Goal: Communication & Community: Share content

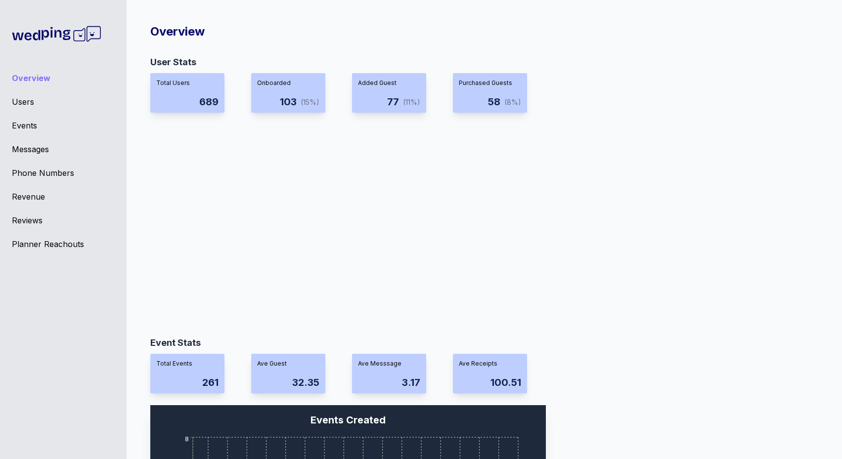
click at [27, 132] on div "Overview Users Events Messages Phone Numbers Revenue Reviews Planner Reachouts" at bounding box center [63, 229] width 126 height 459
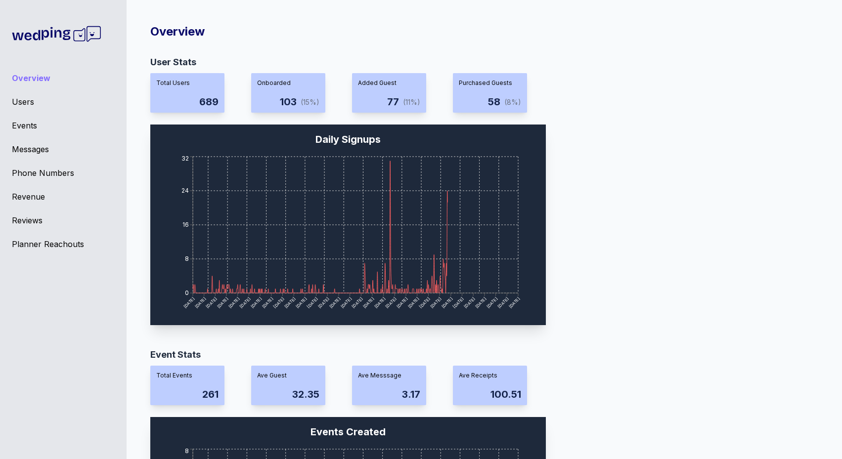
click at [27, 132] on div "Overview Users Events Messages Phone Numbers Revenue Reviews Planner Reachouts" at bounding box center [63, 229] width 126 height 459
click at [26, 127] on div "Events" at bounding box center [63, 126] width 103 height 12
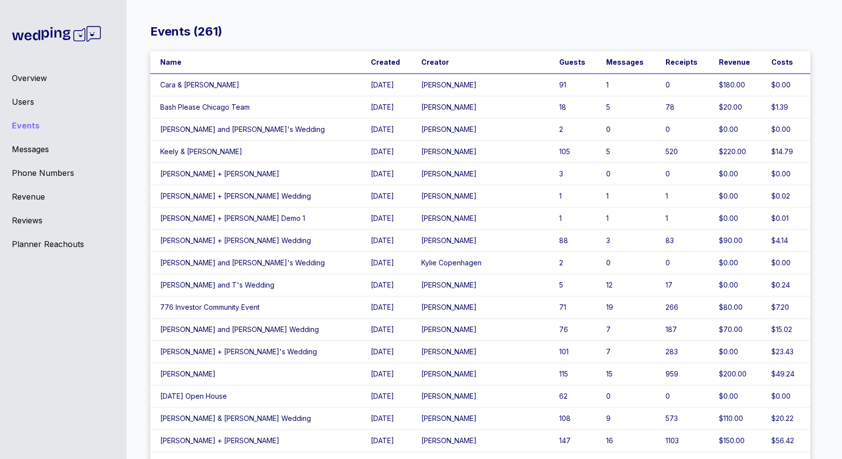
click at [554, 88] on td "91" at bounding box center [572, 85] width 47 height 23
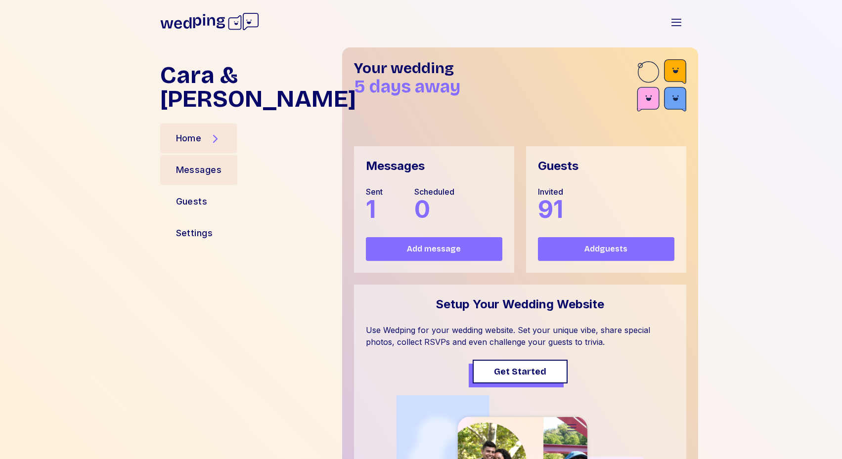
click at [189, 163] on div "Messages" at bounding box center [199, 170] width 46 height 14
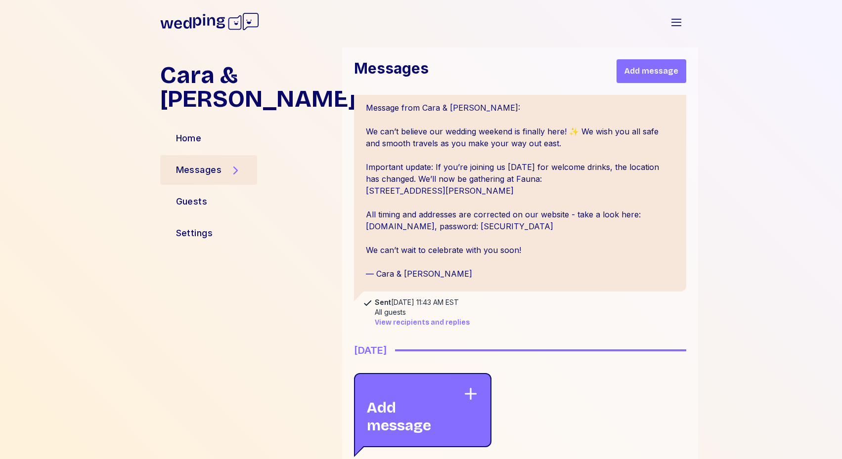
scroll to position [32, 0]
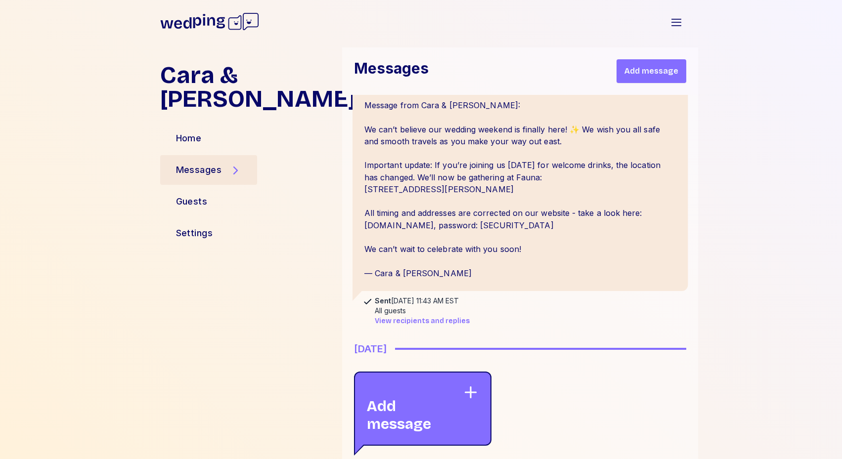
click at [469, 288] on div "Message from Cara & [PERSON_NAME]: We can’t believe our wedding weekend is fina…" at bounding box center [520, 189] width 336 height 204
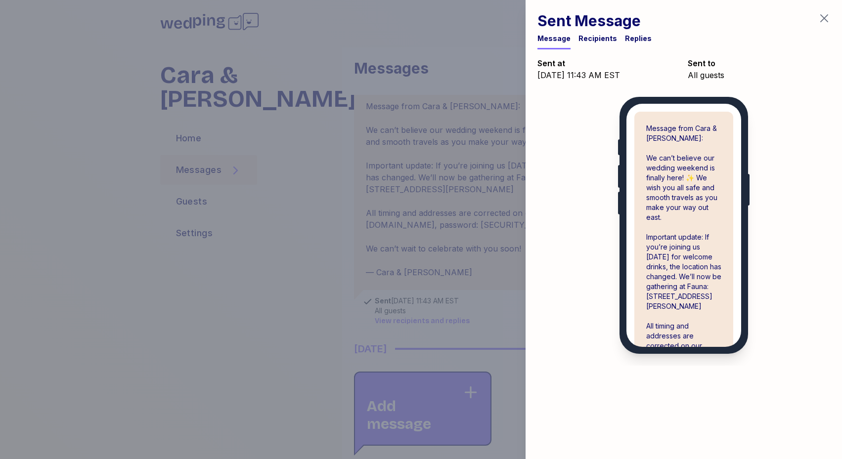
click at [603, 43] on div "Recipients" at bounding box center [597, 42] width 39 height 16
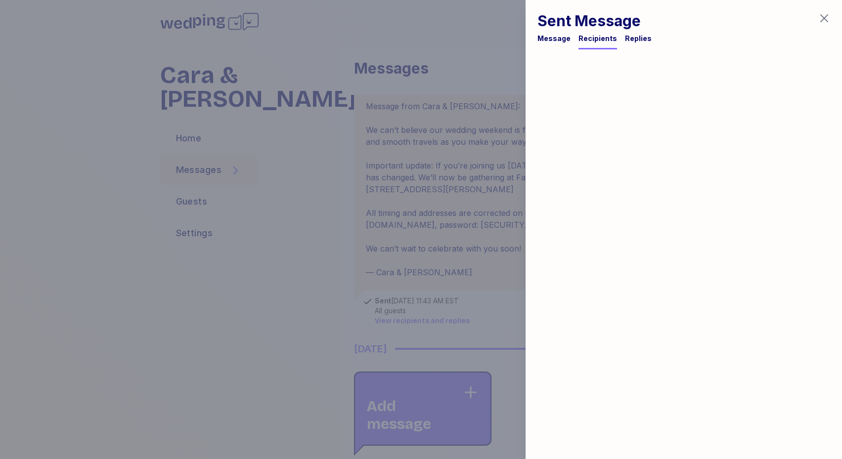
click at [625, 39] on div "Replies" at bounding box center [638, 39] width 27 height 10
click at [547, 43] on div "Message" at bounding box center [553, 42] width 33 height 16
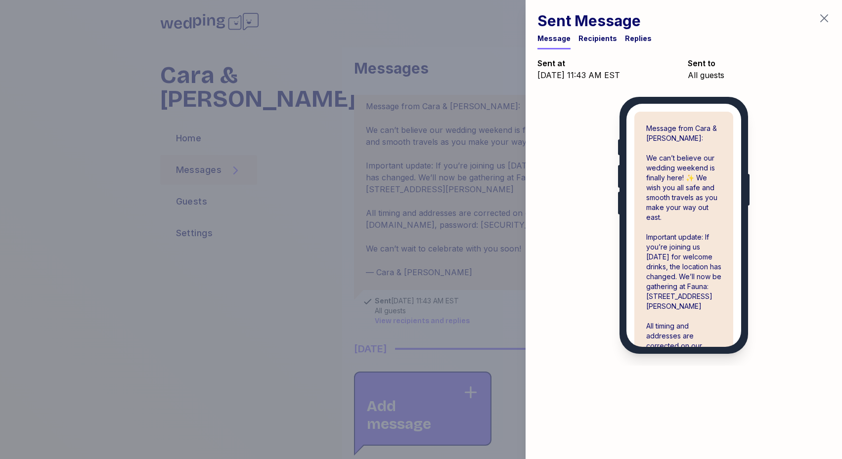
click at [411, 213] on div at bounding box center [421, 229] width 842 height 459
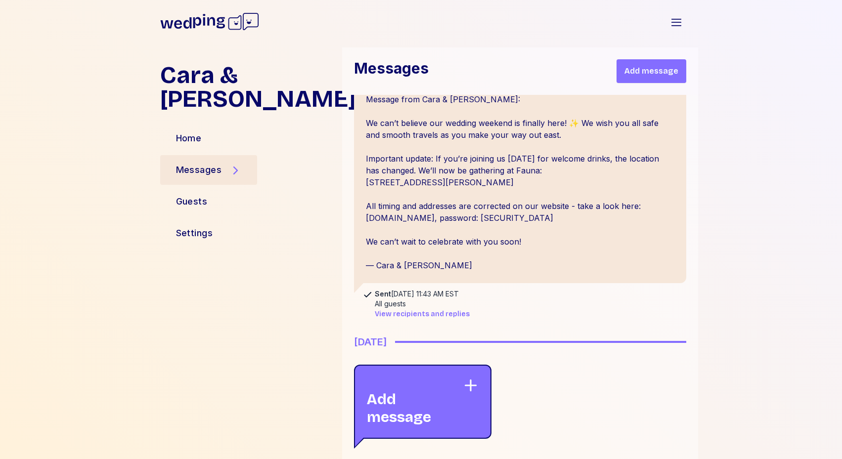
scroll to position [20, 0]
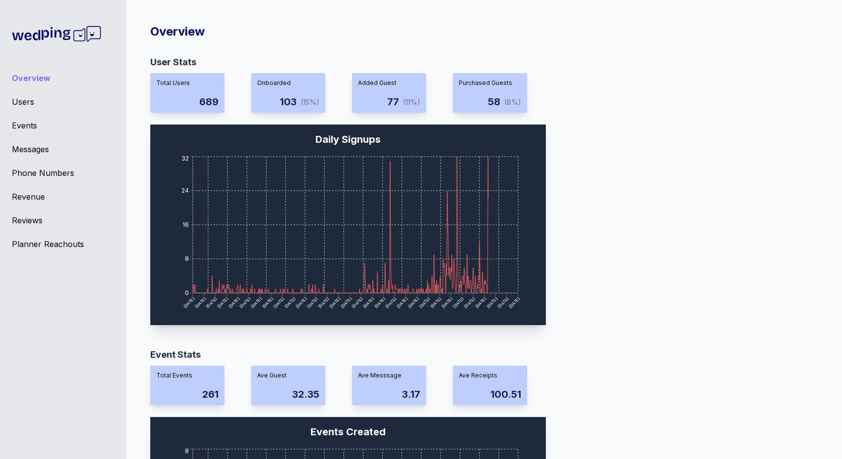
click at [38, 145] on div "Messages" at bounding box center [63, 149] width 103 height 12
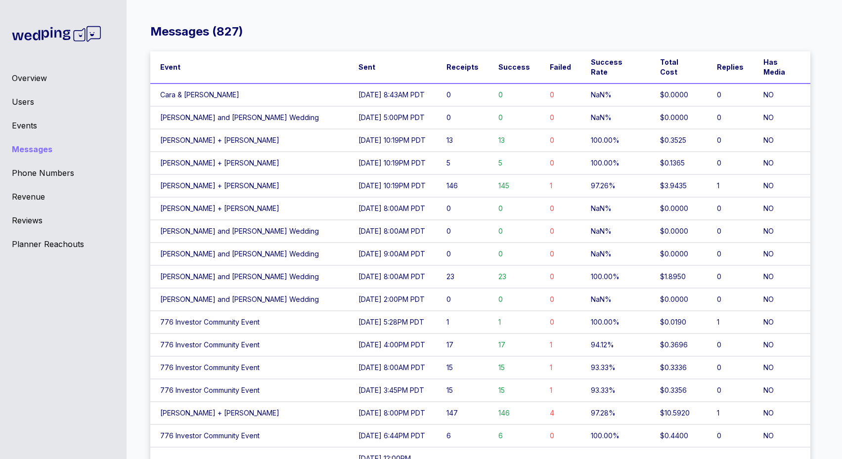
click at [265, 84] on td "Cara & [PERSON_NAME]" at bounding box center [249, 95] width 198 height 23
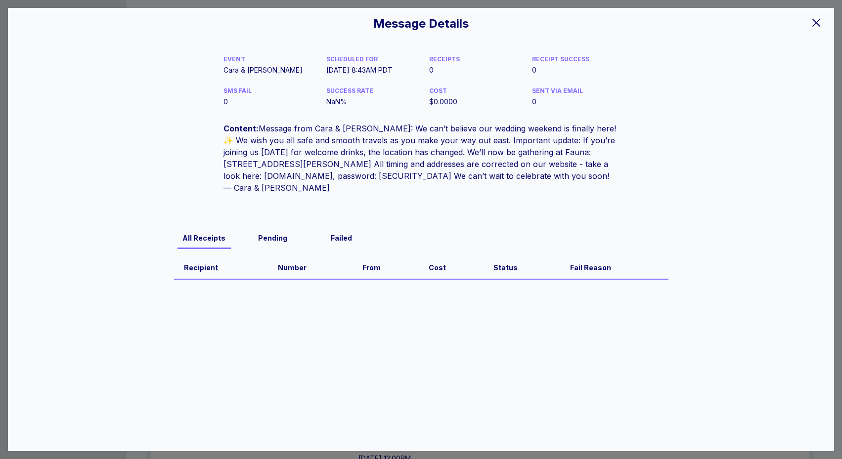
drag, startPoint x: 366, startPoint y: 70, endPoint x: 412, endPoint y: 67, distance: 45.6
click at [412, 67] on div "[DATE] 8:43AM PDT" at bounding box center [369, 70] width 87 height 10
copy div "8:43AM PDT"
click at [352, 73] on div "[DATE] 8:43AM PDT" at bounding box center [369, 70] width 87 height 10
click at [813, 24] on icon at bounding box center [816, 23] width 12 height 12
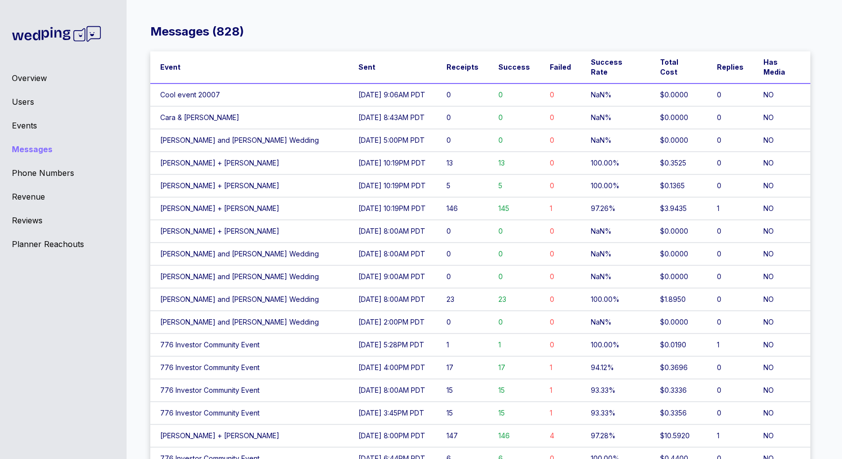
click at [472, 84] on td "0" at bounding box center [462, 95] width 52 height 23
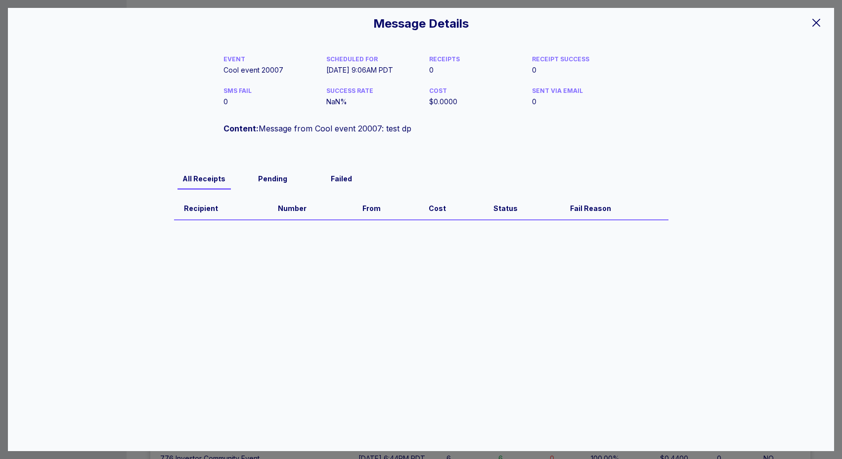
click at [816, 22] on icon at bounding box center [816, 23] width 8 height 8
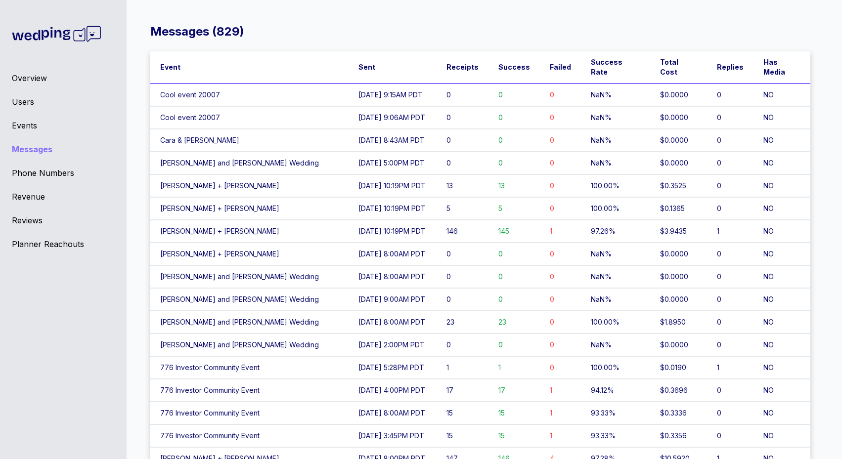
click at [284, 157] on td "Jessica and Connor's Wedding" at bounding box center [249, 163] width 198 height 23
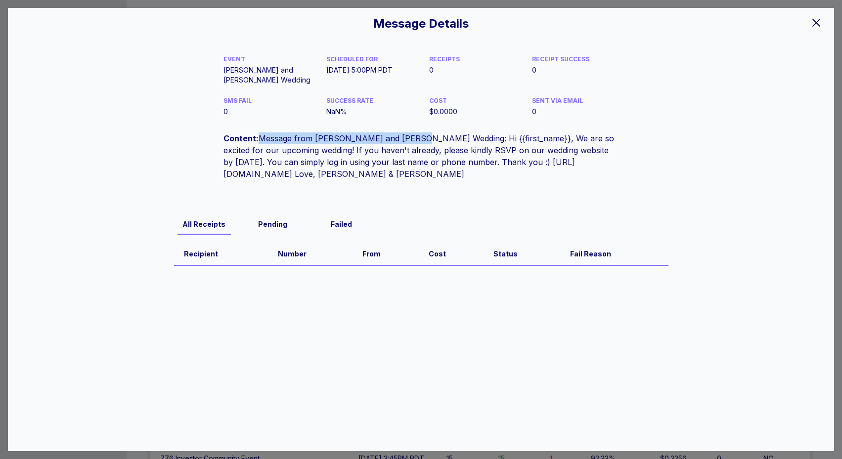
drag, startPoint x: 258, startPoint y: 137, endPoint x: 433, endPoint y: 143, distance: 175.0
click at [421, 143] on div "Content: Message from Jessica and Connor's Wedding: Hi {{first_name}}, We are s…" at bounding box center [420, 155] width 395 height 47
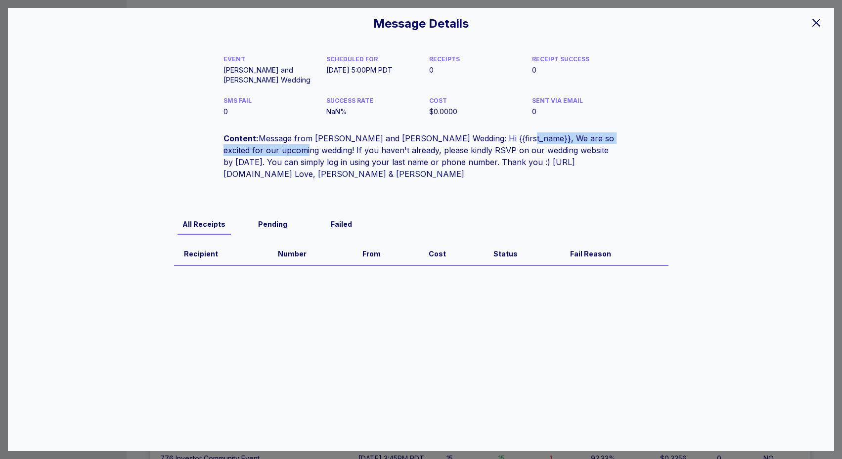
drag, startPoint x: 504, startPoint y: 138, endPoint x: 296, endPoint y: 153, distance: 207.6
click at [296, 153] on div "Content: Message from Jessica and Connor's Wedding: Hi {{first_name}}, We are s…" at bounding box center [420, 155] width 395 height 47
copy div "We are so excited for our upcoming wedding!"
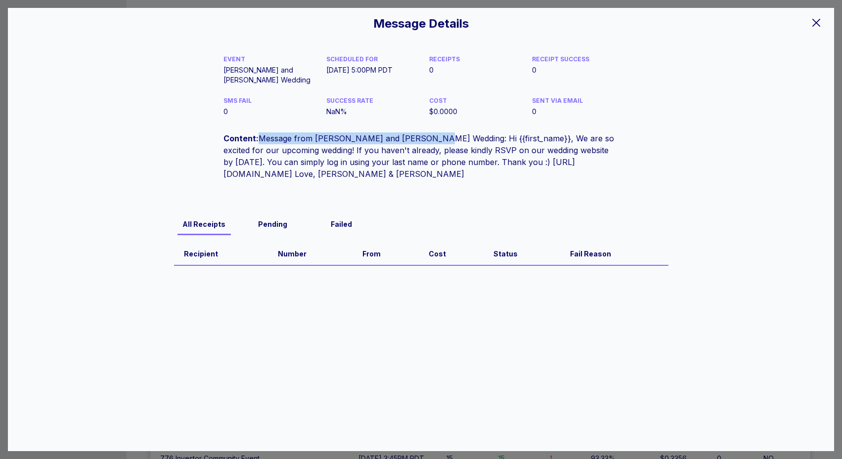
copy div "Message from Jessica and Connor's Wedding"
drag, startPoint x: 259, startPoint y: 136, endPoint x: 431, endPoint y: 138, distance: 172.0
click at [431, 138] on div "Content: Message from Jessica and Connor's Wedding: Hi {{first_name}}, We are s…" at bounding box center [420, 155] width 395 height 47
click at [812, 22] on icon at bounding box center [816, 23] width 12 height 12
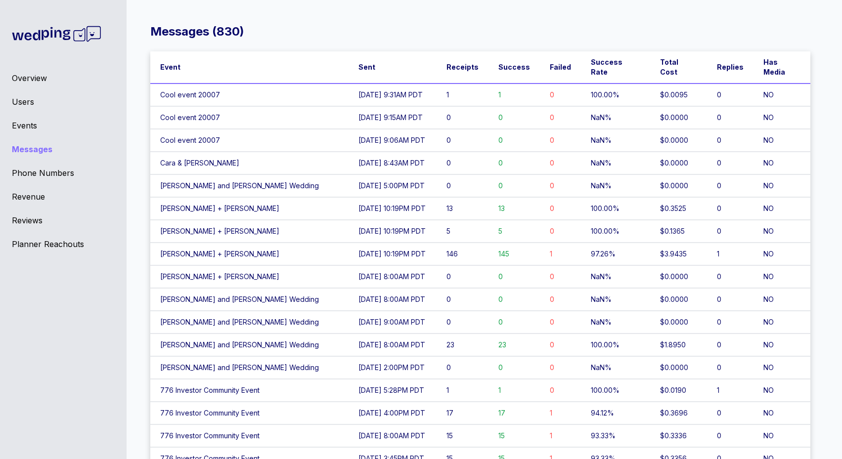
click at [264, 267] on td "Zoe + Jake" at bounding box center [249, 276] width 198 height 23
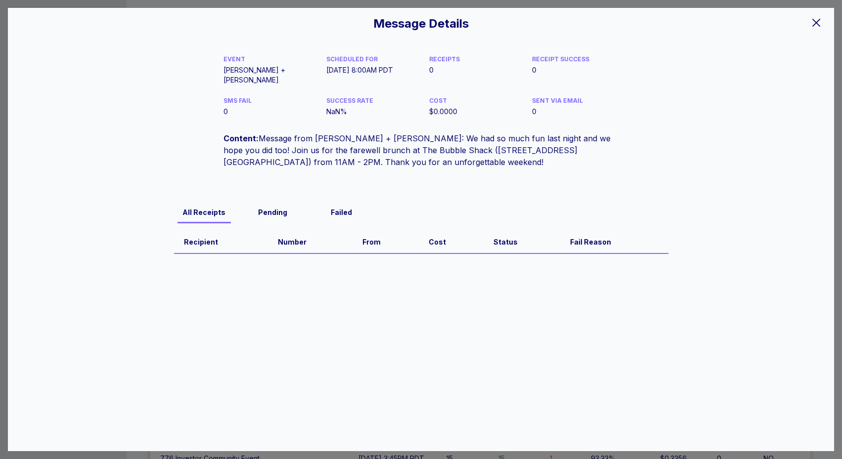
click at [818, 27] on icon at bounding box center [816, 23] width 12 height 12
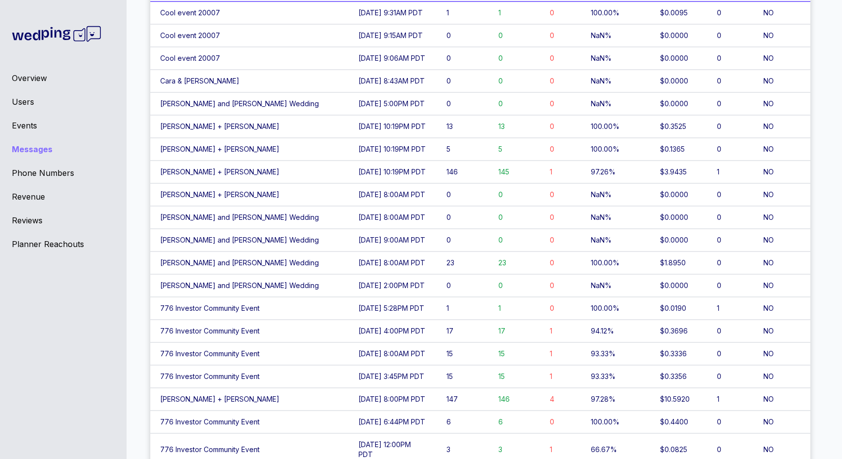
scroll to position [48, 0]
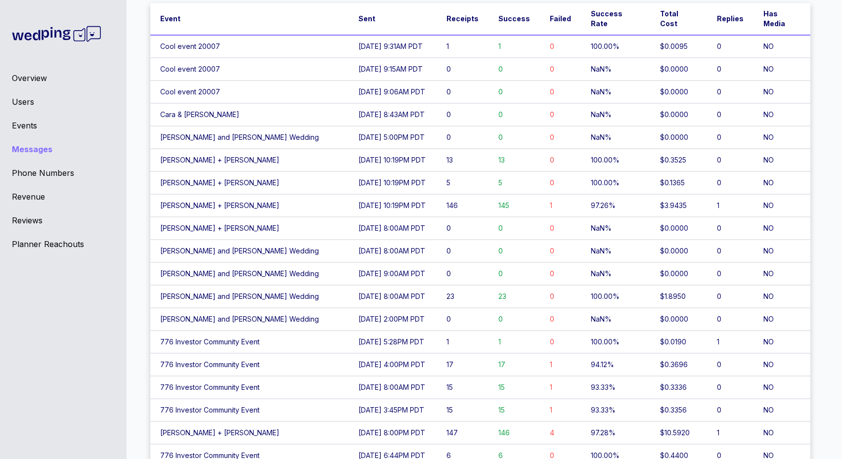
click at [365, 218] on td "09/21/25 at 8:00AM PDT" at bounding box center [392, 228] width 88 height 23
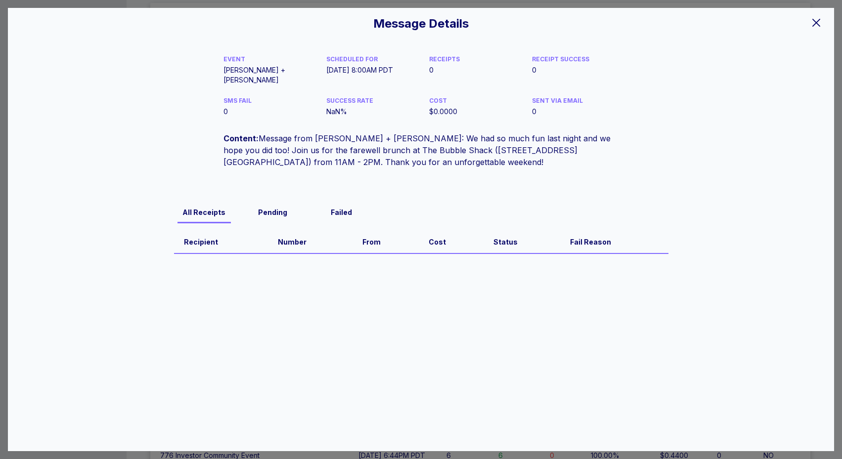
click at [817, 24] on icon at bounding box center [816, 23] width 8 height 8
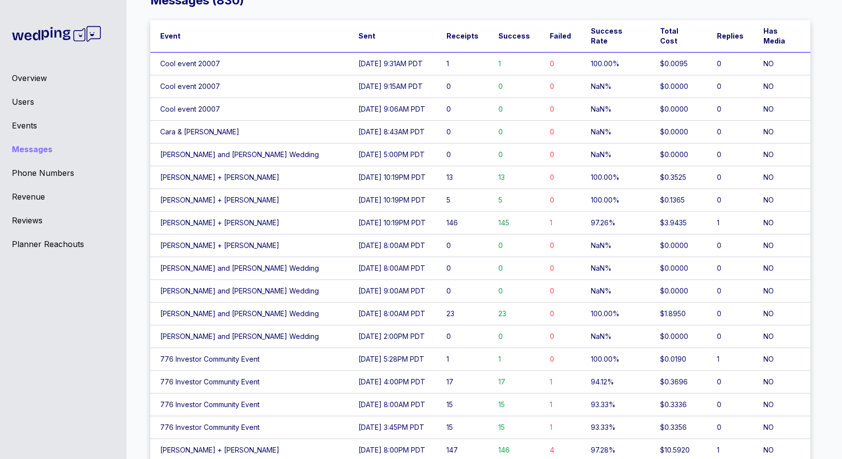
scroll to position [26, 0]
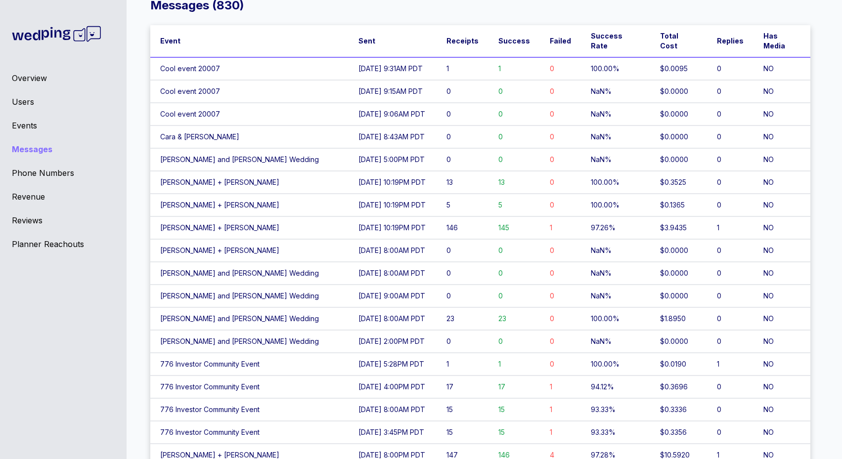
click at [26, 120] on div "Events" at bounding box center [63, 126] width 103 height 12
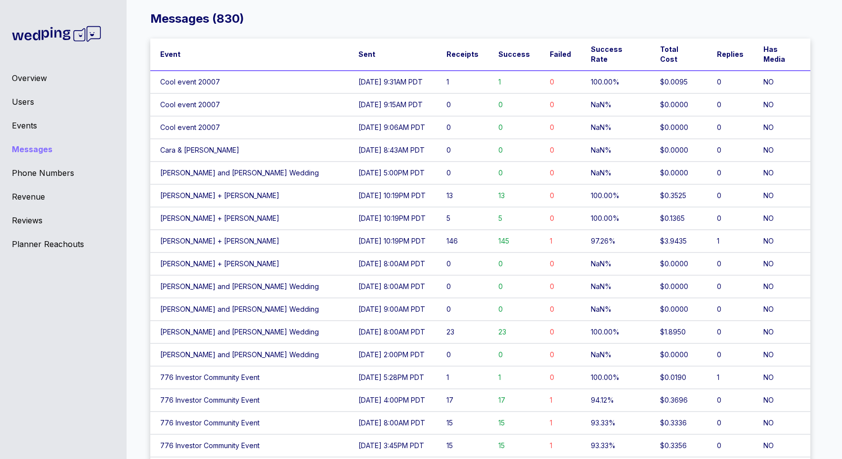
scroll to position [0, 0]
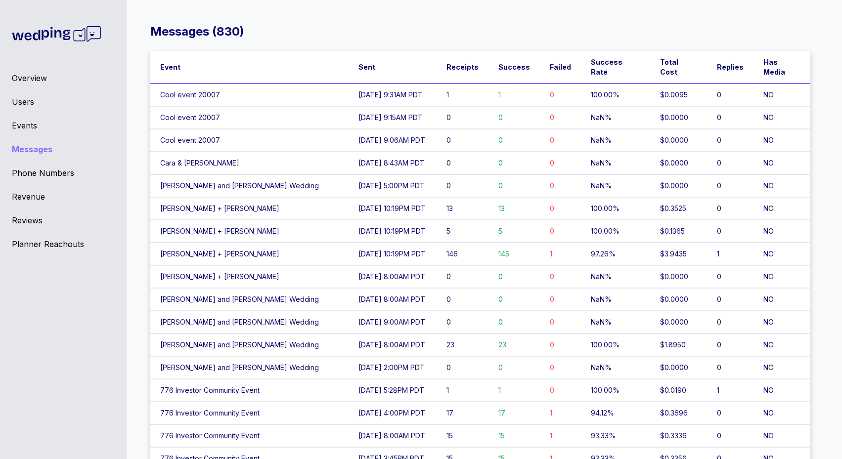
click at [239, 272] on td "Zoe + Jake" at bounding box center [249, 276] width 198 height 23
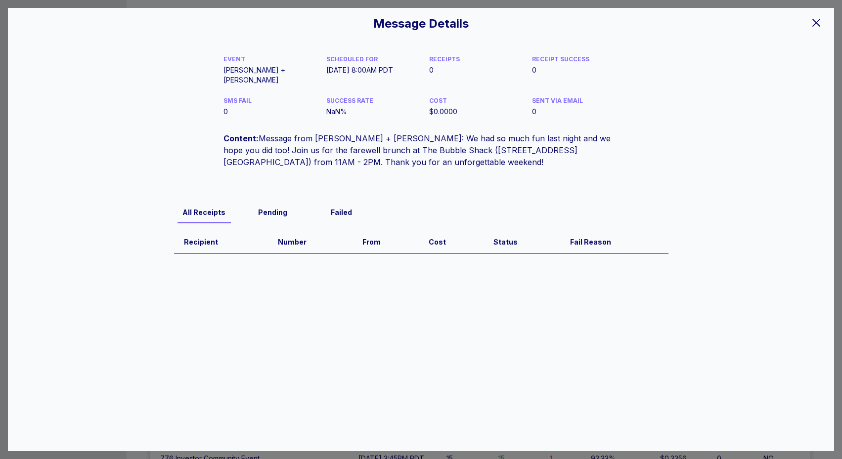
click at [814, 20] on icon at bounding box center [816, 23] width 8 height 8
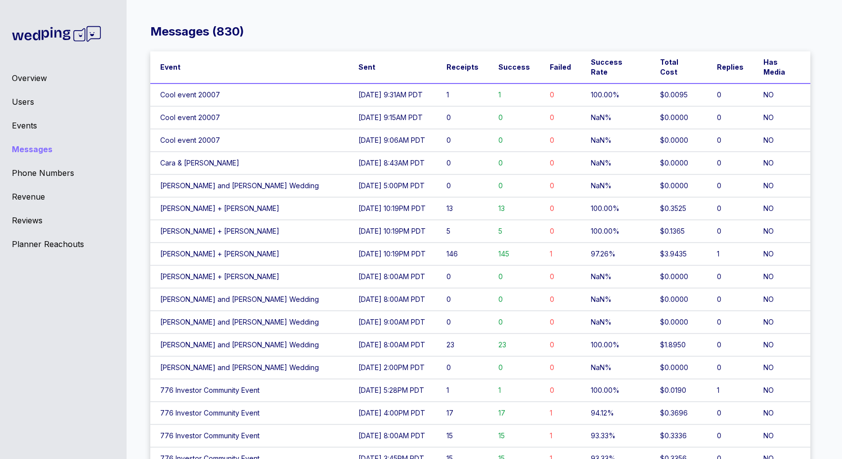
click at [225, 249] on td "Zoe + Jake" at bounding box center [249, 254] width 198 height 23
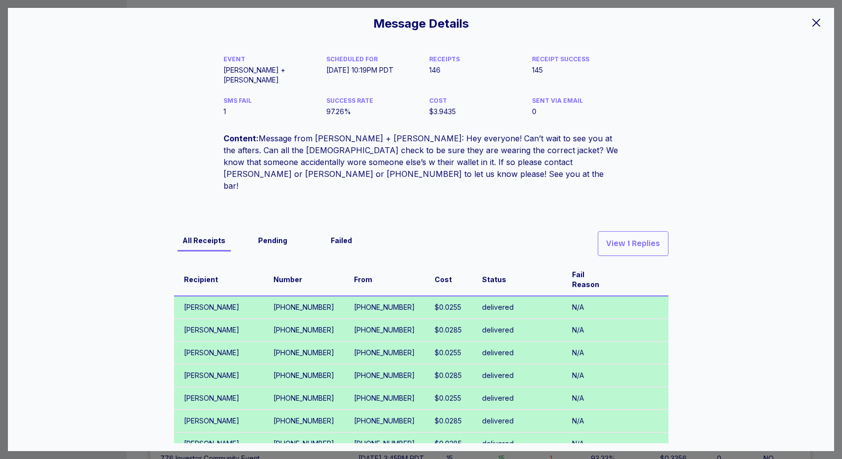
click at [811, 22] on icon at bounding box center [816, 23] width 12 height 12
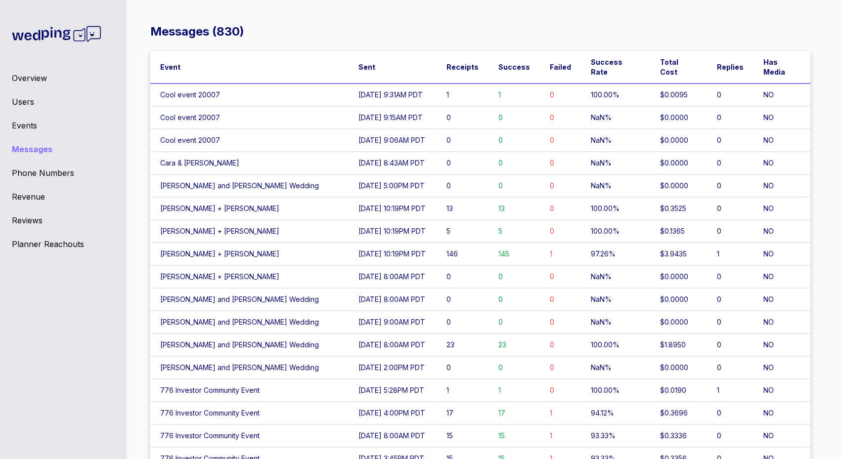
click at [290, 223] on td "Zoe + Jake" at bounding box center [249, 231] width 198 height 23
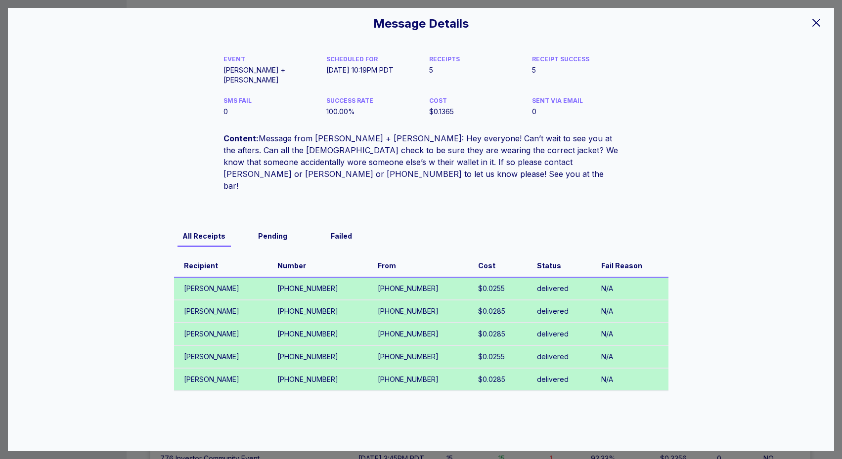
click at [803, 21] on div "Message Details EVENT Zoe + Jake SCHEDULED FOR 09/20/25 at 10:19PM PDT RECEIPTS…" at bounding box center [421, 229] width 826 height 443
click at [804, 17] on div "Message Details EVENT Zoe + Jake SCHEDULED FOR 09/20/25 at 10:19PM PDT RECEIPTS…" at bounding box center [421, 229] width 826 height 443
click at [817, 23] on icon at bounding box center [816, 23] width 12 height 12
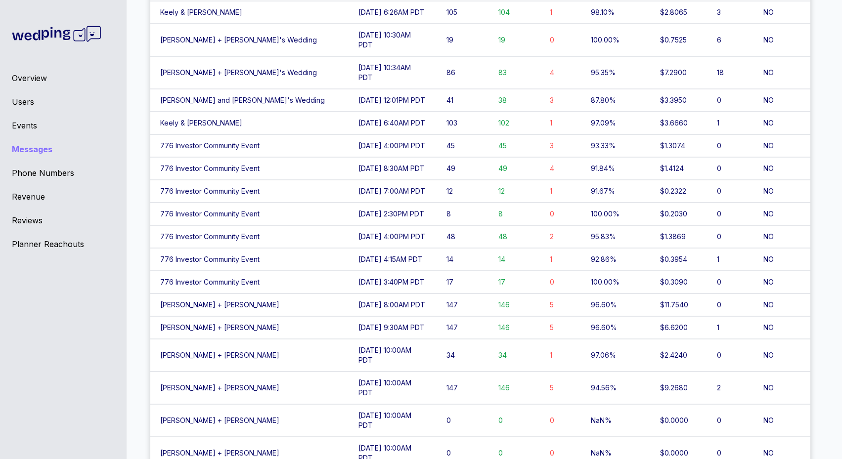
scroll to position [952, 0]
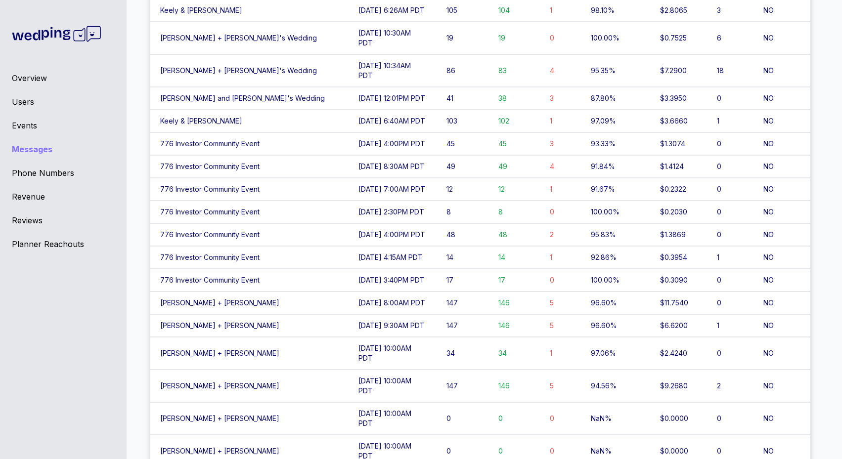
click at [348, 435] on td "09/19/25 at 10:00AM PDT" at bounding box center [392, 451] width 88 height 33
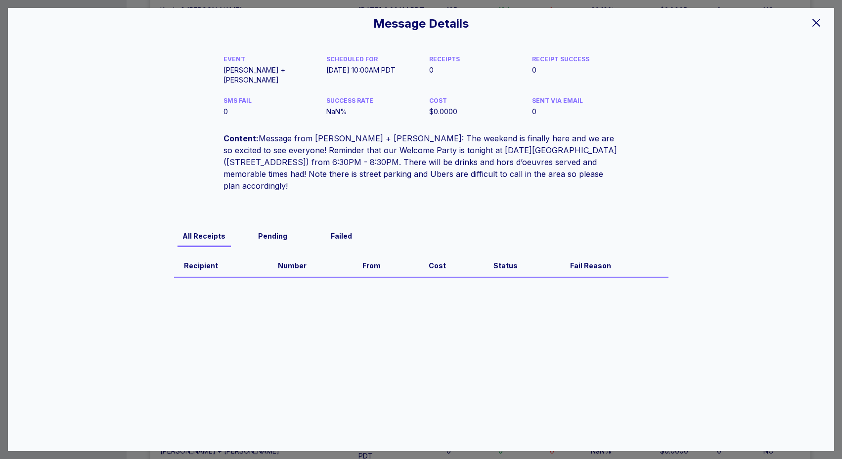
click at [816, 26] on icon at bounding box center [816, 23] width 12 height 12
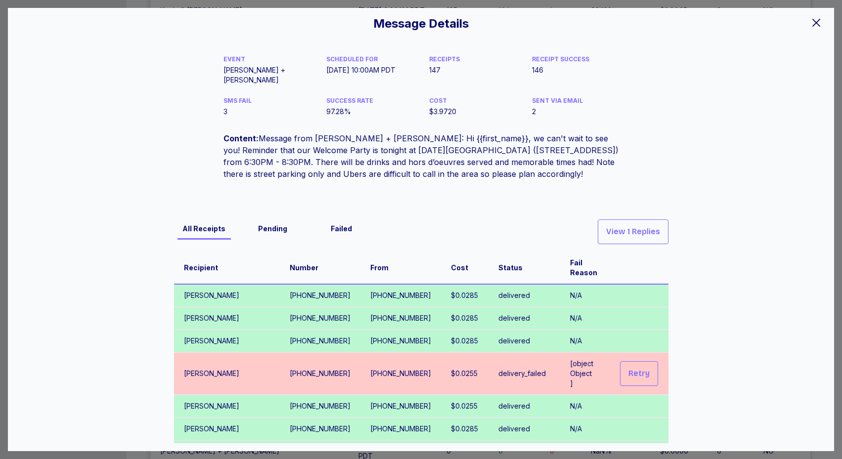
click at [810, 24] on icon at bounding box center [816, 23] width 12 height 12
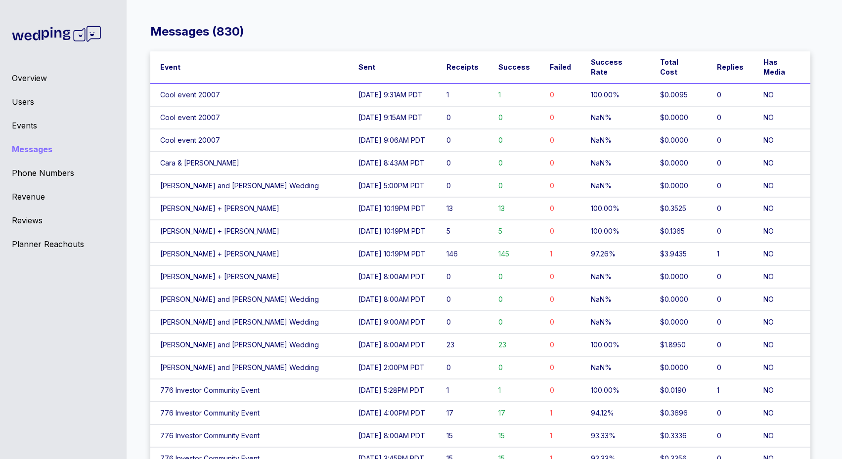
scroll to position [8, 0]
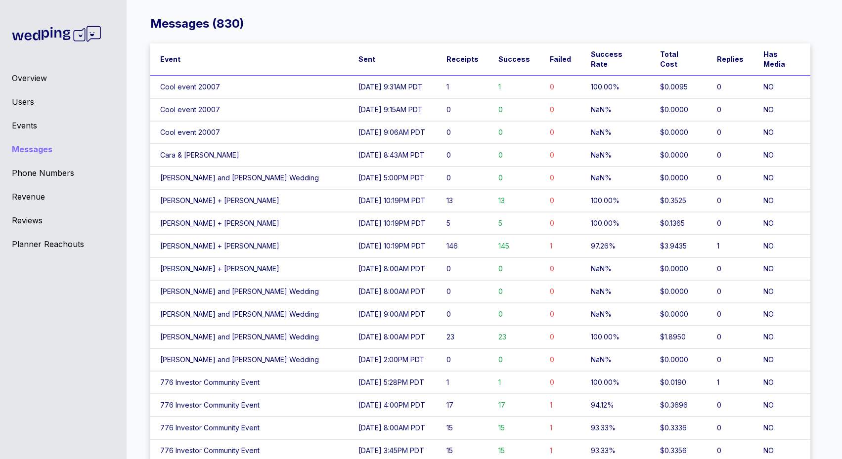
click at [348, 352] on td "[DATE] 2:00PM PDT" at bounding box center [392, 359] width 88 height 23
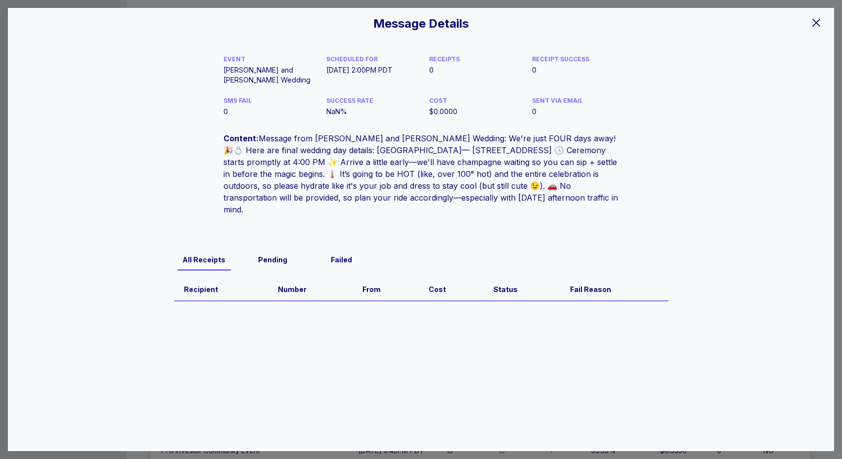
click at [819, 31] on div at bounding box center [816, 22] width 20 height 21
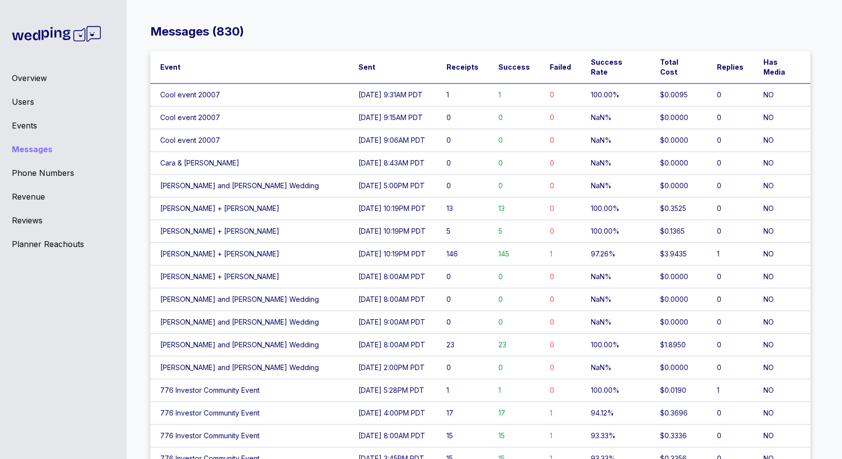
scroll to position [4, 0]
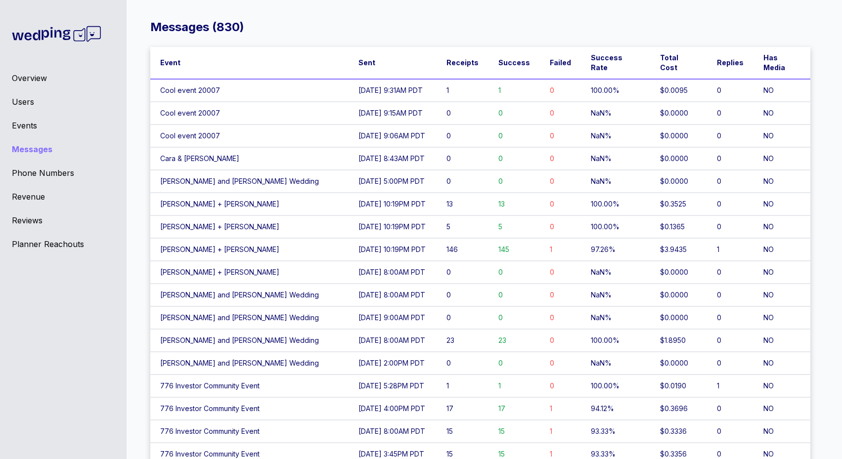
click at [391, 147] on td "[DATE] 8:43AM PDT" at bounding box center [392, 158] width 88 height 23
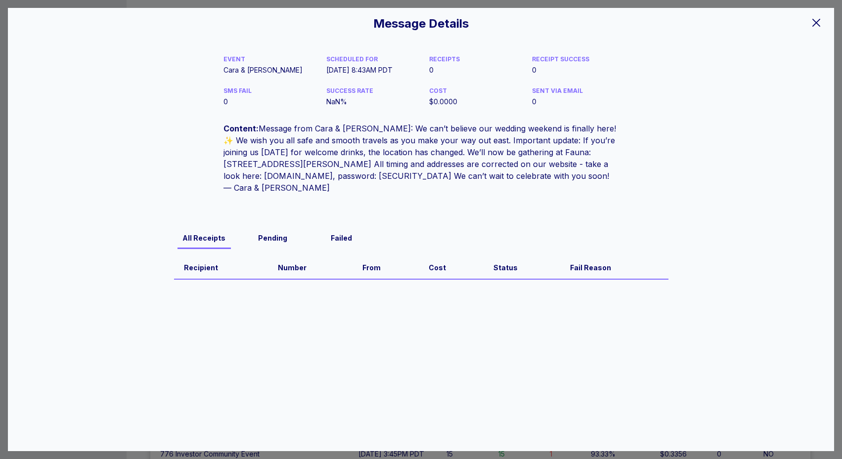
click at [816, 22] on icon at bounding box center [816, 23] width 8 height 8
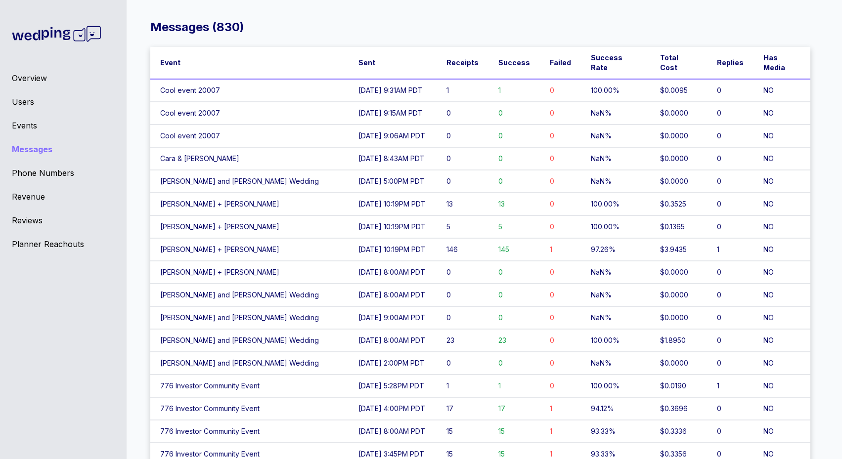
click at [265, 173] on td "[PERSON_NAME] and [PERSON_NAME] Wedding" at bounding box center [249, 181] width 198 height 23
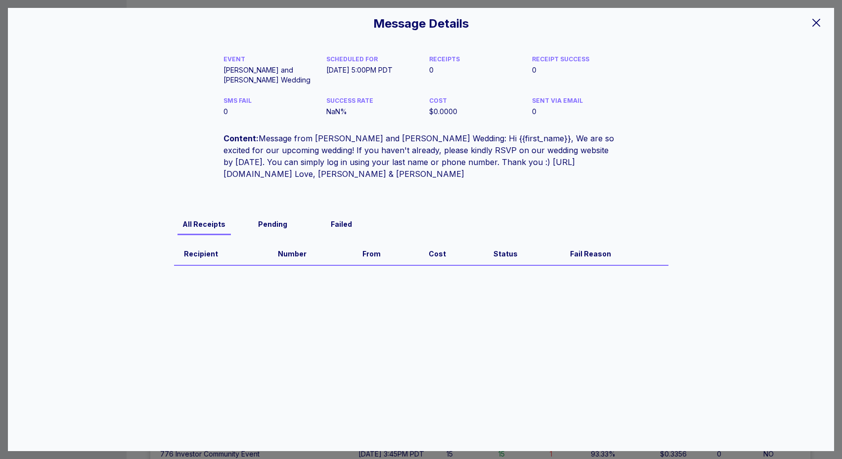
click at [469, 175] on div "Content: Message from Jessica and Connor's Wedding: Hi {{first_name}}, We are s…" at bounding box center [420, 155] width 395 height 47
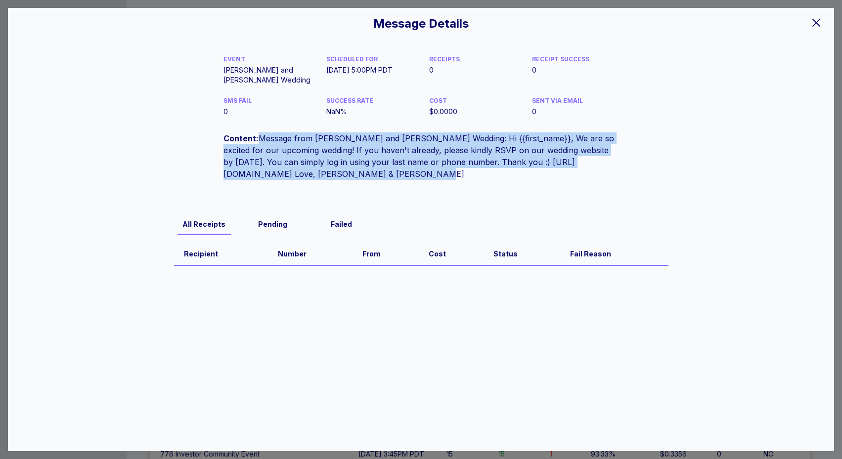
drag, startPoint x: 449, startPoint y: 169, endPoint x: 260, endPoint y: 137, distance: 191.6
click at [260, 137] on div "Content: Message from Jessica and Connor's Wedding: Hi {{first_name}}, We are s…" at bounding box center [420, 155] width 395 height 47
copy div "Message from Jessica and Connor's Wedding: Hi {{first_name}}, We are so excited…"
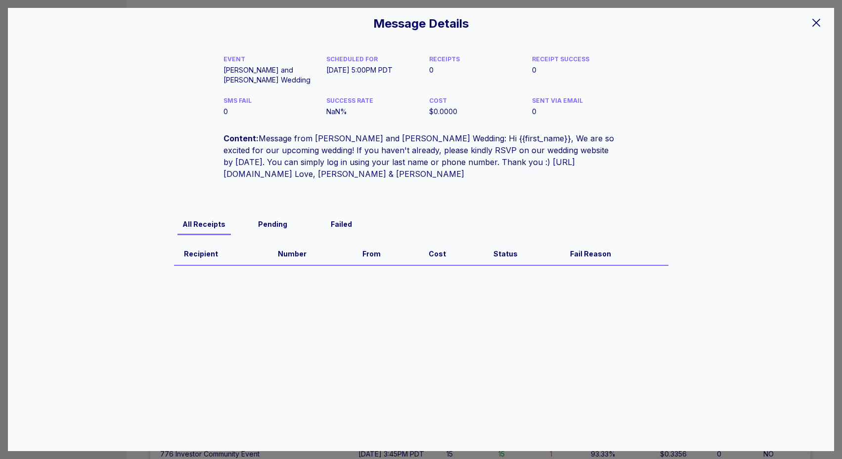
click at [93, 286] on div "EVENT Jessica and Connor's Wedding SCHEDULED FOR 09/22/25 at 5:00PM PDT RECEIPT…" at bounding box center [421, 249] width 810 height 388
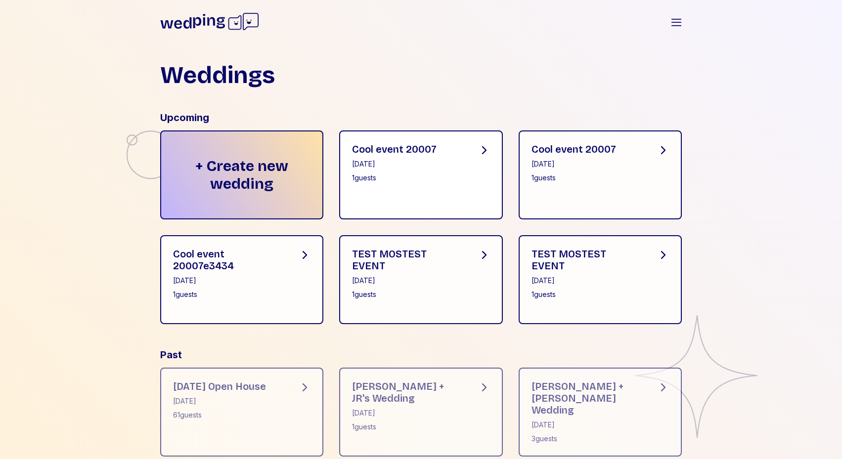
click at [412, 205] on div "Cool event 20007 September 26, 2025 1 guests" at bounding box center [421, 174] width 164 height 89
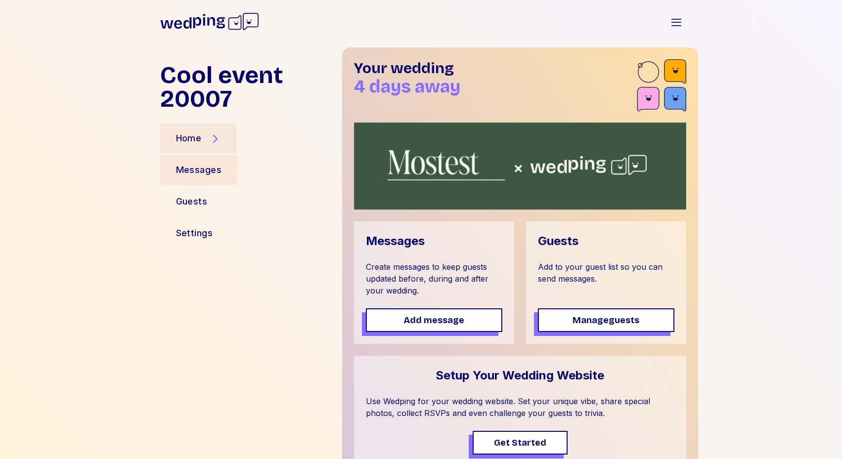
click at [203, 162] on div "Messages" at bounding box center [199, 170] width 78 height 30
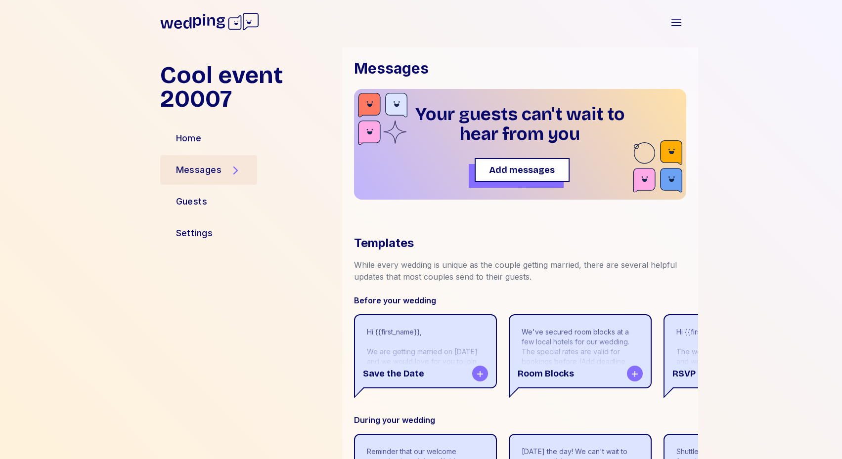
click at [510, 165] on div "Your guests can't wait to hear from you Add messages" at bounding box center [520, 144] width 210 height 79
click at [510, 169] on span "Add messages" at bounding box center [522, 170] width 66 height 14
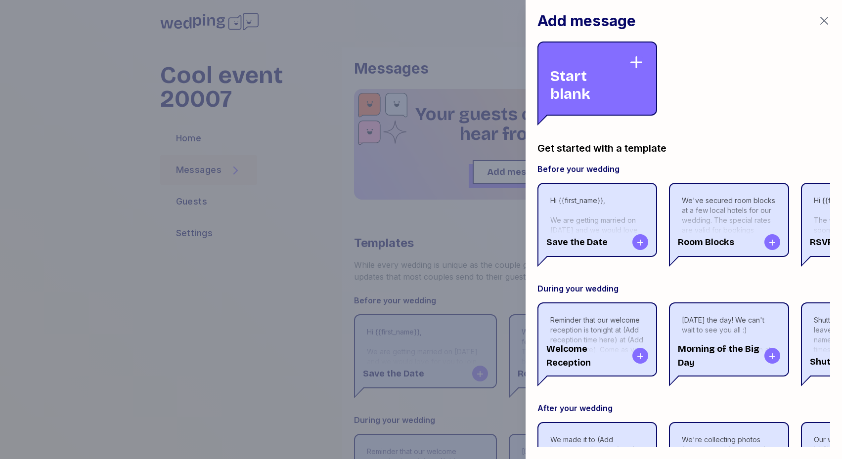
click at [630, 67] on icon at bounding box center [636, 62] width 16 height 16
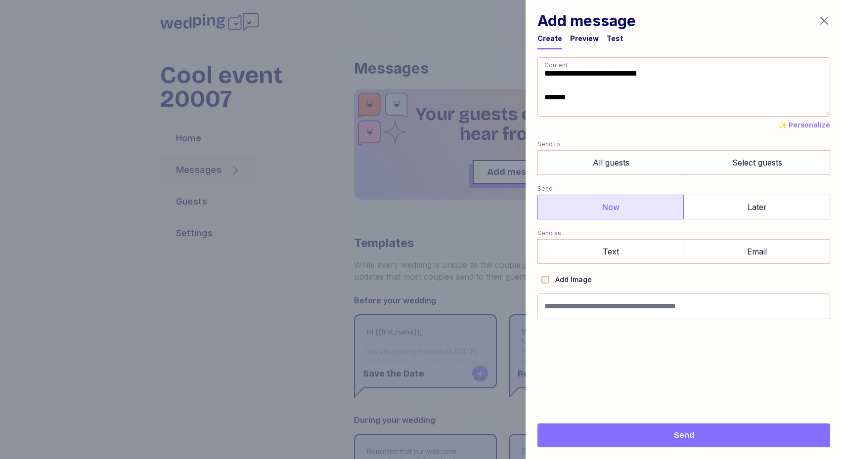
type textarea "**********"
click at [637, 219] on label "Now" at bounding box center [610, 207] width 146 height 25
click at [730, 162] on label "Select guests" at bounding box center [756, 162] width 146 height 25
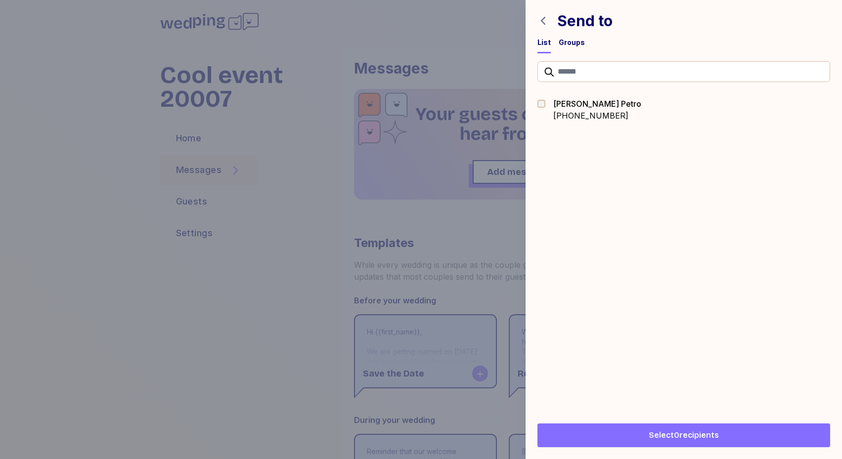
click at [568, 112] on div "+16092042984" at bounding box center [597, 116] width 88 height 12
click at [556, 88] on div at bounding box center [683, 77] width 293 height 33
click at [556, 107] on div "Dylan Petro" at bounding box center [597, 104] width 88 height 12
click at [543, 17] on icon "button" at bounding box center [543, 21] width 12 height 12
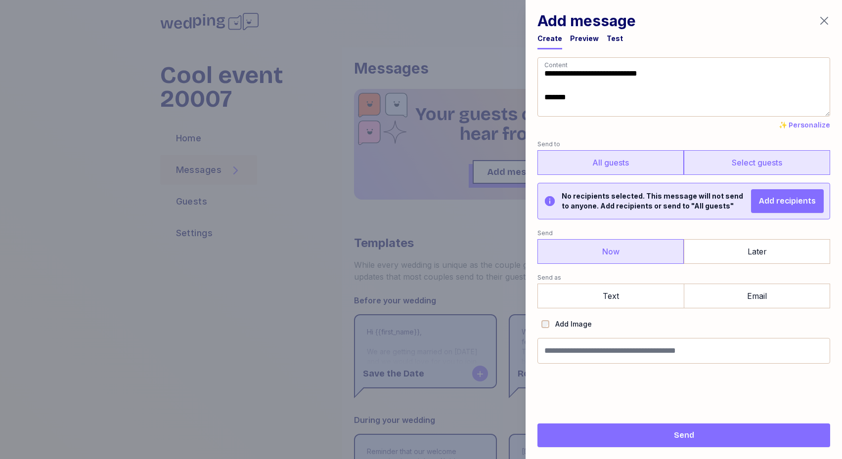
click at [629, 168] on label "All guests" at bounding box center [610, 162] width 146 height 25
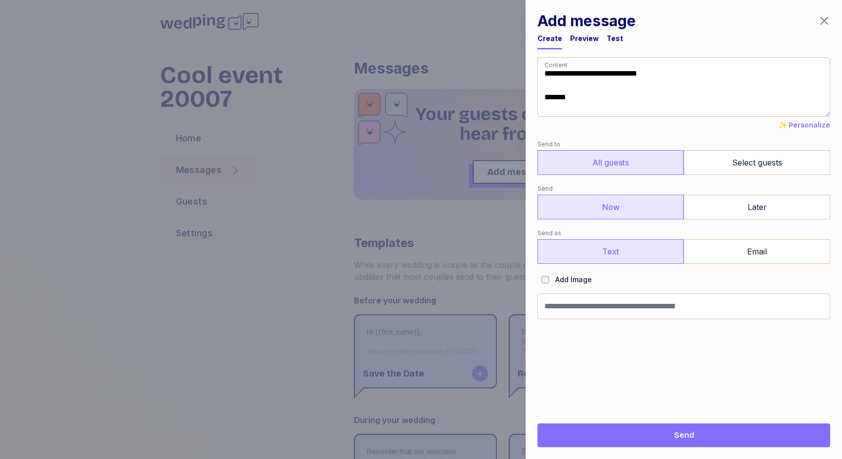
click at [631, 250] on label "Text" at bounding box center [610, 251] width 146 height 25
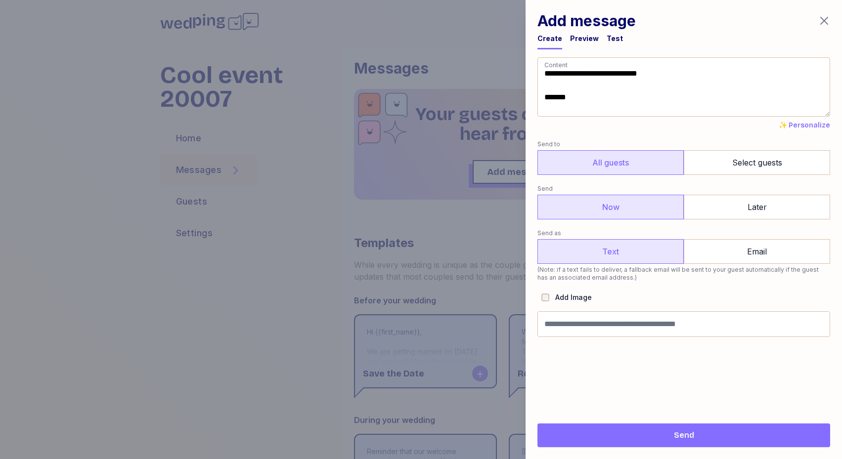
click at [645, 437] on span "Send" at bounding box center [683, 435] width 277 height 12
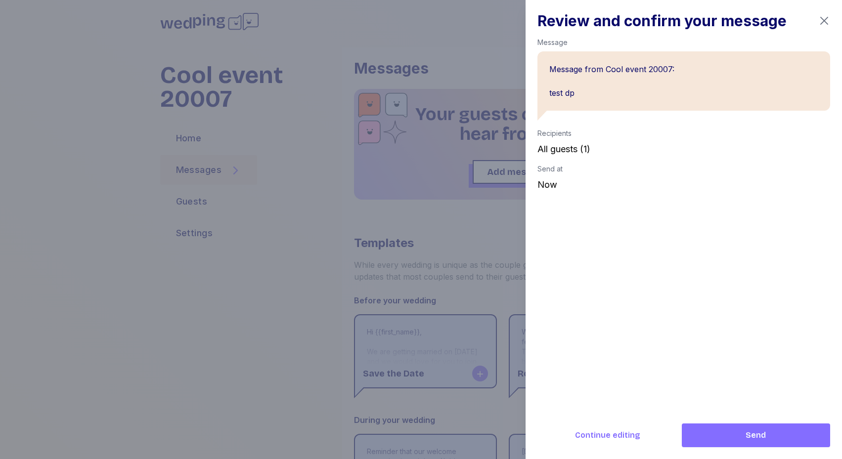
click at [738, 439] on span "Send" at bounding box center [755, 435] width 132 height 12
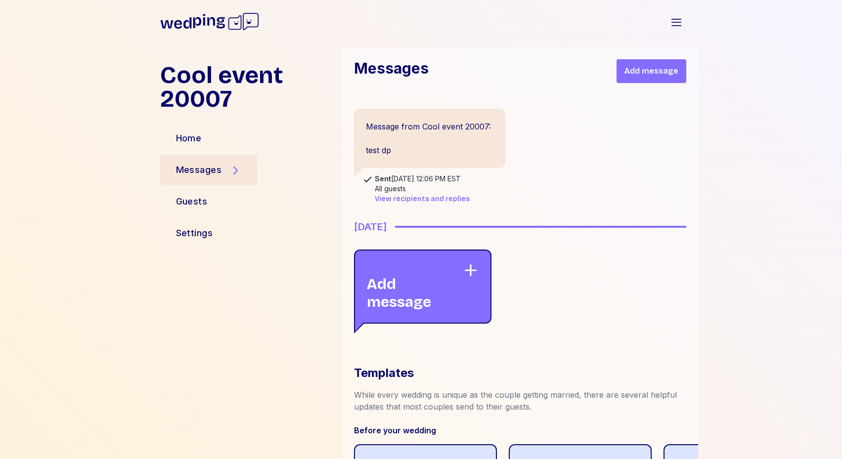
click at [462, 197] on span "View recipients and replies" at bounding box center [422, 199] width 95 height 10
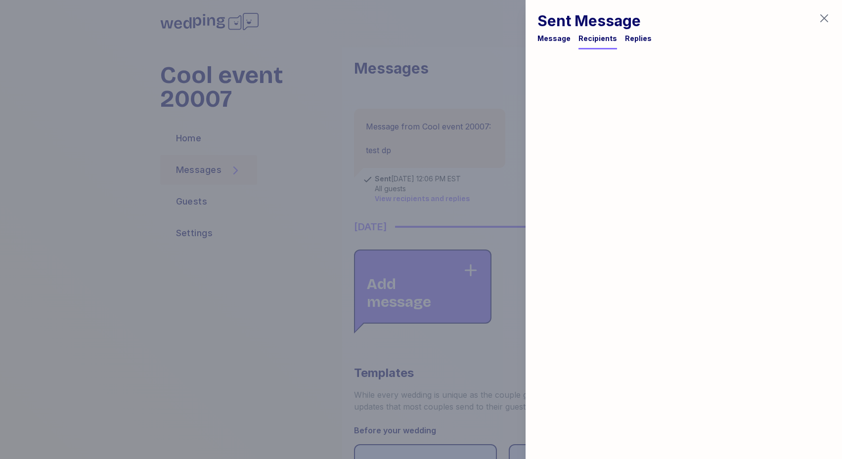
click at [640, 33] on div "Sent Message Message Recipients Replies" at bounding box center [594, 31] width 114 height 38
click at [625, 42] on div "Replies" at bounding box center [638, 39] width 27 height 10
click at [264, 119] on div at bounding box center [421, 229] width 842 height 459
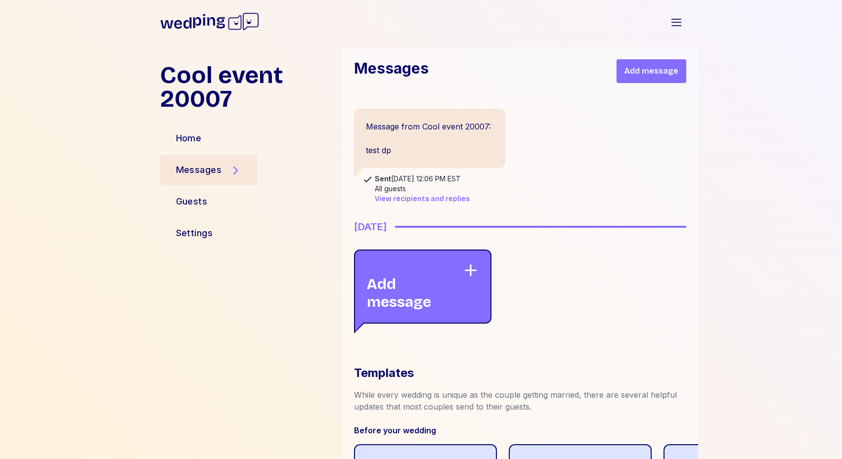
click at [634, 78] on button "Add message" at bounding box center [651, 71] width 70 height 24
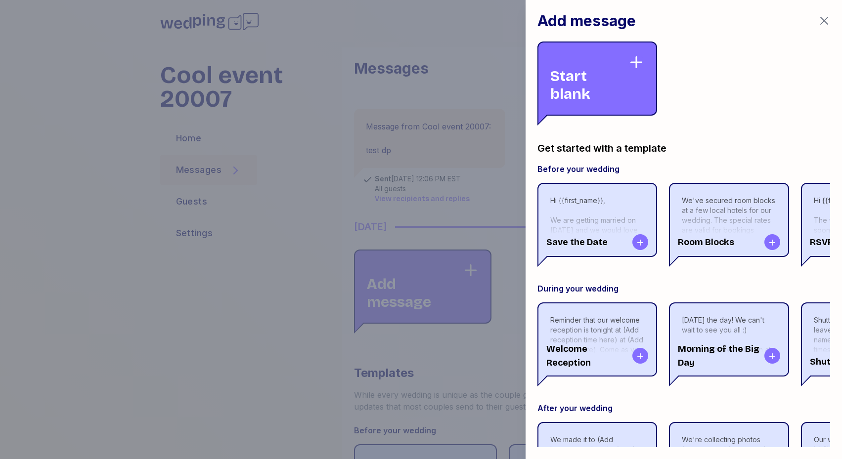
click at [603, 108] on div "Start blank" at bounding box center [597, 79] width 120 height 74
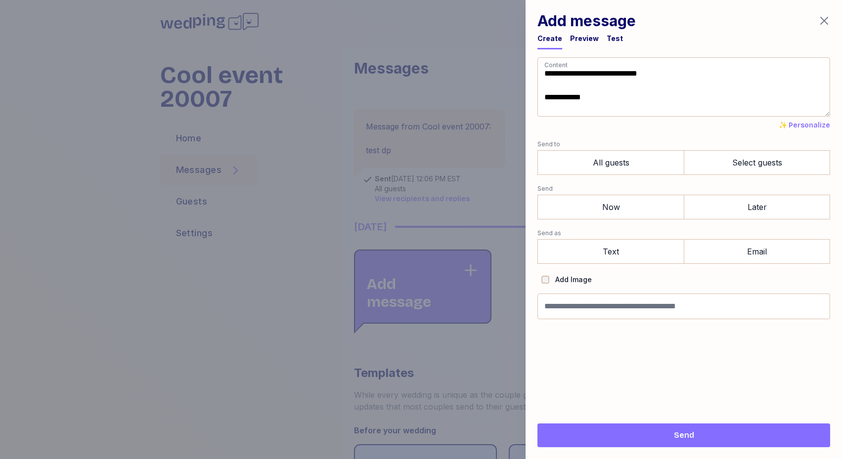
type textarea "**********"
click at [550, 149] on label "Send to" at bounding box center [683, 144] width 293 height 12
click at [555, 169] on label "All guests" at bounding box center [610, 162] width 146 height 25
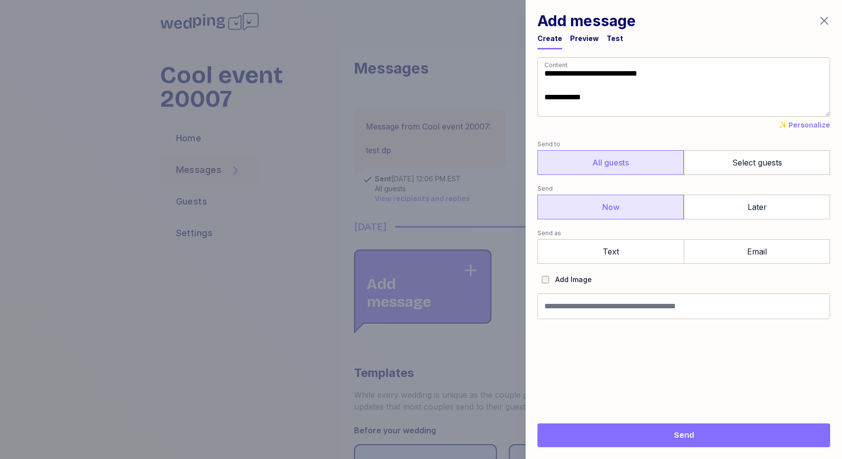
click at [576, 207] on label "Now" at bounding box center [610, 207] width 146 height 25
click at [595, 252] on label "Text" at bounding box center [610, 251] width 146 height 25
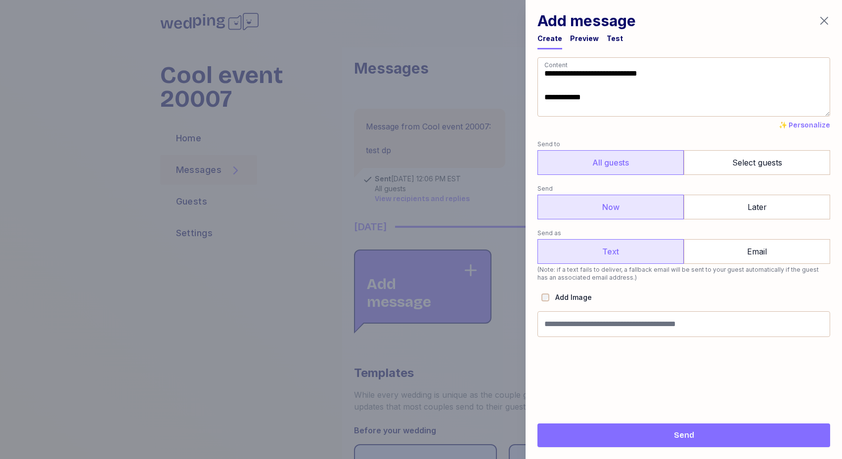
drag, startPoint x: 642, startPoint y: 435, endPoint x: 629, endPoint y: 159, distance: 276.5
click at [629, 159] on div "**********" at bounding box center [683, 229] width 316 height 459
click at [635, 421] on div "Send" at bounding box center [683, 432] width 293 height 32
click at [637, 429] on button "Send" at bounding box center [683, 435] width 293 height 24
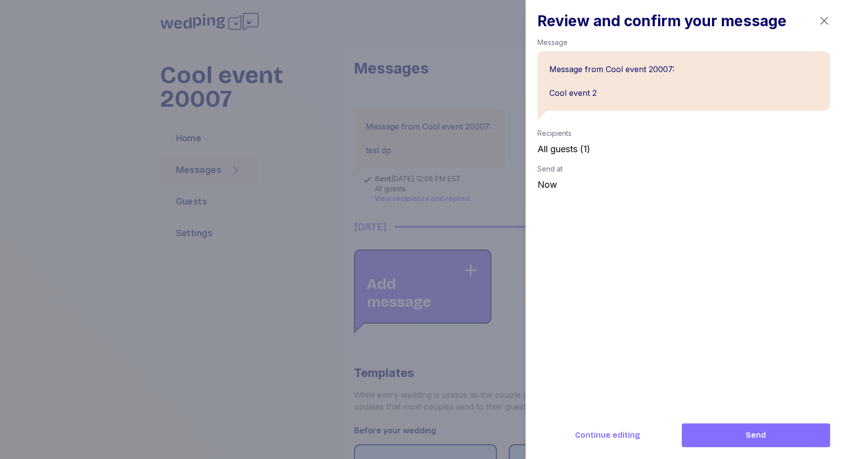
click at [730, 429] on span "Send" at bounding box center [755, 435] width 132 height 12
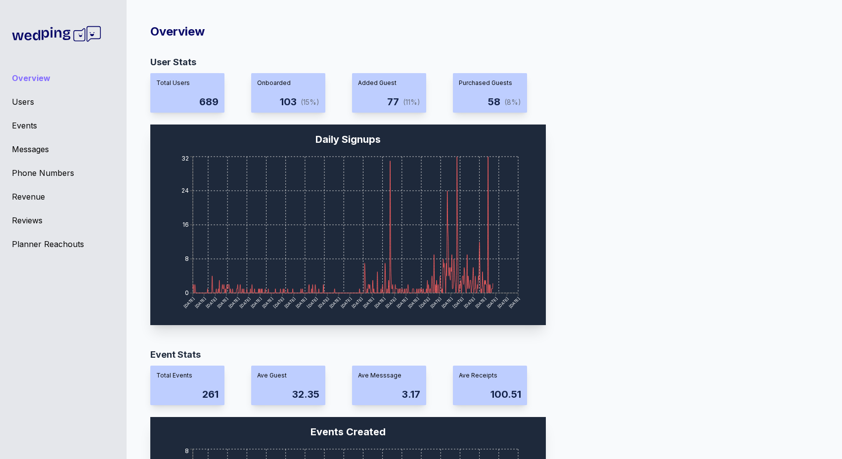
click at [40, 149] on div "Messages" at bounding box center [63, 149] width 103 height 12
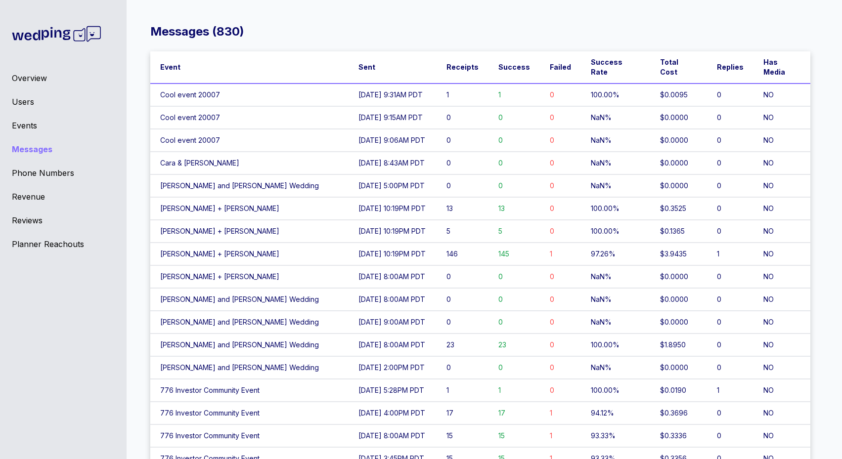
click at [263, 174] on td "Jessica and Connor's Wedding" at bounding box center [249, 185] width 198 height 23
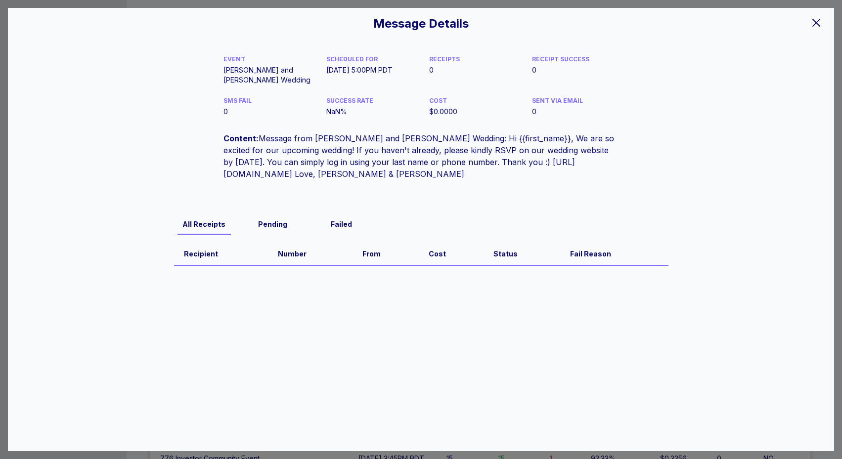
click at [257, 139] on span "Content:" at bounding box center [240, 138] width 35 height 10
drag, startPoint x: 259, startPoint y: 138, endPoint x: 429, endPoint y: 138, distance: 170.0
click at [429, 138] on div "Content: Message from Jessica and Connor's Wedding: Hi {{first_name}}, We are s…" at bounding box center [420, 155] width 395 height 47
copy div "Message from Jessica and Connor's Wedding"
click at [814, 27] on icon at bounding box center [816, 23] width 12 height 12
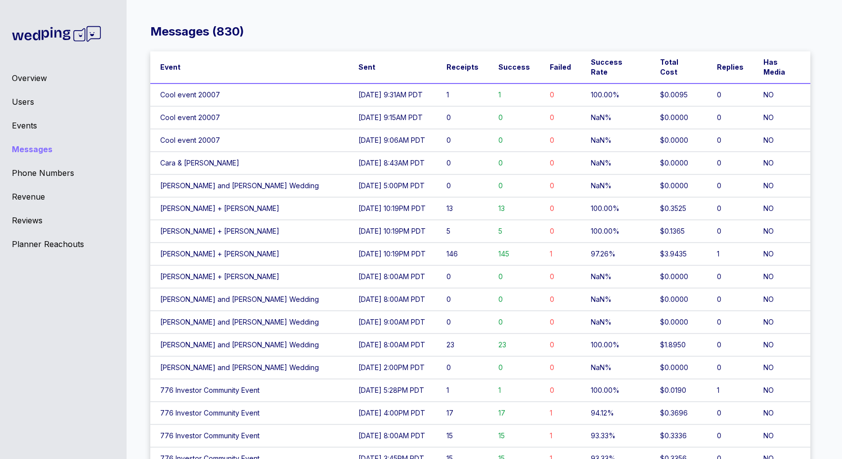
click at [39, 123] on div "Events" at bounding box center [63, 126] width 103 height 12
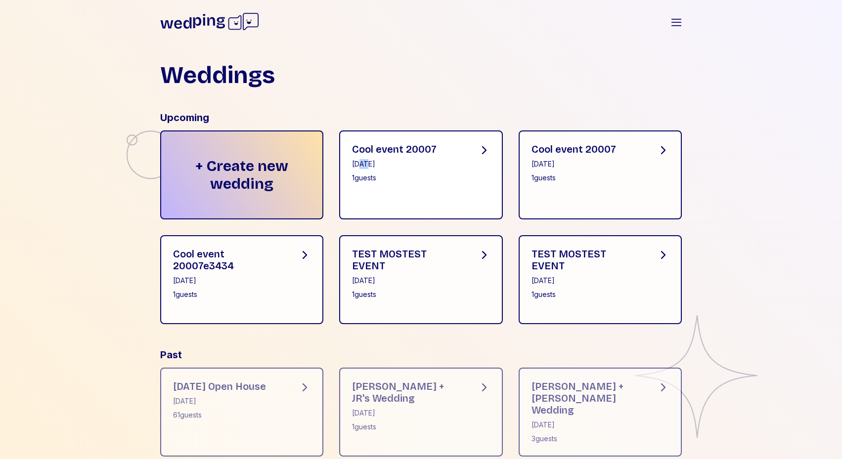
click at [362, 162] on div "[DATE]" at bounding box center [394, 164] width 84 height 10
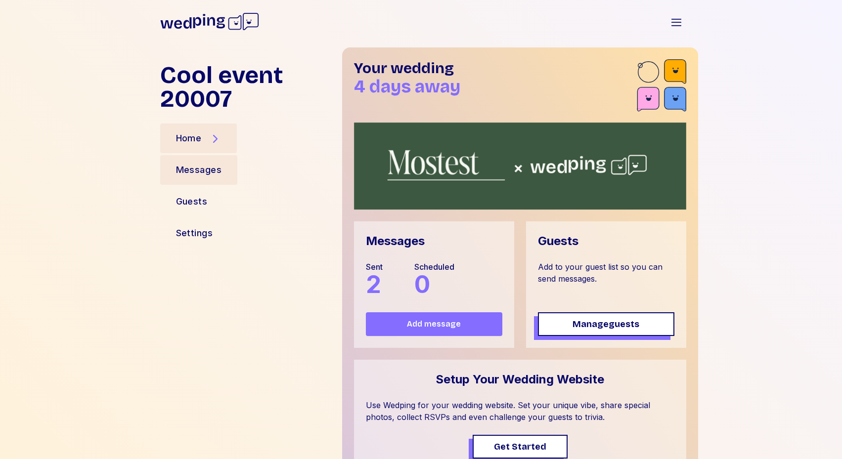
click at [179, 167] on div "Messages" at bounding box center [199, 170] width 46 height 14
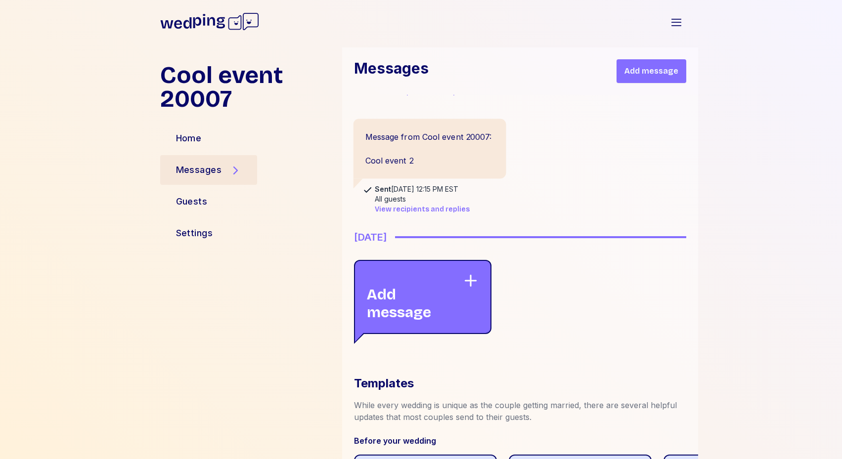
scroll to position [109, 0]
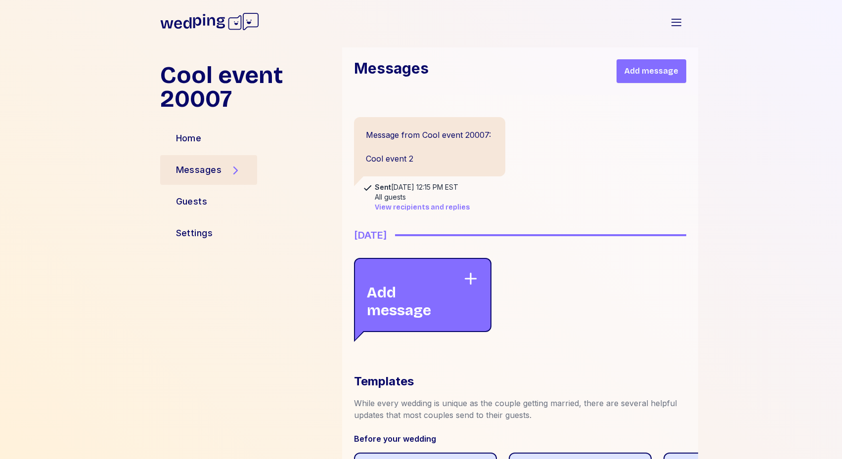
click at [462, 282] on div "Add message" at bounding box center [415, 295] width 96 height 48
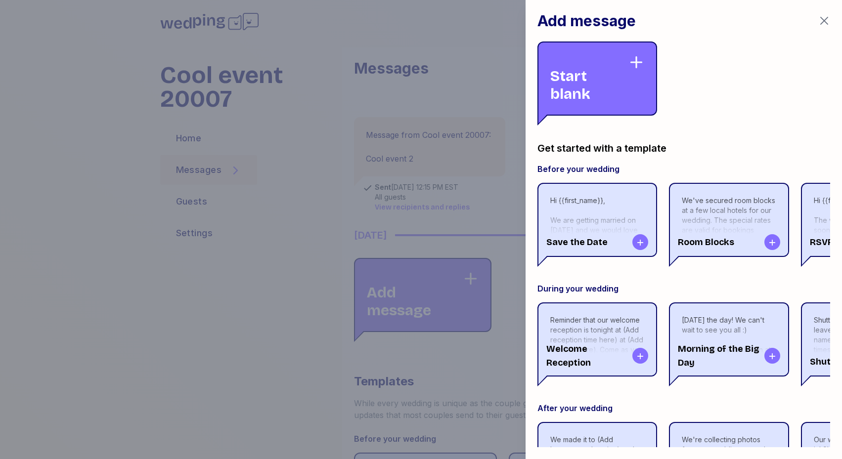
click at [608, 62] on div "Start blank" at bounding box center [589, 78] width 78 height 48
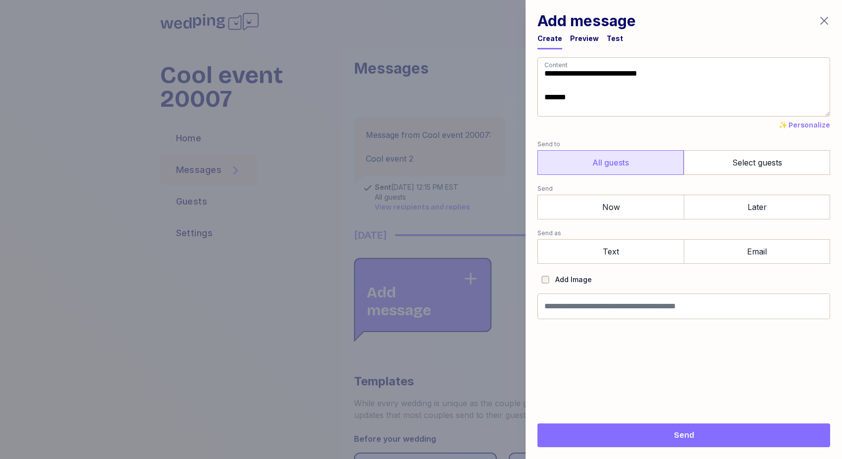
type textarea "**********"
drag, startPoint x: 599, startPoint y: 167, endPoint x: 596, endPoint y: 189, distance: 22.5
click at [599, 167] on label "All guests" at bounding box center [610, 162] width 146 height 25
click at [591, 200] on label "Now" at bounding box center [610, 207] width 146 height 25
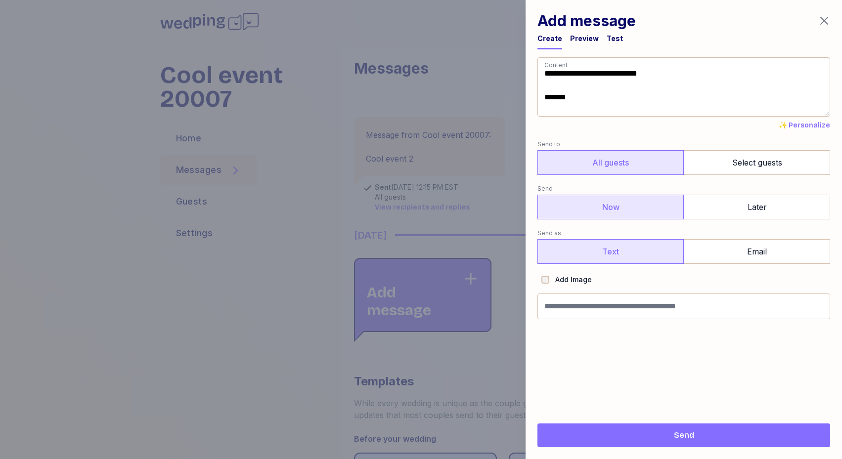
click at [587, 241] on label "Text" at bounding box center [610, 251] width 146 height 25
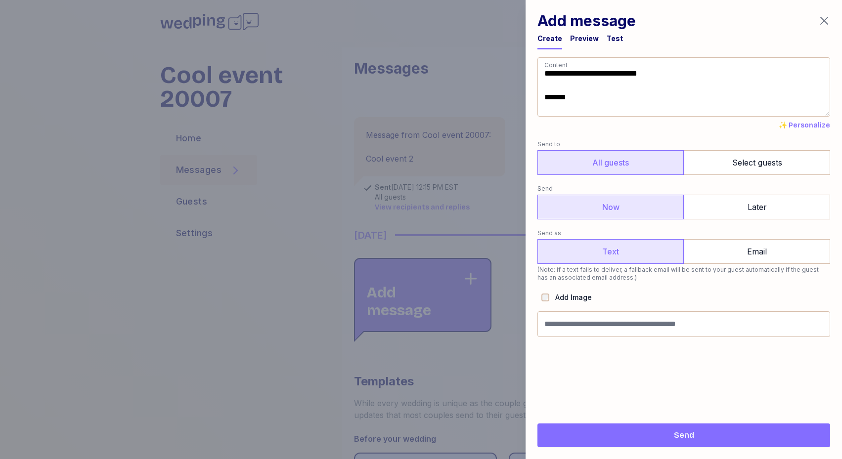
click at [619, 432] on span "Send" at bounding box center [683, 435] width 277 height 12
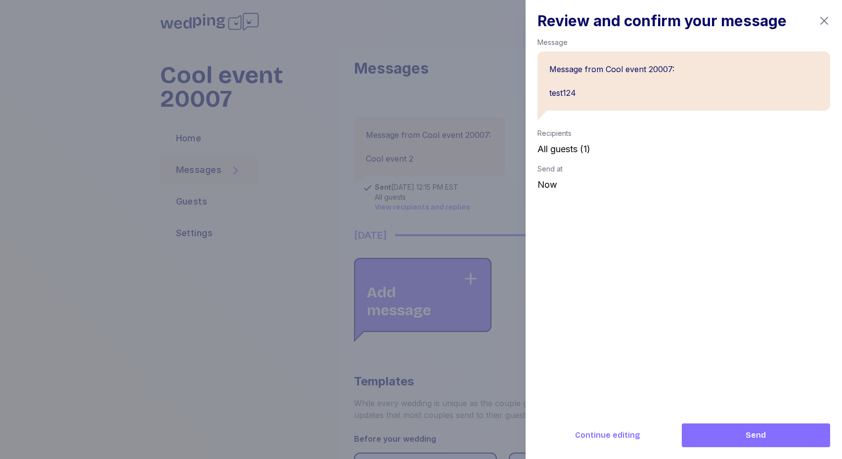
click at [738, 429] on span "Send" at bounding box center [755, 435] width 132 height 12
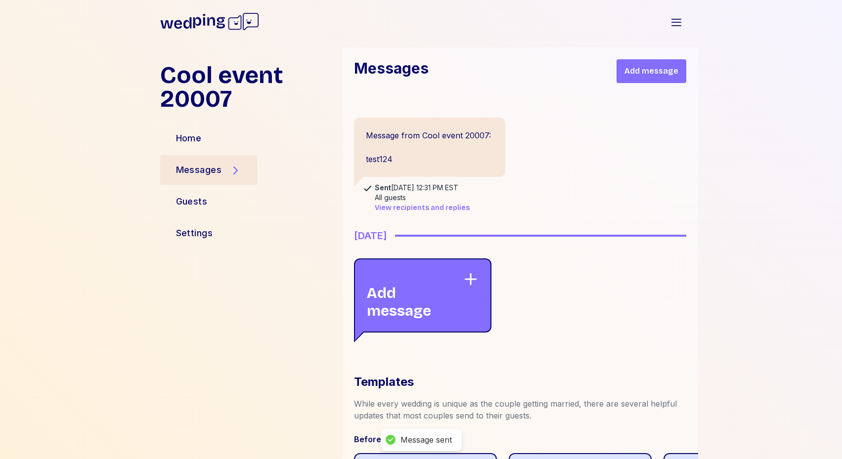
scroll to position [226, 0]
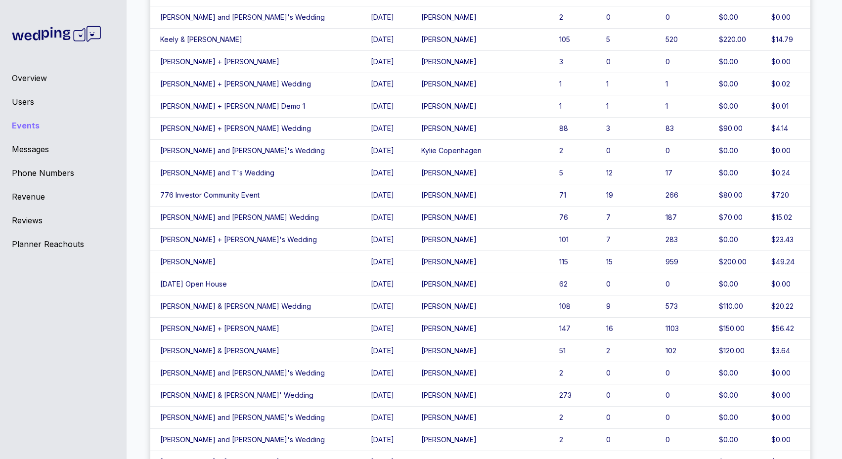
scroll to position [110, 0]
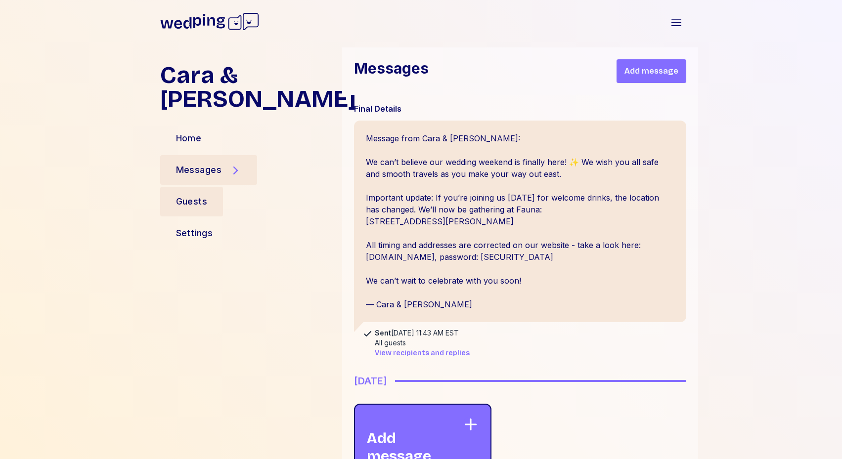
scroll to position [20, 0]
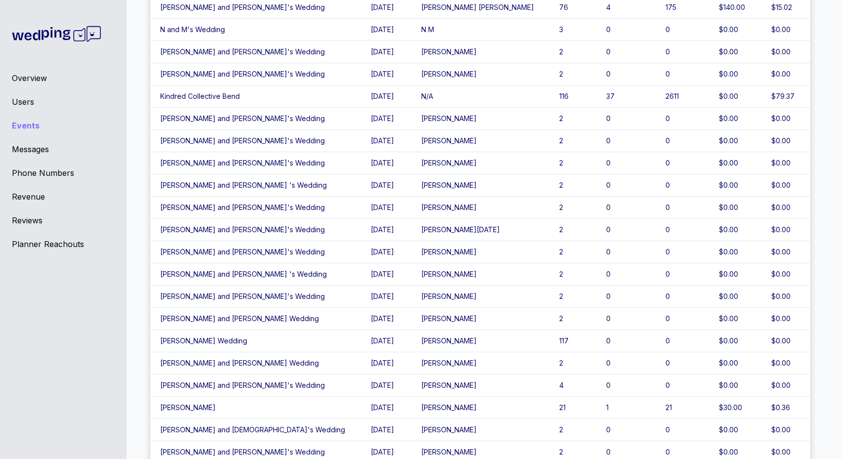
scroll to position [3435, 0]
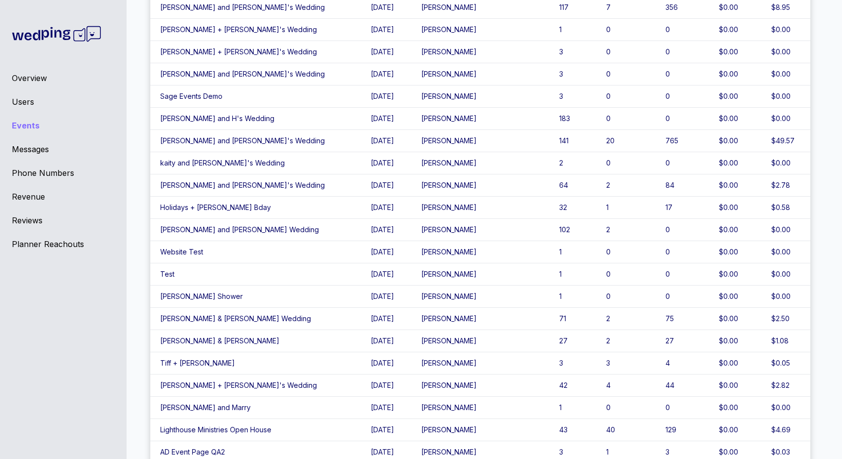
click at [304, 235] on td "[PERSON_NAME] and [PERSON_NAME] Wedding" at bounding box center [255, 230] width 210 height 22
click at [282, 231] on td "[PERSON_NAME] and [PERSON_NAME] Wedding" at bounding box center [255, 230] width 210 height 22
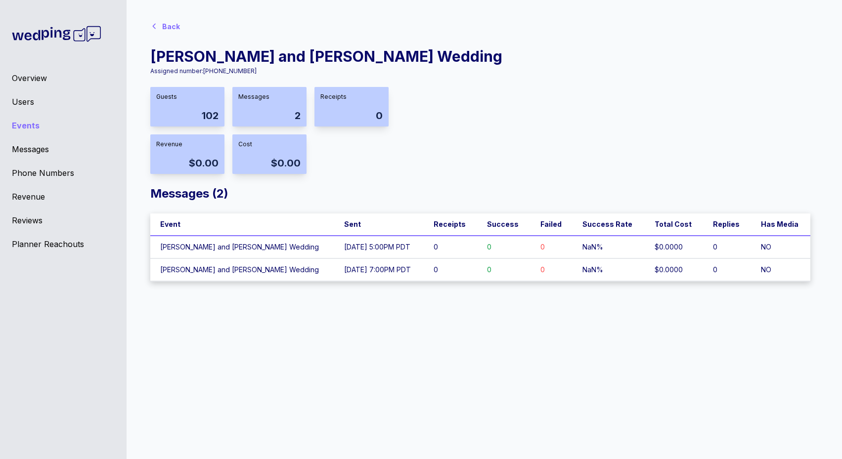
drag, startPoint x: 271, startPoint y: 231, endPoint x: 239, endPoint y: 225, distance: 32.2
click at [239, 225] on th "Event" at bounding box center [242, 224] width 184 height 22
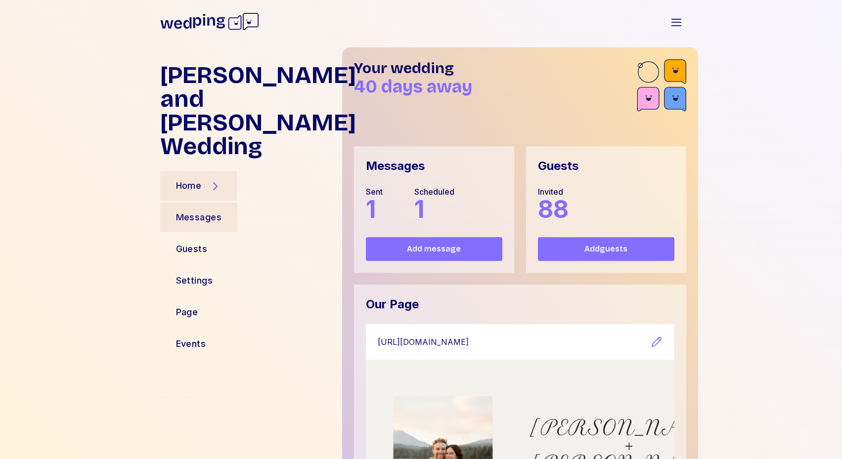
click at [189, 210] on div "Messages" at bounding box center [199, 217] width 46 height 14
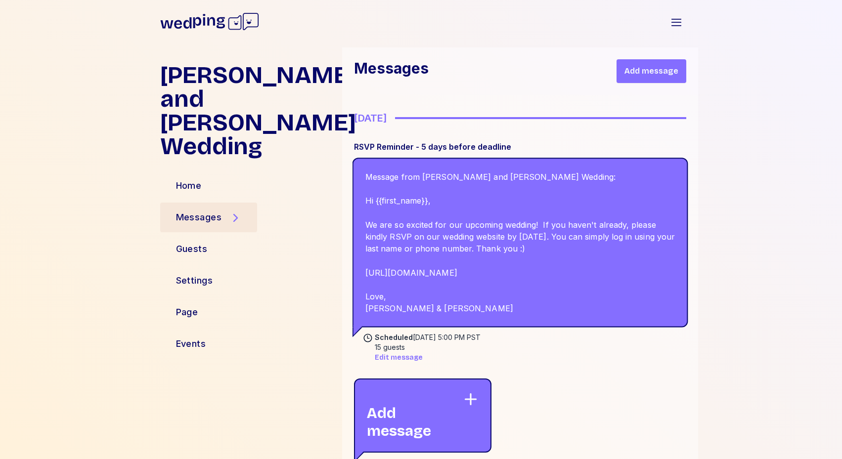
scroll to position [267, 0]
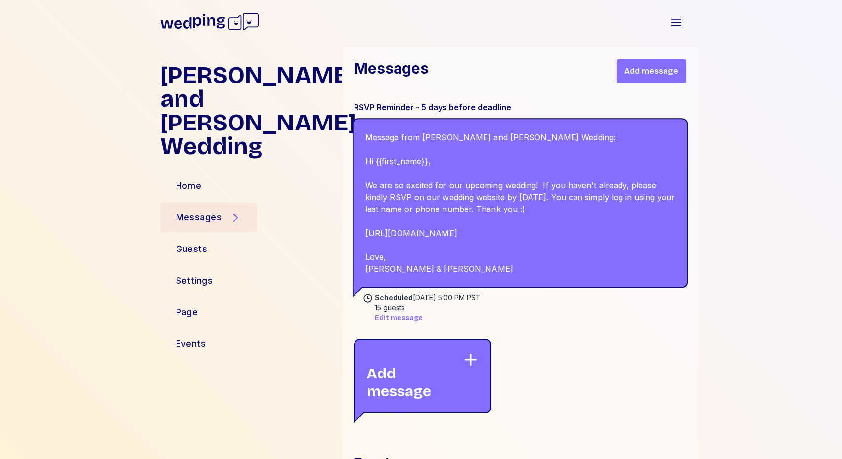
click at [421, 270] on div "Message from Jessica and Connor's Wedding: Hi {{first_name}}, We are so excited…" at bounding box center [520, 202] width 336 height 169
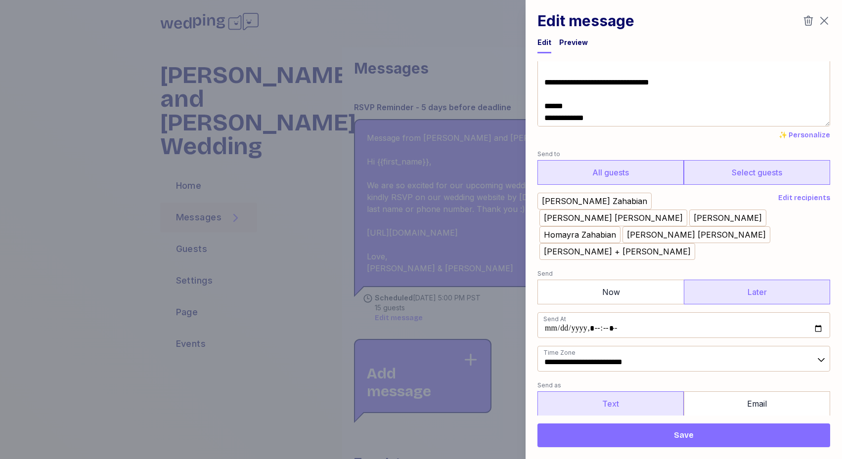
scroll to position [132, 0]
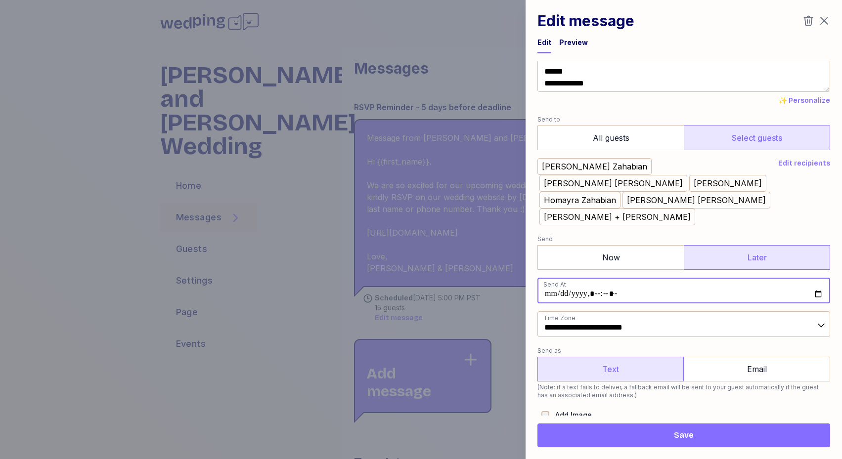
click at [818, 278] on input "datetime-local" at bounding box center [683, 291] width 293 height 26
type input "**********"
click at [761, 407] on div "Add Image" at bounding box center [683, 414] width 293 height 14
click at [723, 430] on span "Save" at bounding box center [683, 435] width 277 height 12
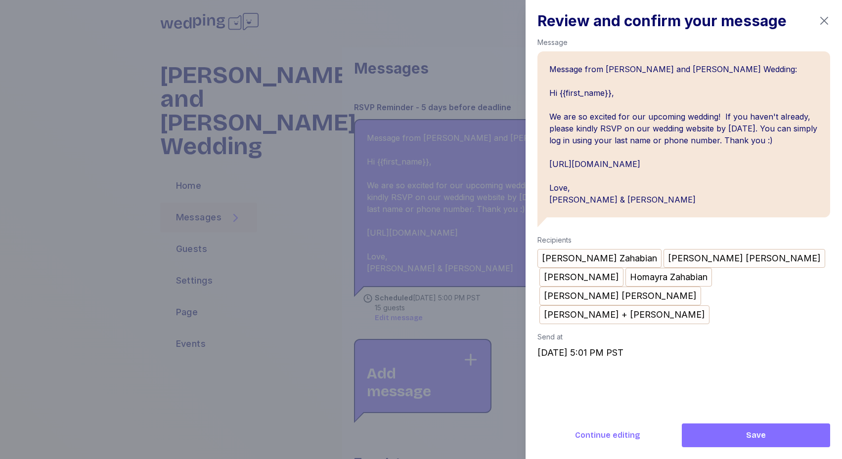
click at [708, 437] on span "Save" at bounding box center [755, 435] width 132 height 12
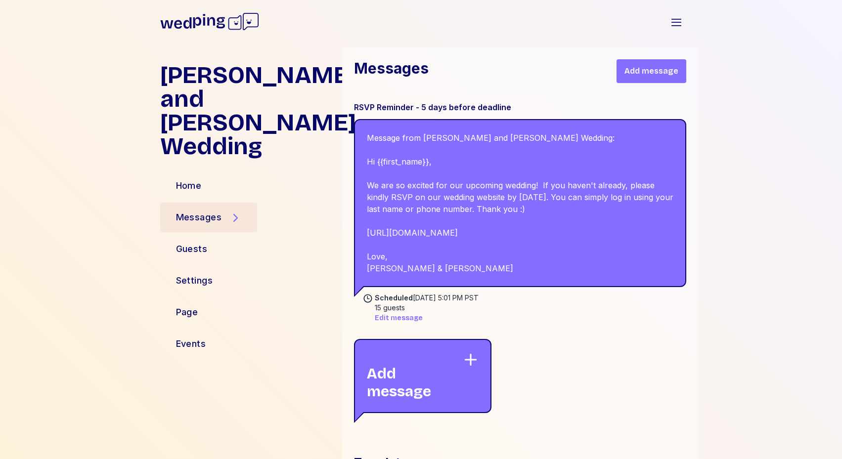
click at [408, 321] on span "Edit message" at bounding box center [399, 318] width 48 height 10
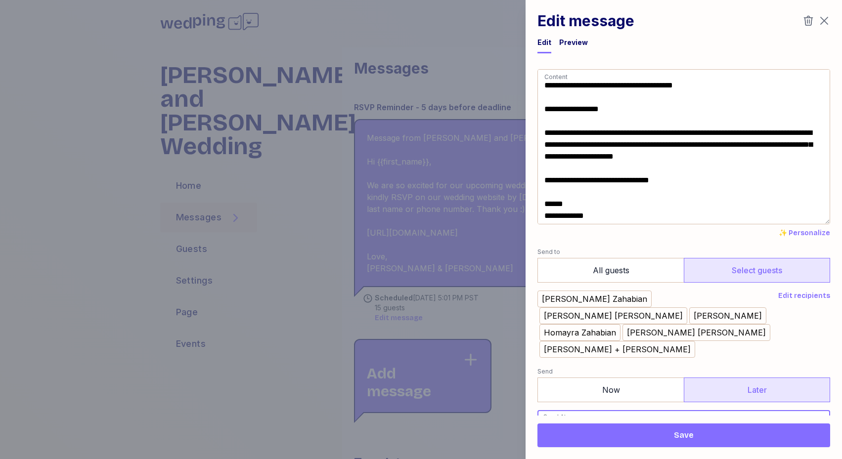
click at [819, 410] on input "datetime-local" at bounding box center [683, 423] width 293 height 26
type input "**********"
click at [700, 435] on span "Save" at bounding box center [683, 435] width 277 height 12
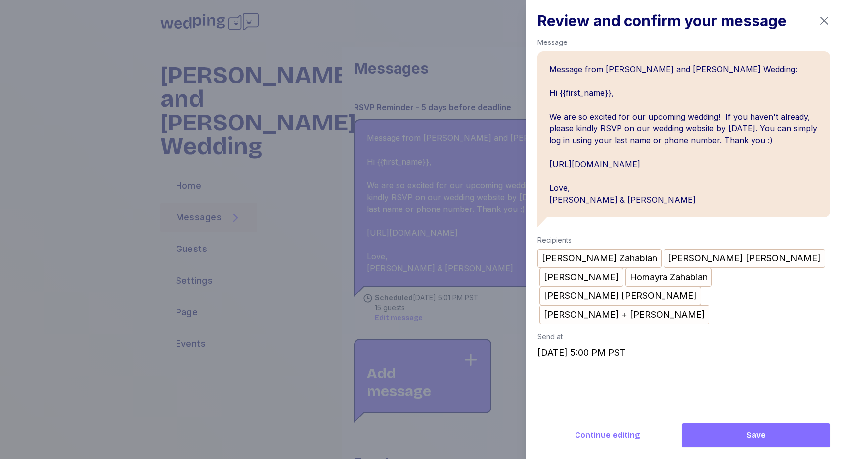
click at [707, 437] on span "Save" at bounding box center [755, 435] width 132 height 12
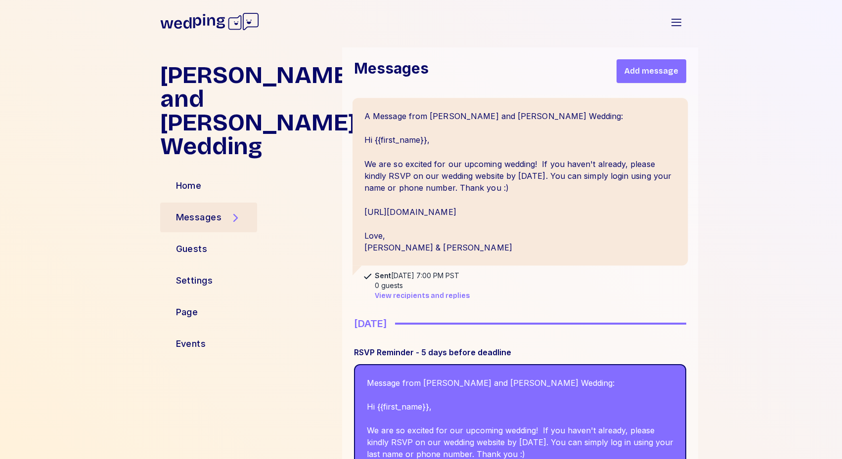
scroll to position [0, 0]
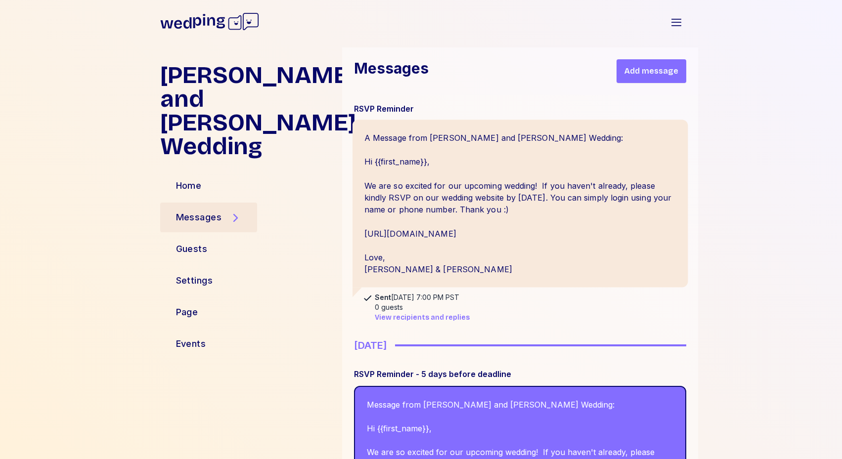
click at [403, 170] on div "A Message from Jessica and Connor's Wedding: Hi {{first_name}}, We are so excit…" at bounding box center [520, 204] width 336 height 168
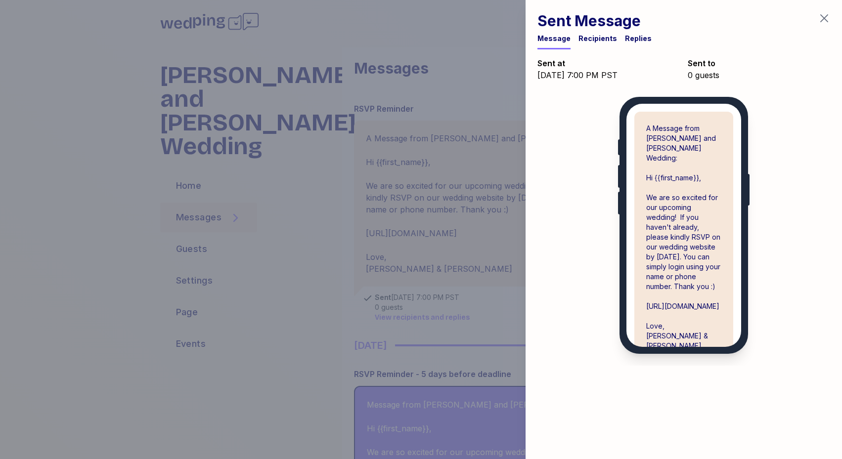
click at [583, 42] on div "Recipients" at bounding box center [597, 39] width 39 height 10
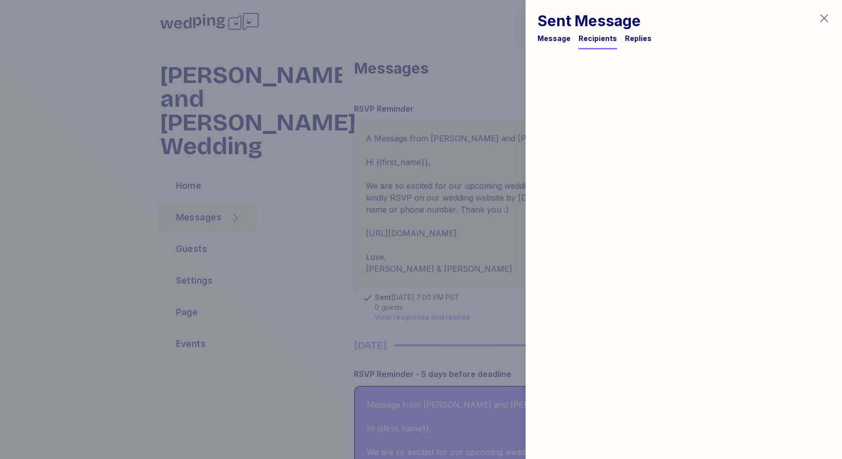
click at [641, 29] on h1 "Sent Message" at bounding box center [594, 21] width 114 height 18
click at [631, 38] on div "Replies" at bounding box center [638, 39] width 27 height 10
click at [566, 39] on div "Message" at bounding box center [553, 39] width 33 height 10
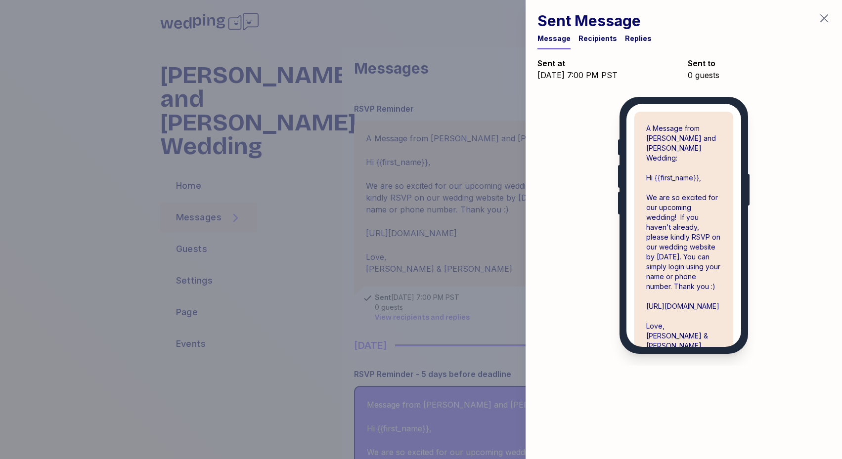
click at [464, 133] on div at bounding box center [421, 229] width 842 height 459
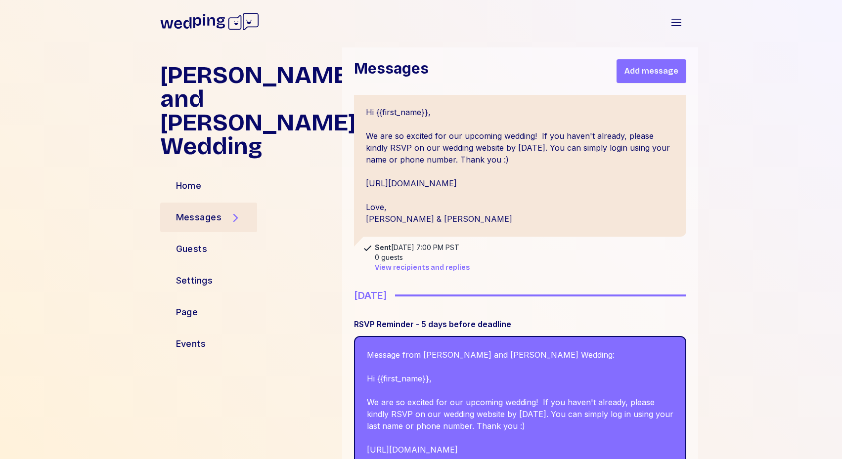
scroll to position [175, 0]
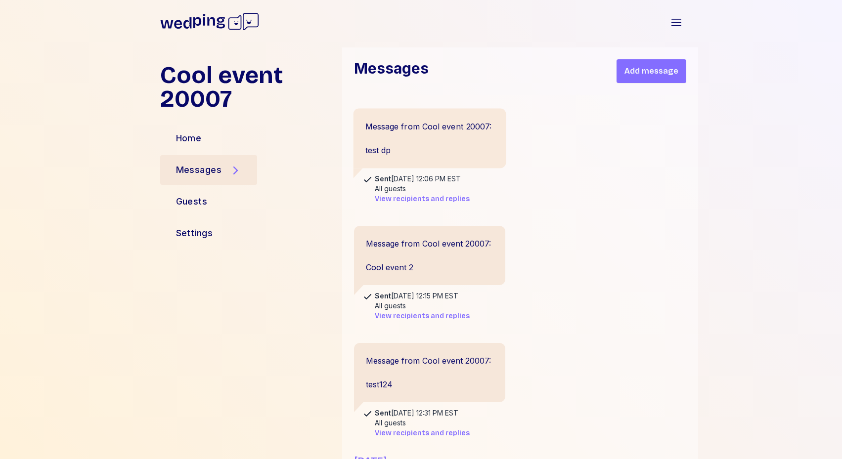
click at [440, 173] on div "Message from Cool event 20007: test dp" at bounding box center [429, 143] width 153 height 70
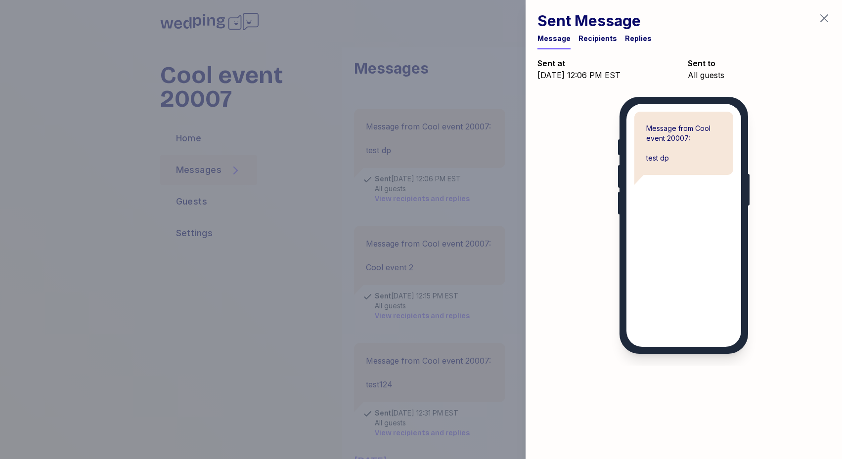
click at [628, 42] on div "Replies" at bounding box center [638, 39] width 27 height 10
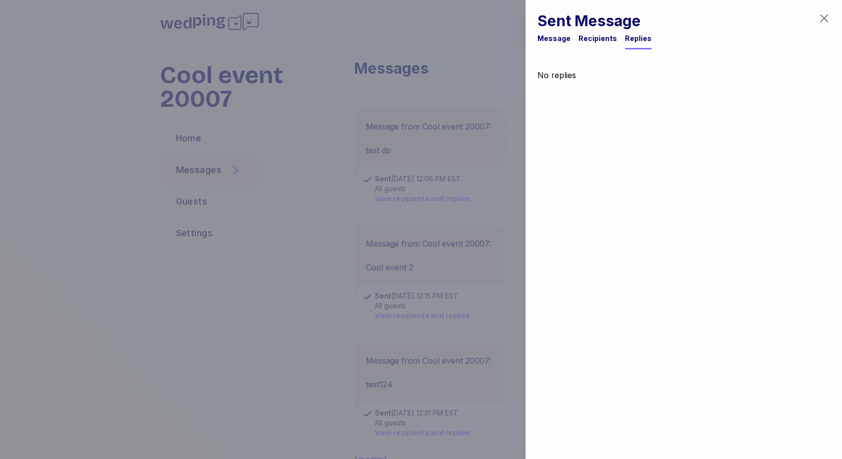
click at [476, 168] on div at bounding box center [421, 229] width 842 height 459
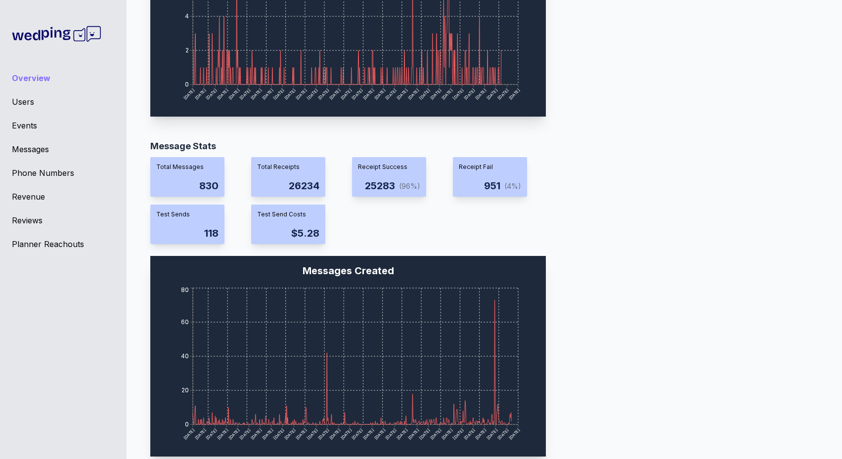
scroll to position [588, 0]
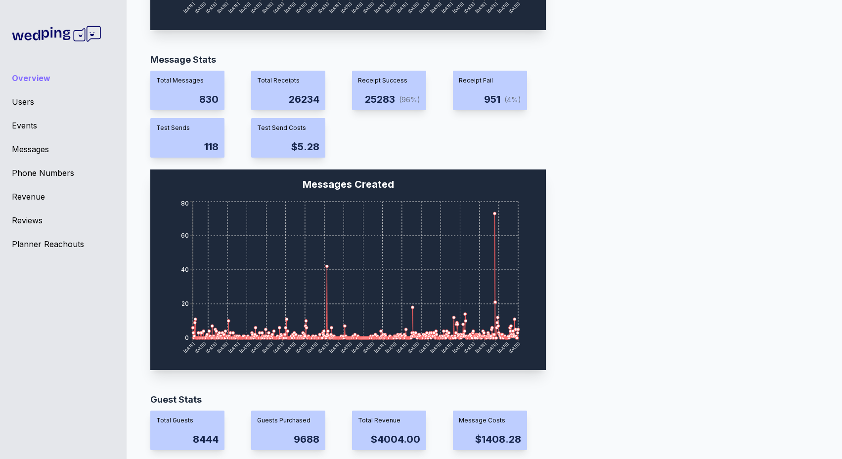
click at [34, 153] on div "Messages" at bounding box center [63, 149] width 103 height 12
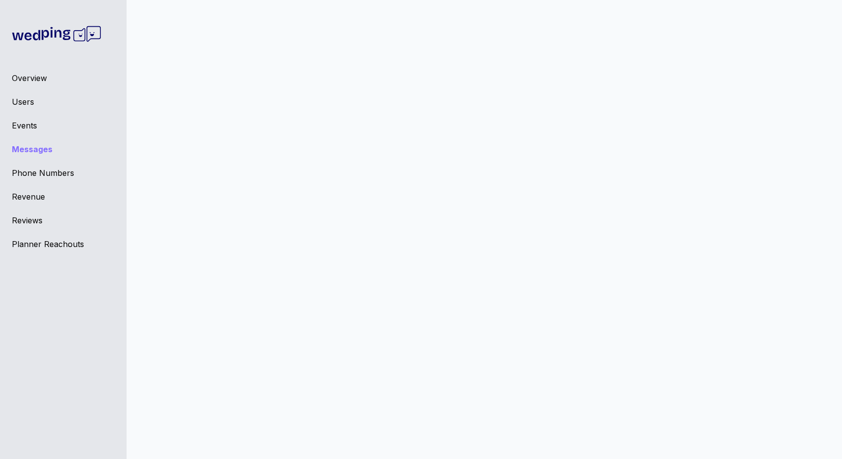
scroll to position [8, 0]
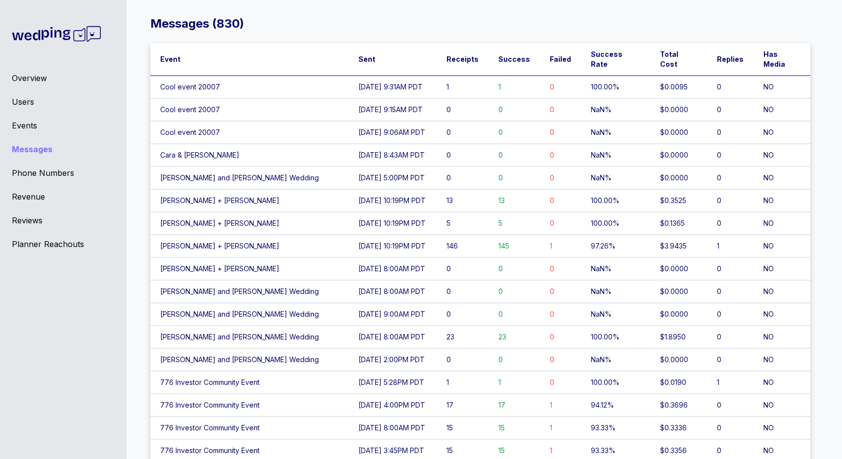
click at [239, 144] on td "Cara & [PERSON_NAME]" at bounding box center [249, 155] width 198 height 23
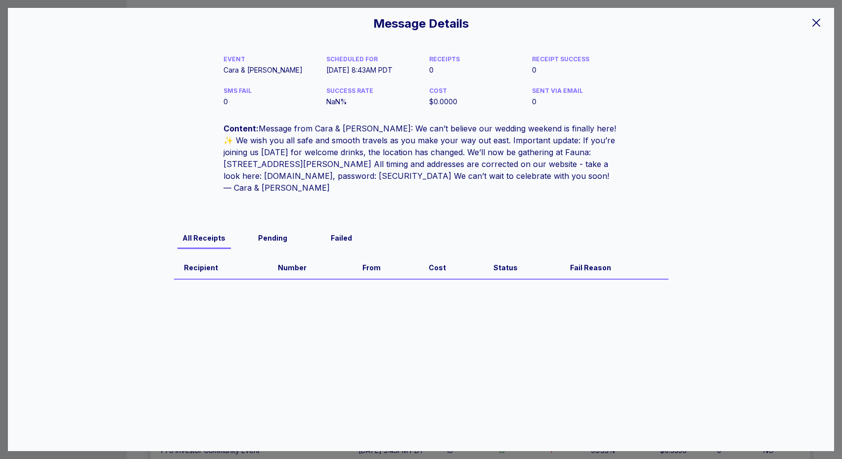
click at [98, 6] on div "Message Details EVENT Cara & [PERSON_NAME] SCHEDULED FOR [DATE] 8:43AM PDT RECE…" at bounding box center [421, 229] width 842 height 459
click at [815, 18] on icon at bounding box center [816, 23] width 12 height 12
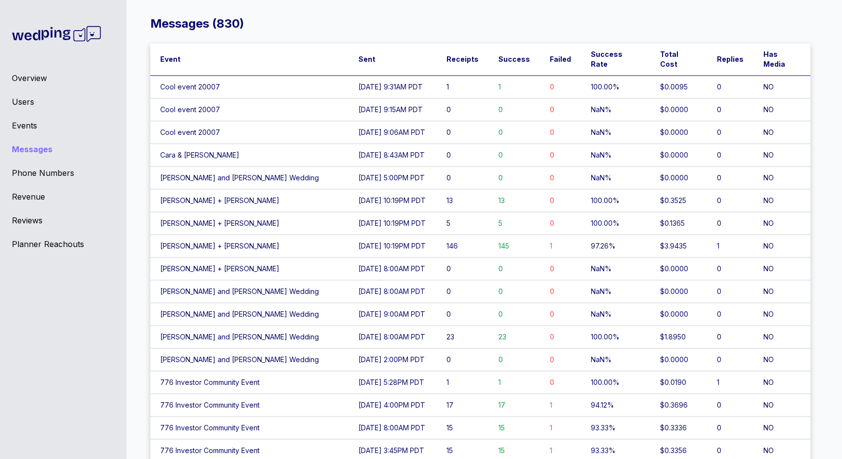
click at [27, 126] on div "Events" at bounding box center [63, 126] width 103 height 12
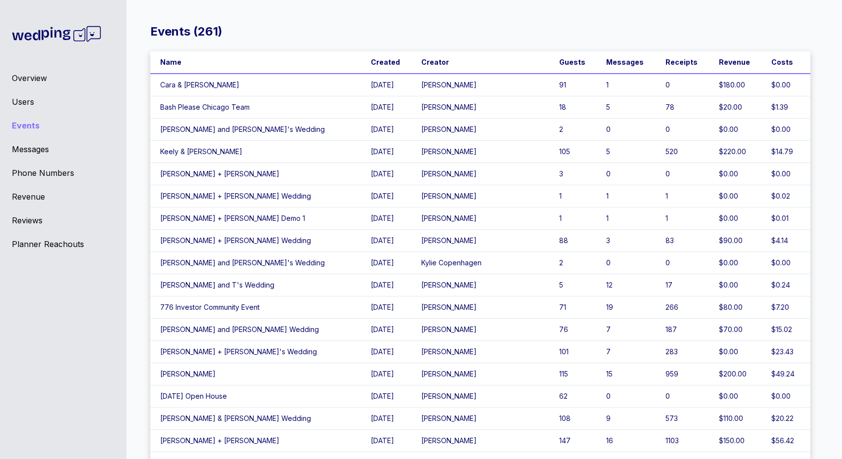
click at [231, 84] on td "Cara & [PERSON_NAME]" at bounding box center [255, 85] width 210 height 23
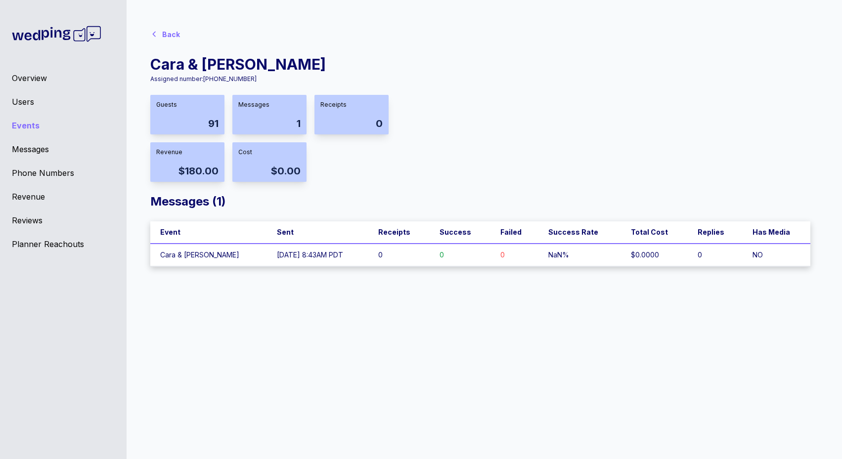
click at [204, 256] on td "Cara & [PERSON_NAME]" at bounding box center [208, 255] width 117 height 23
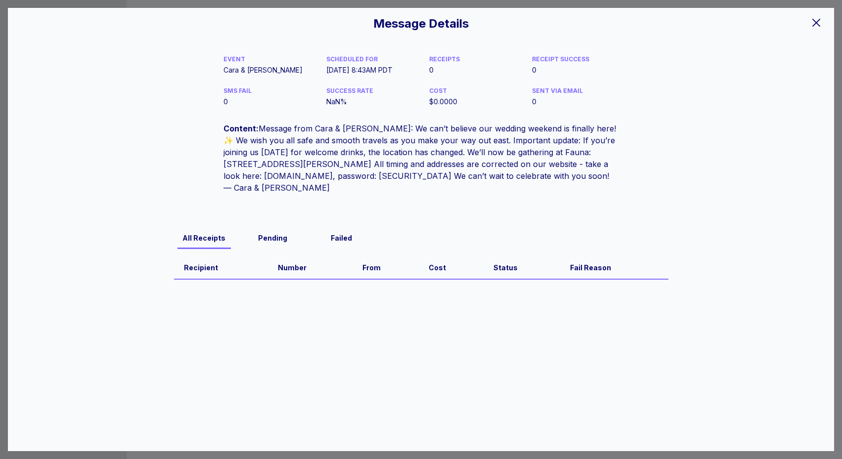
click at [65, 4] on div "Message Details EVENT Cara & [PERSON_NAME] SCHEDULED FOR [DATE] 8:43AM PDT RECE…" at bounding box center [421, 229] width 842 height 459
click at [816, 23] on icon at bounding box center [816, 23] width 12 height 12
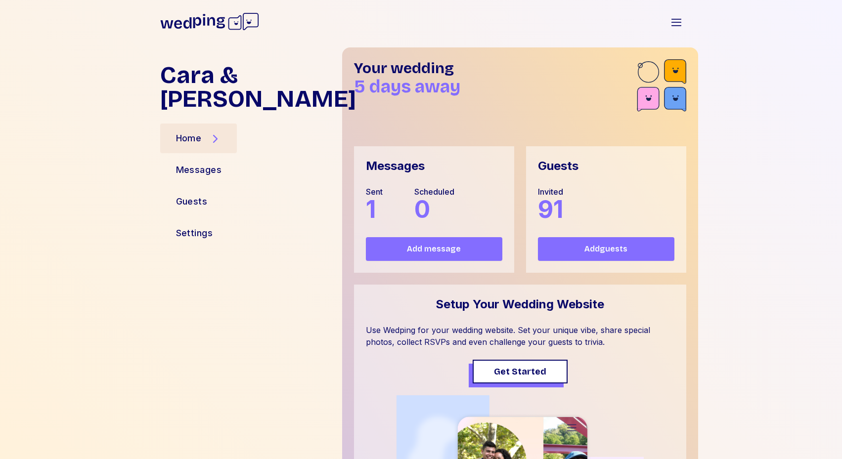
click at [401, 249] on span "Add message" at bounding box center [434, 249] width 121 height 12
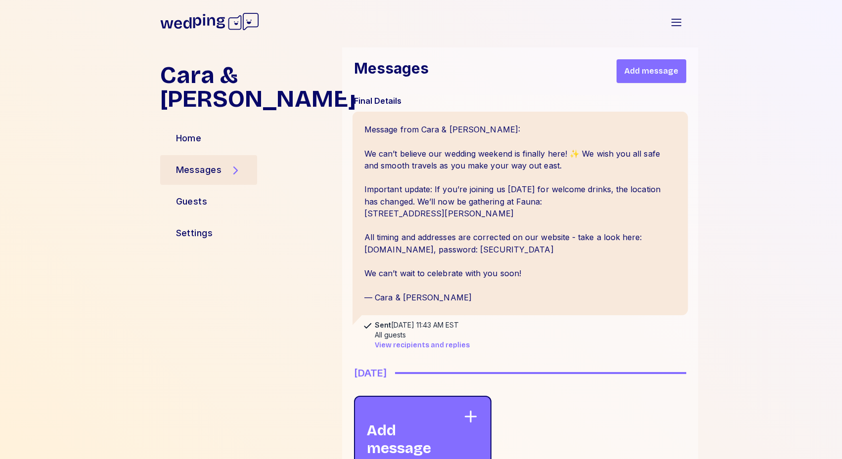
scroll to position [7, 0]
click at [419, 214] on div "Message from Cara & [PERSON_NAME]: We can’t believe our wedding weekend is fina…" at bounding box center [520, 214] width 336 height 204
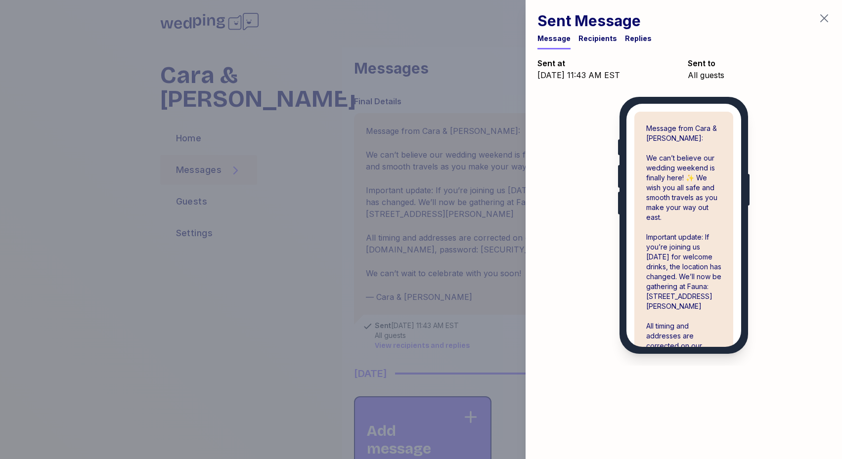
click at [601, 39] on div "Recipients" at bounding box center [597, 39] width 39 height 10
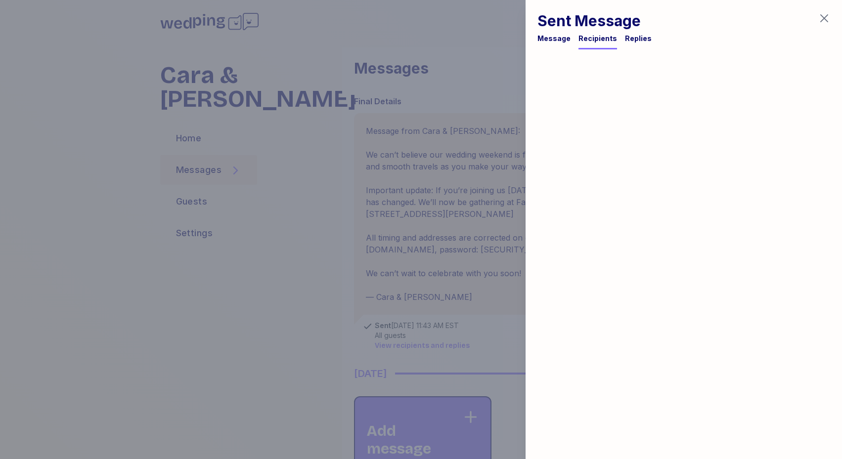
click at [552, 35] on div "Message" at bounding box center [553, 39] width 33 height 10
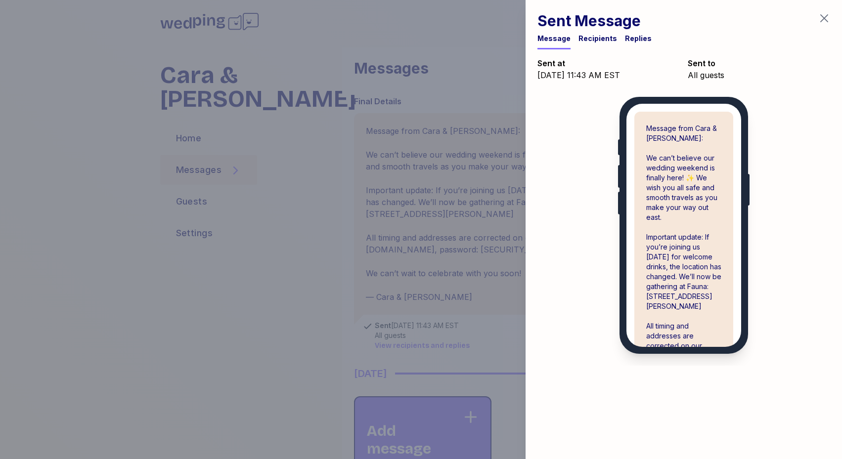
click at [392, 159] on div at bounding box center [421, 229] width 842 height 459
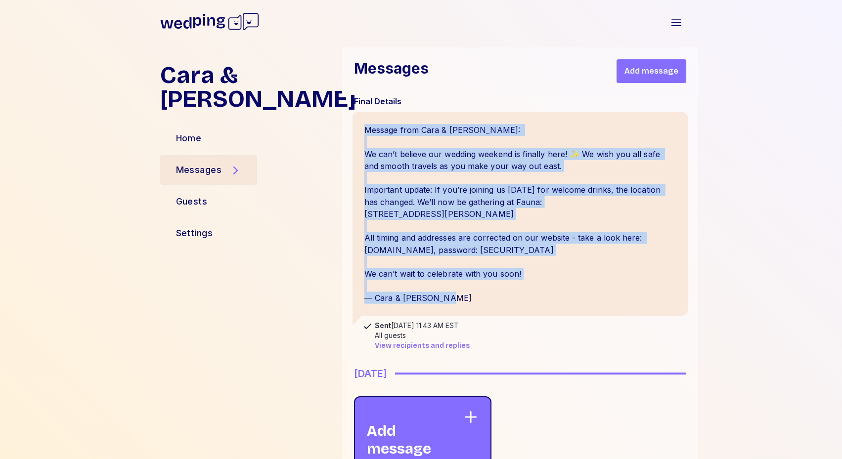
drag, startPoint x: 365, startPoint y: 125, endPoint x: 469, endPoint y: 311, distance: 213.9
click at [469, 311] on div "Message from Cara & [PERSON_NAME]: We can’t believe our wedding weekend is fina…" at bounding box center [520, 214] width 336 height 204
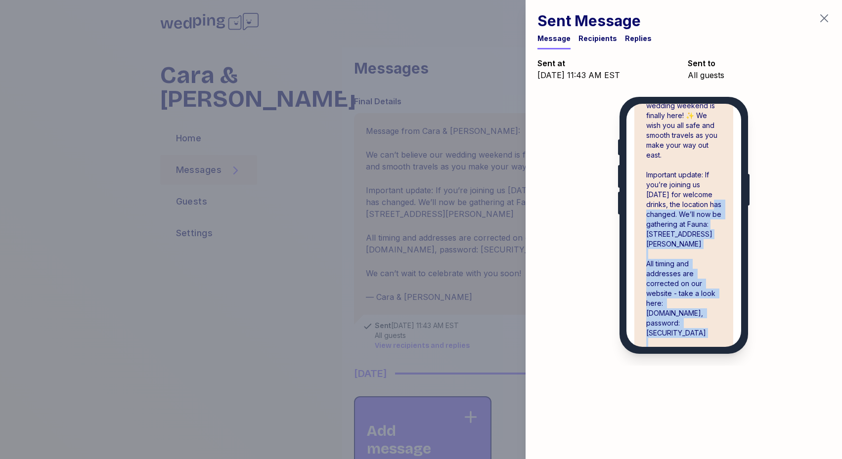
scroll to position [0, 0]
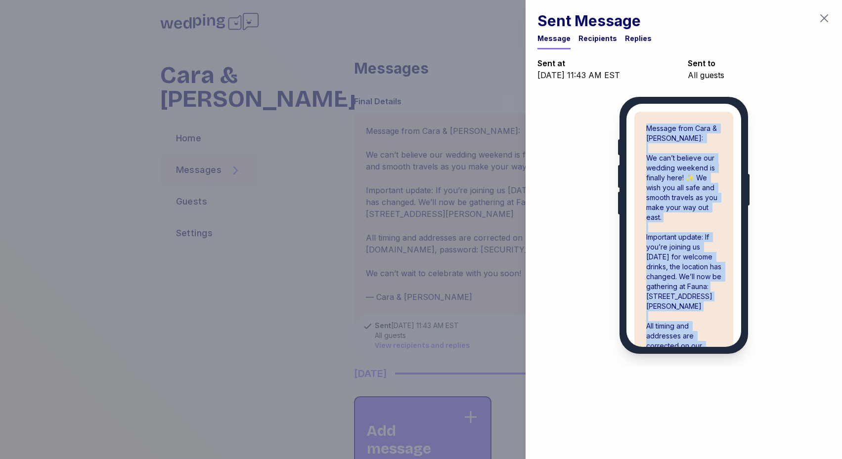
drag, startPoint x: 704, startPoint y: 319, endPoint x: 644, endPoint y: 124, distance: 204.1
click at [644, 124] on div "Message from Cara & [PERSON_NAME]: We can’t believe our wedding weekend is fina…" at bounding box center [683, 297] width 99 height 370
copy div "Message from Cara & Tom: We can’t believe our wedding weekend is finally here! …"
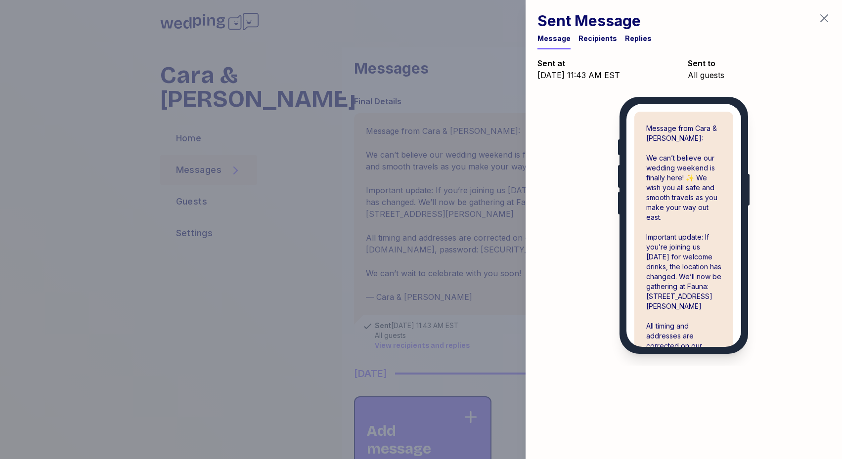
click at [456, 276] on div at bounding box center [421, 229] width 842 height 459
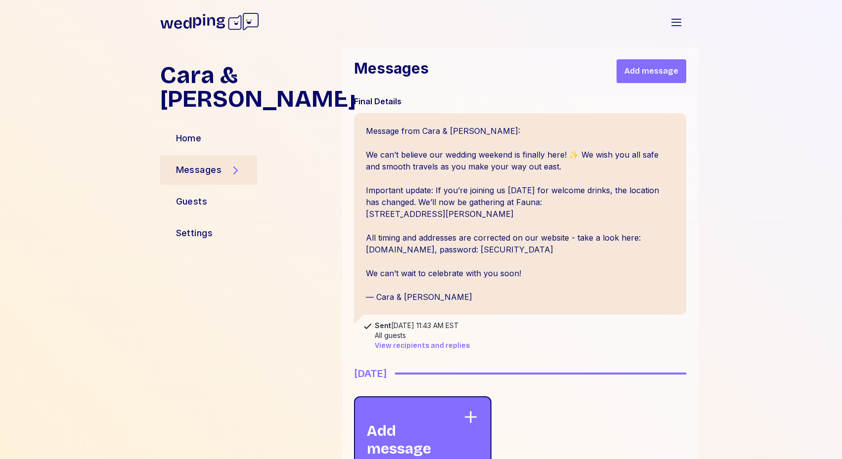
click at [419, 426] on div "Add message" at bounding box center [415, 433] width 96 height 48
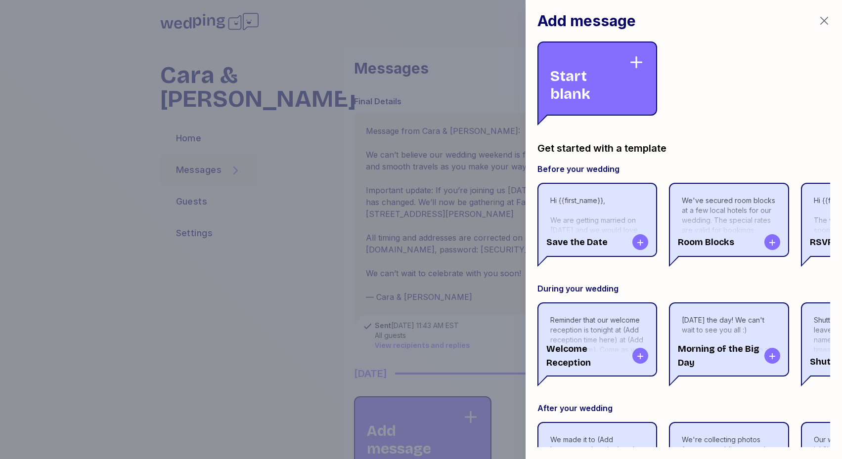
click at [591, 82] on div "Start blank" at bounding box center [589, 78] width 78 height 48
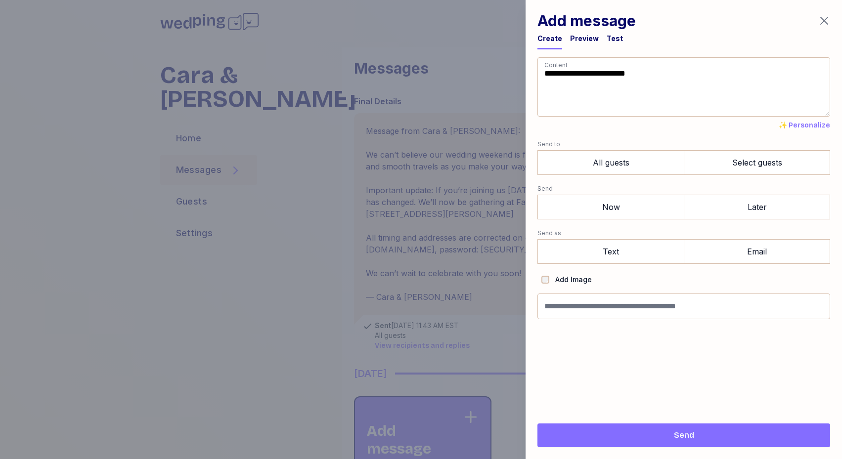
drag, startPoint x: 564, startPoint y: 68, endPoint x: 502, endPoint y: 38, distance: 69.0
click at [502, 38] on div "**********" at bounding box center [421, 229] width 842 height 459
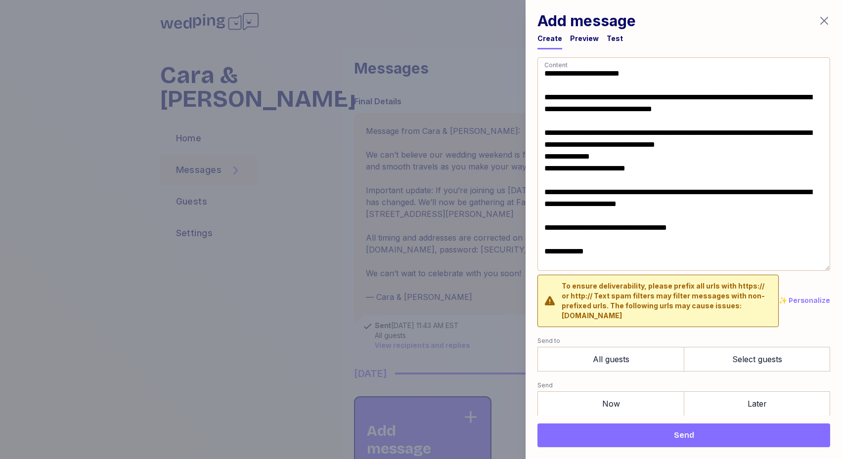
type textarea "**********"
click at [472, 244] on div at bounding box center [421, 229] width 842 height 459
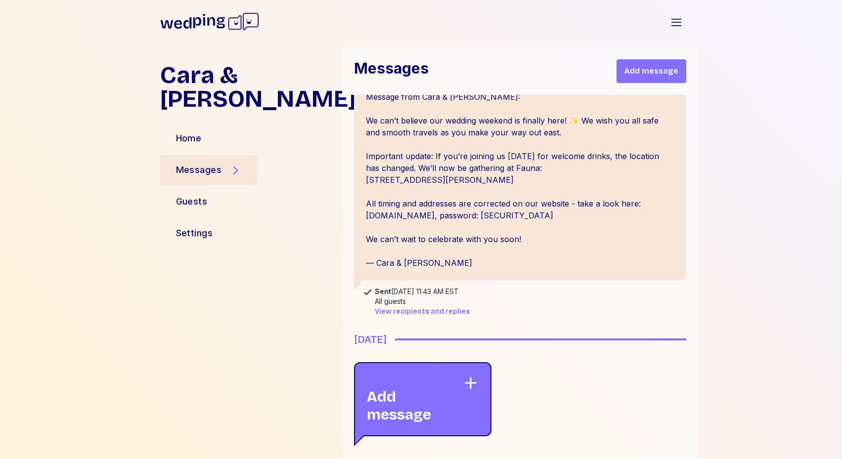
scroll to position [44, 0]
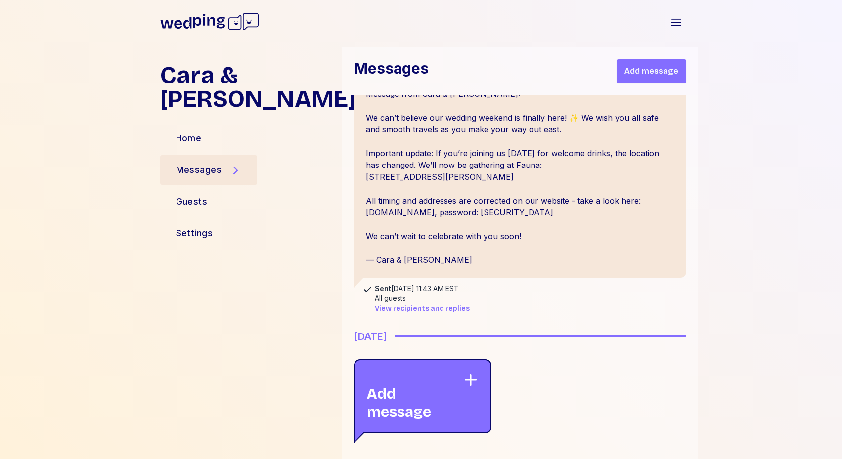
click at [433, 416] on div "Add message" at bounding box center [415, 396] width 96 height 48
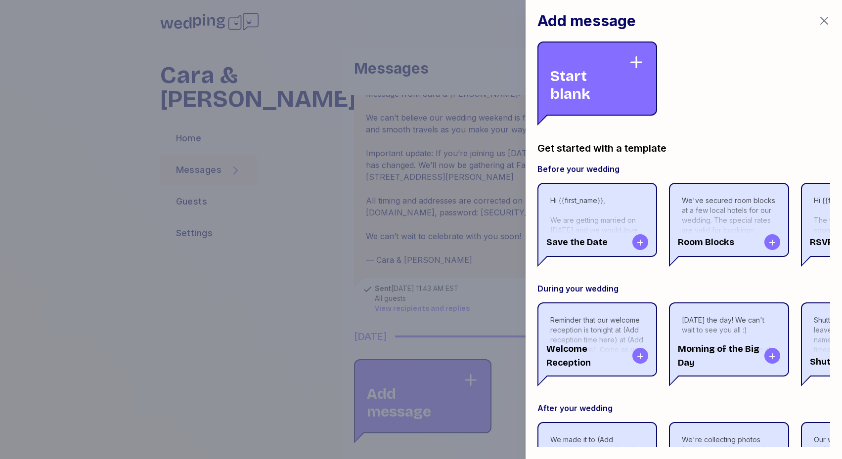
click at [591, 56] on div "Start blank" at bounding box center [589, 78] width 78 height 48
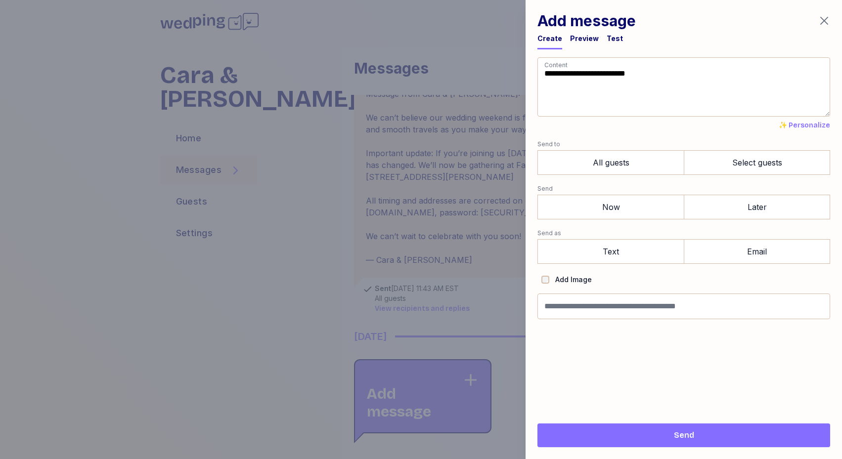
drag, startPoint x: 587, startPoint y: 109, endPoint x: 500, endPoint y: 45, distance: 107.9
click at [500, 45] on div "**********" at bounding box center [421, 229] width 842 height 459
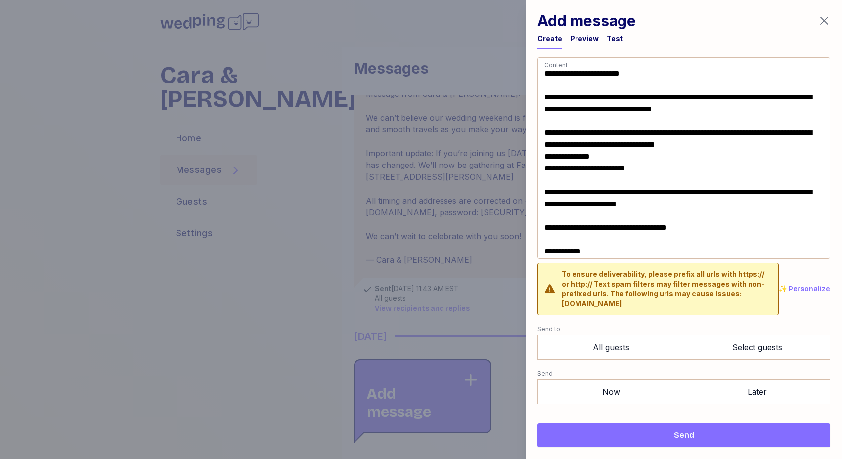
click at [545, 203] on textarea "**********" at bounding box center [683, 158] width 293 height 202
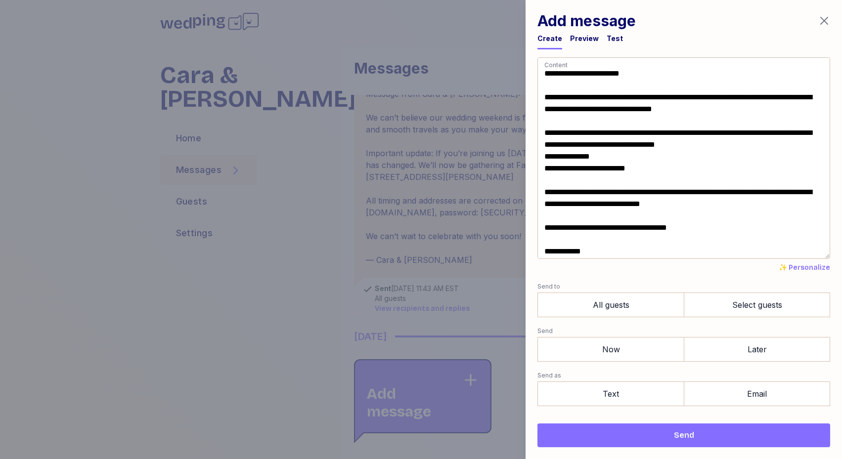
drag, startPoint x: 674, startPoint y: 205, endPoint x: 498, endPoint y: 199, distance: 176.0
click at [498, 199] on div "**********" at bounding box center [421, 229] width 842 height 459
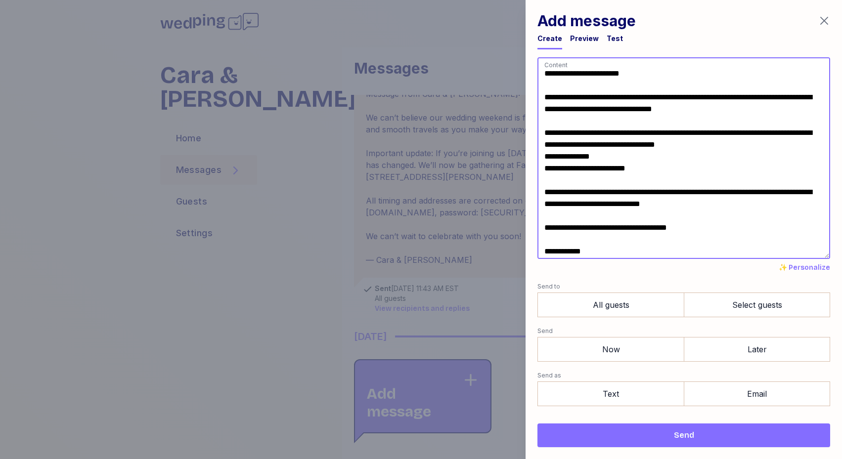
click at [598, 182] on textarea "**********" at bounding box center [683, 158] width 293 height 202
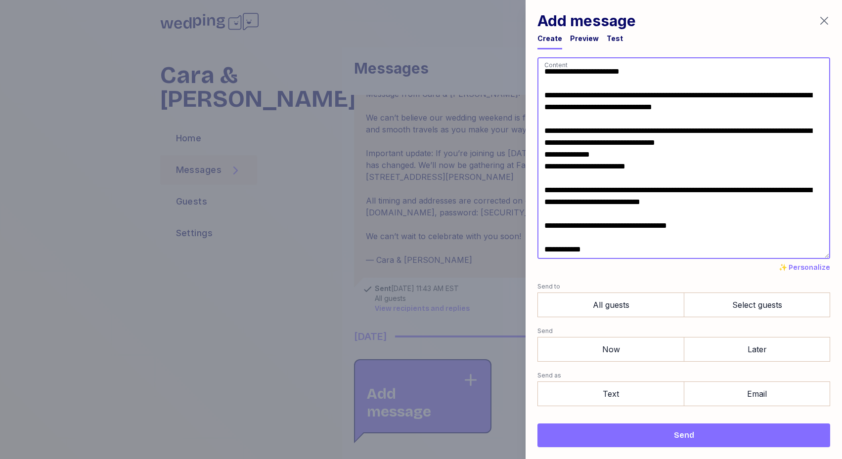
click at [581, 109] on textarea "**********" at bounding box center [683, 158] width 293 height 202
drag, startPoint x: 547, startPoint y: 79, endPoint x: 541, endPoint y: 65, distance: 14.8
click at [541, 65] on textarea "**********" at bounding box center [683, 158] width 293 height 202
click at [547, 73] on textarea "**********" at bounding box center [683, 158] width 293 height 202
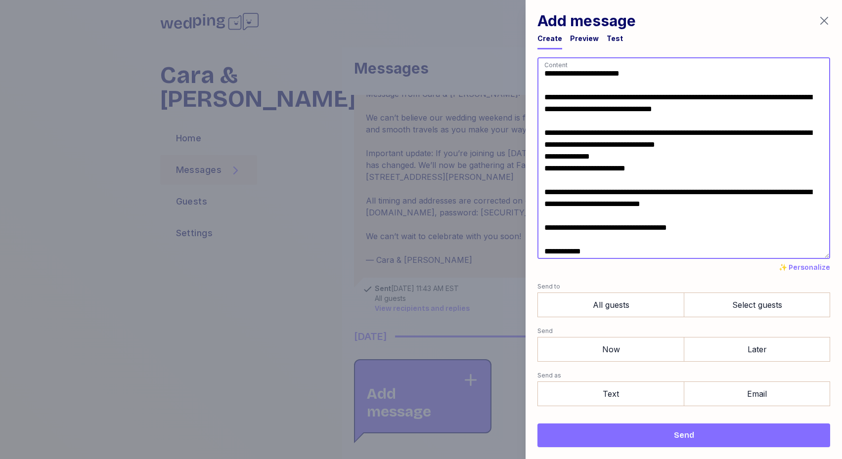
click at [545, 168] on textarea "**********" at bounding box center [683, 158] width 293 height 202
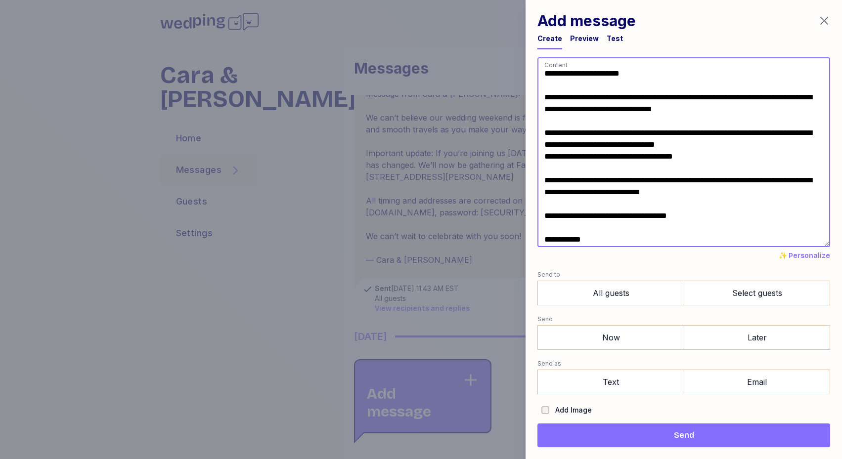
click at [586, 201] on textarea "**********" at bounding box center [683, 152] width 293 height 190
click at [600, 157] on textarea "**********" at bounding box center [683, 152] width 293 height 190
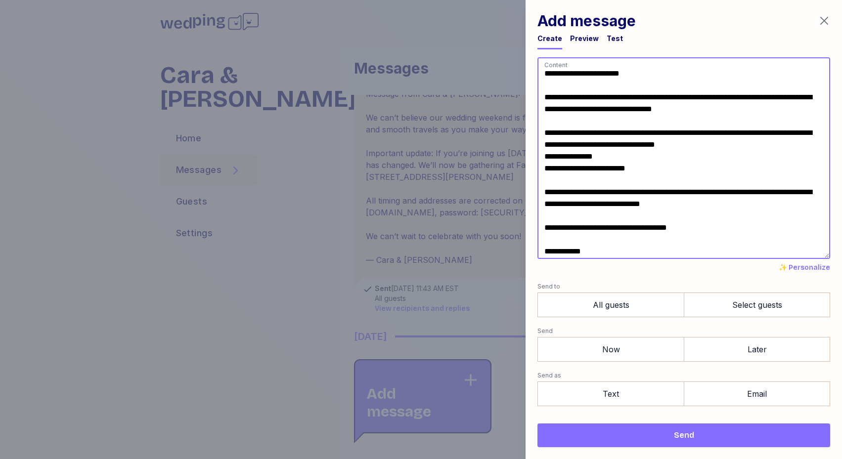
click at [606, 200] on textarea "**********" at bounding box center [683, 158] width 293 height 202
type textarea "**********"
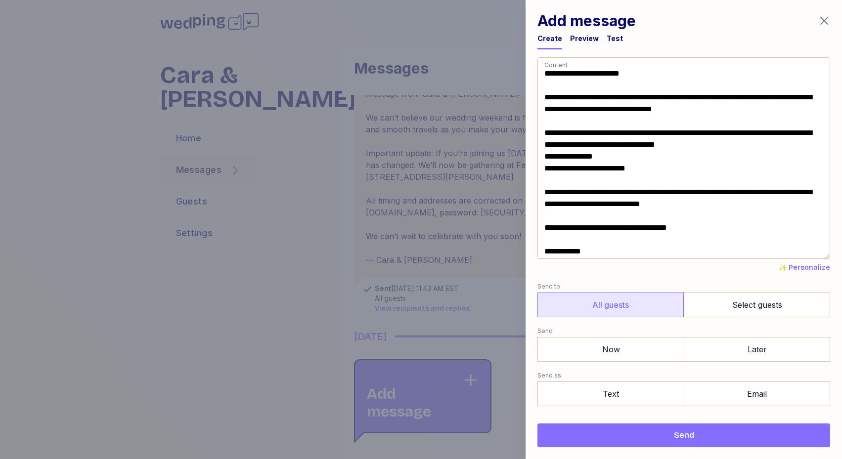
click at [569, 298] on label "All guests" at bounding box center [610, 305] width 146 height 25
click at [569, 350] on label "Now" at bounding box center [610, 349] width 146 height 25
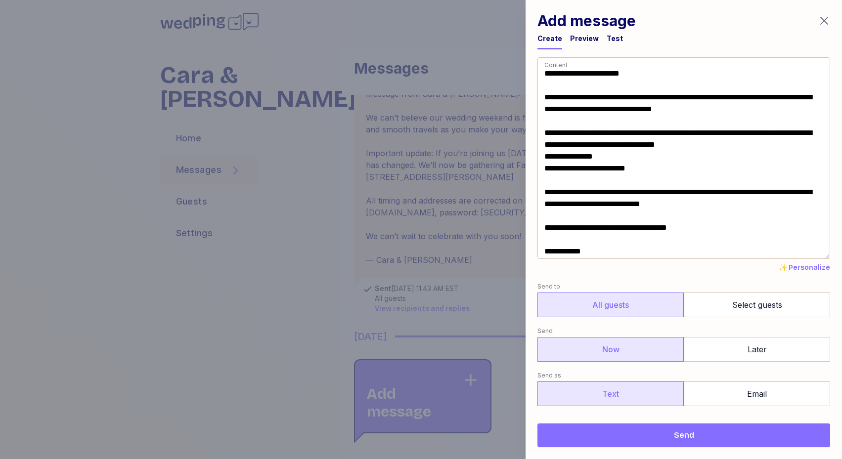
click at [571, 391] on label "Text" at bounding box center [610, 393] width 146 height 25
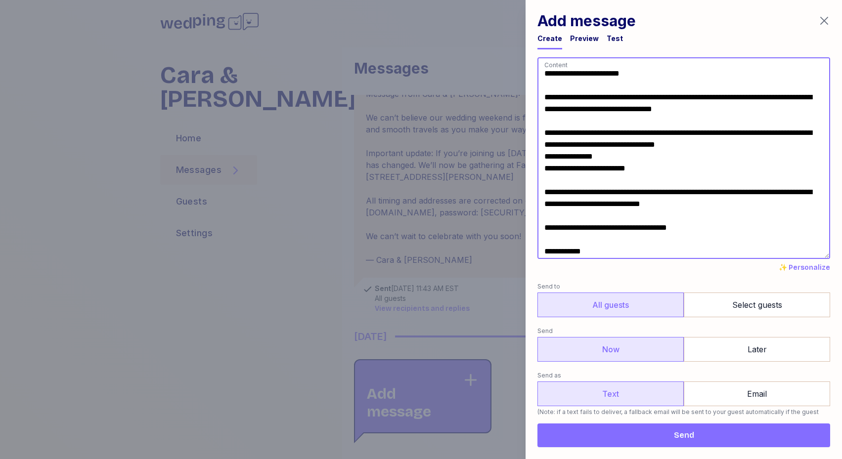
drag, startPoint x: 674, startPoint y: 209, endPoint x: 523, endPoint y: 208, distance: 151.7
click at [523, 208] on div "**********" at bounding box center [421, 229] width 842 height 459
click at [565, 132] on textarea "**********" at bounding box center [683, 158] width 293 height 202
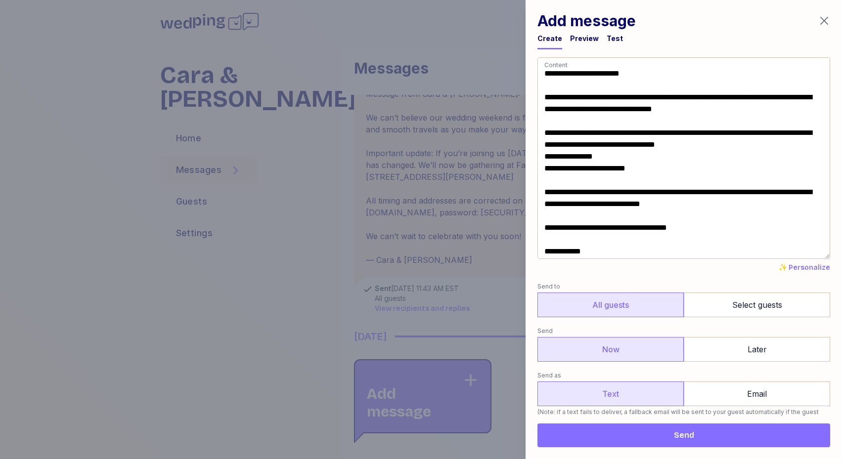
click at [634, 436] on span "Send" at bounding box center [683, 435] width 277 height 12
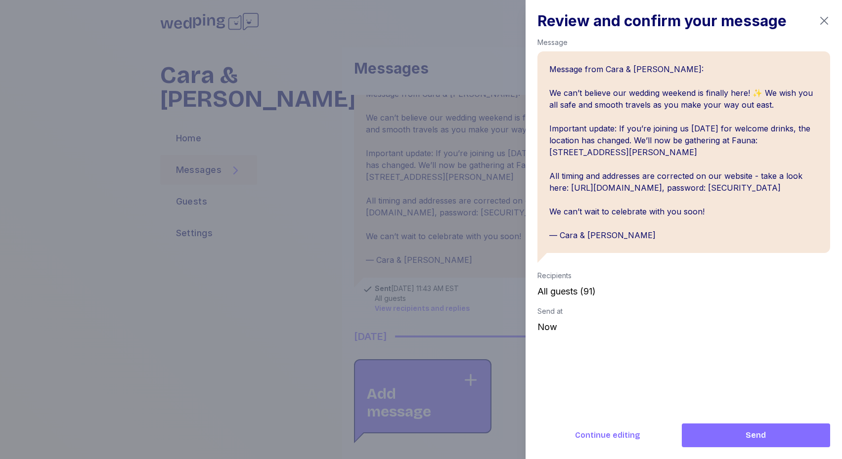
click at [712, 437] on span "Send" at bounding box center [755, 435] width 132 height 12
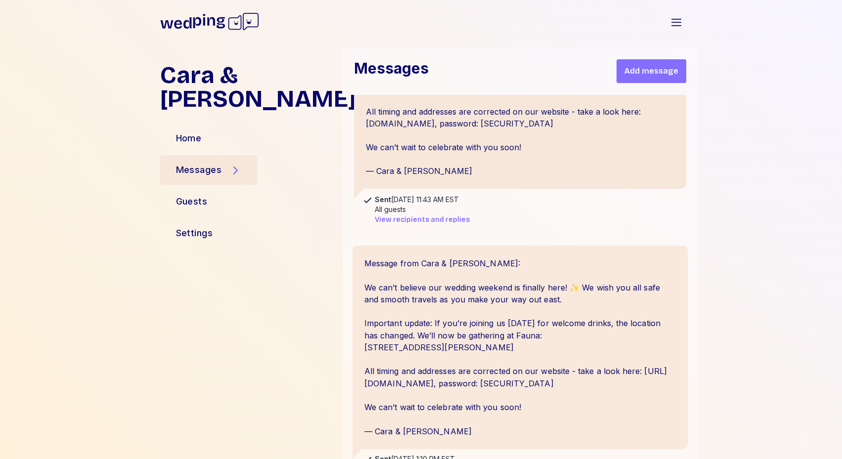
scroll to position [131, 0]
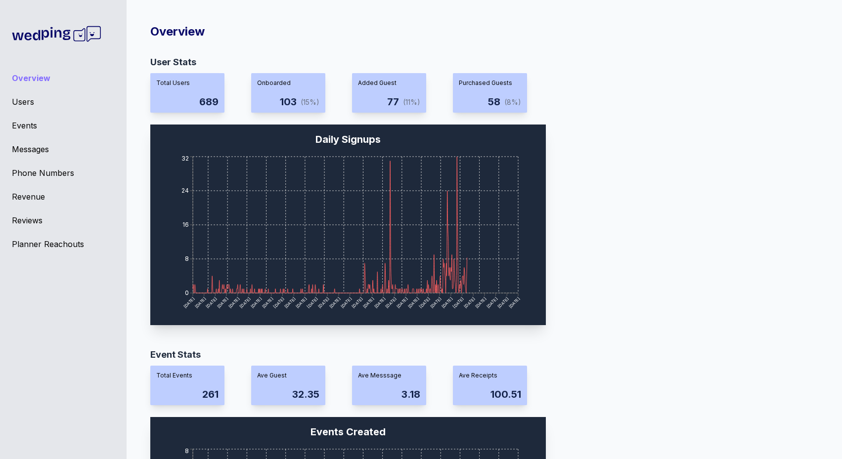
click at [28, 123] on div "Events" at bounding box center [63, 126] width 103 height 12
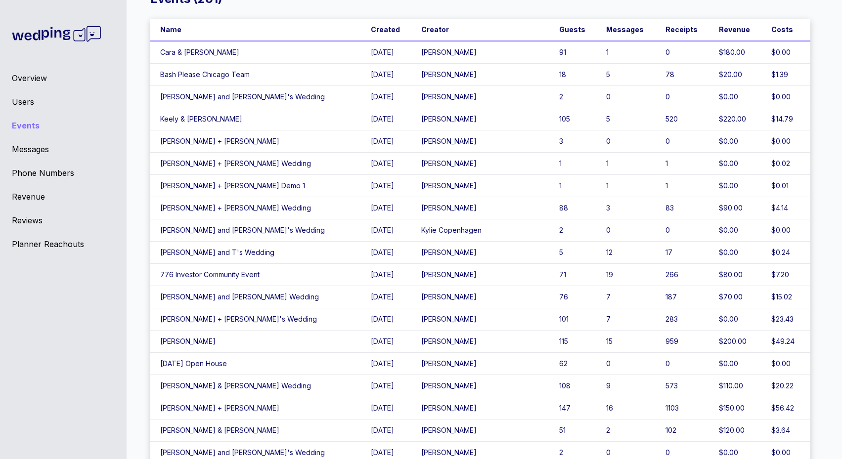
scroll to position [33, 0]
click at [305, 136] on td "Reagan + Peyton" at bounding box center [255, 141] width 210 height 22
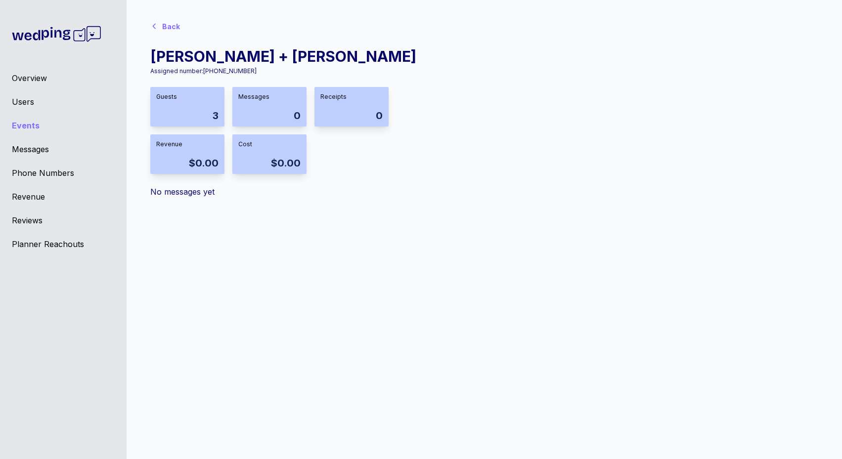
click at [174, 37] on div "Back Reagan + Peyton Assigned number: +18556822512 Guests 3 Messages 0 Receipts…" at bounding box center [480, 107] width 660 height 182
click at [175, 31] on div "Back" at bounding box center [171, 27] width 18 height 10
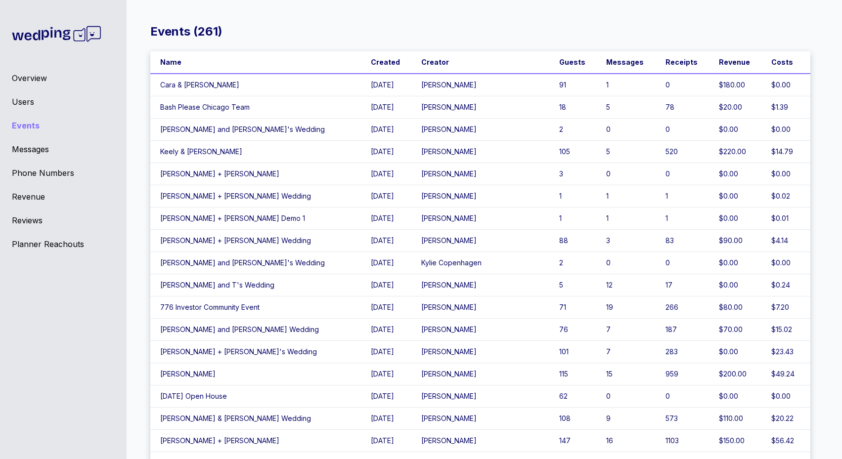
click at [216, 171] on td "Reagan + Peyton" at bounding box center [255, 174] width 210 height 22
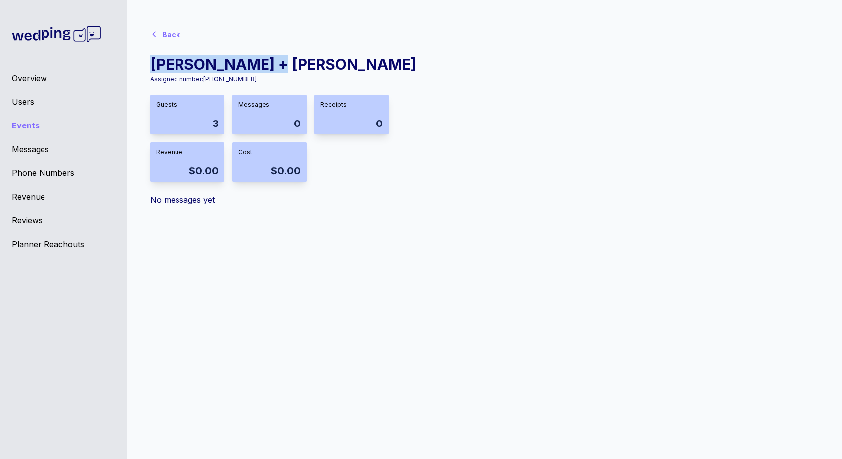
drag, startPoint x: 281, startPoint y: 69, endPoint x: 141, endPoint y: 69, distance: 140.3
click at [141, 69] on div "Events ( 261 ) Name Created Creator Guests Messages Receipts Revenue Costs Cara…" at bounding box center [480, 237] width 723 height 459
copy div "Reagan + Peyton"
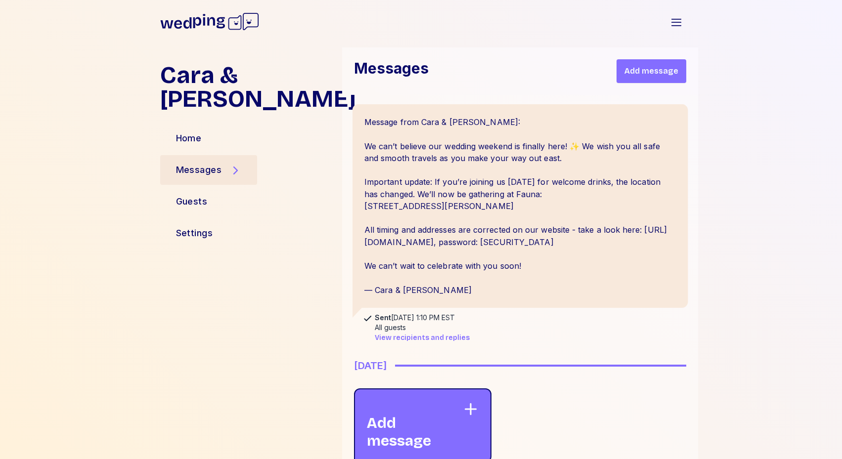
scroll to position [275, 0]
click at [424, 342] on span "View recipients and replies" at bounding box center [422, 338] width 95 height 10
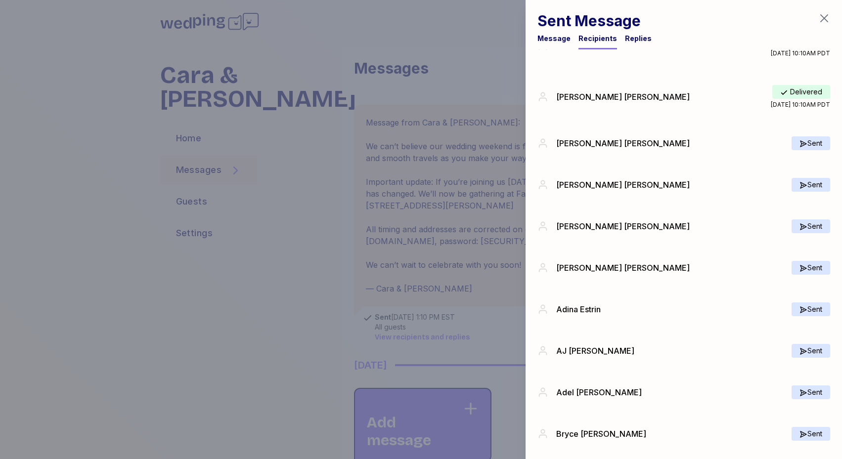
scroll to position [0, 0]
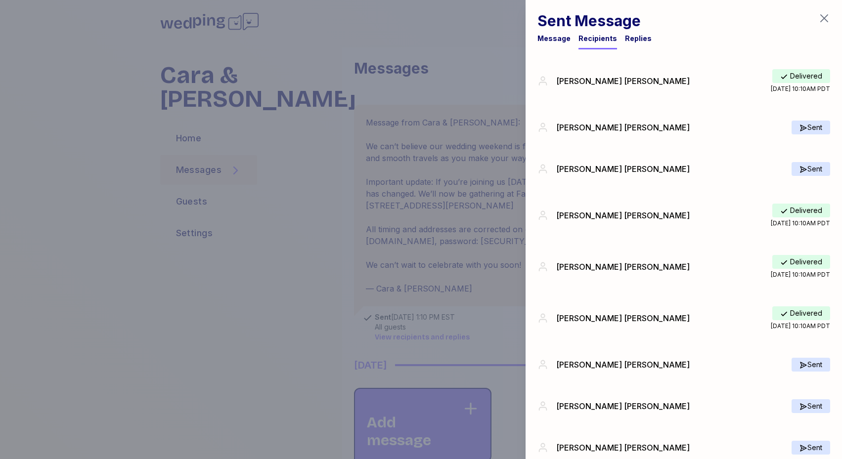
click at [359, 283] on div at bounding box center [421, 229] width 842 height 459
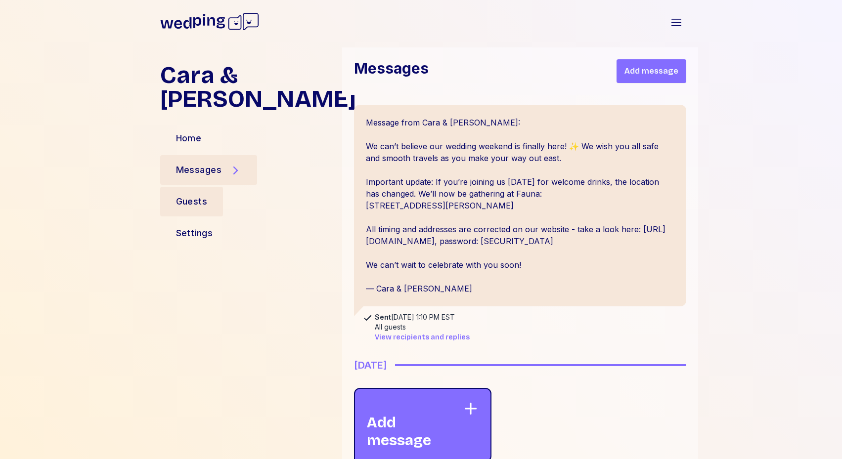
click at [214, 187] on div "Guests" at bounding box center [191, 202] width 63 height 30
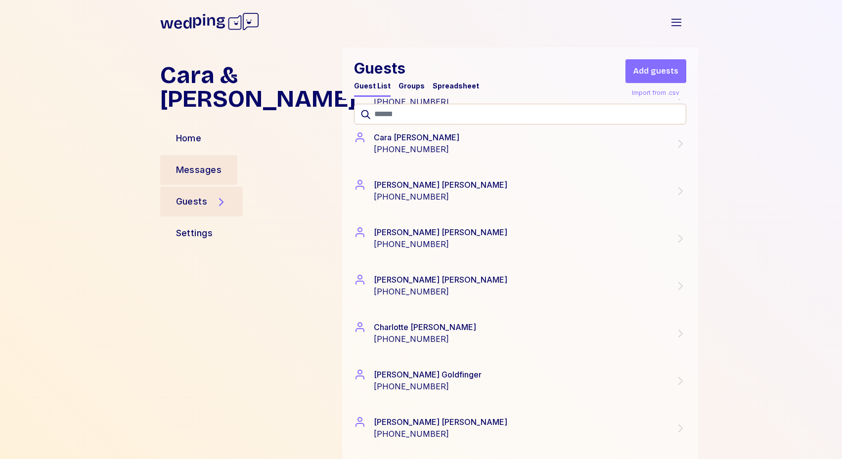
click at [232, 155] on div "Messages" at bounding box center [199, 170] width 78 height 30
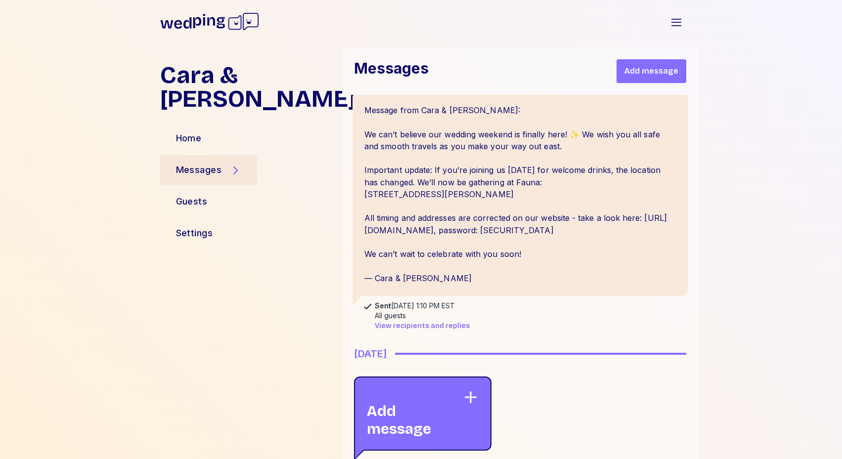
scroll to position [275, 0]
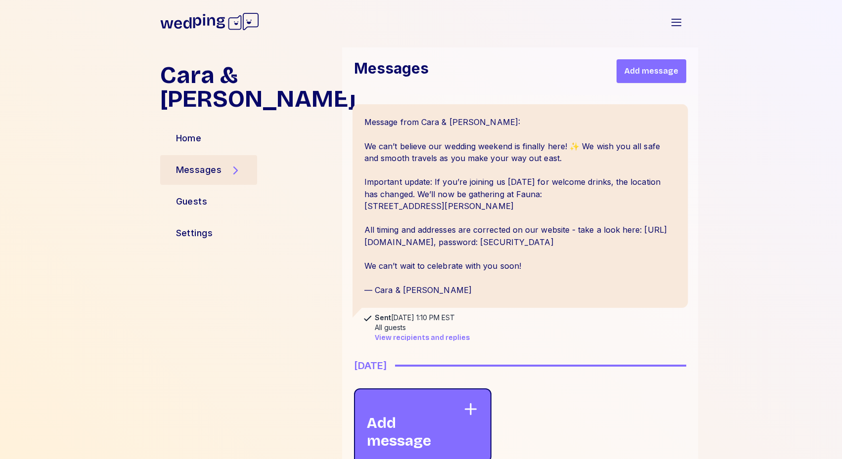
click at [455, 258] on div "Message from Cara & [PERSON_NAME]: We can’t believe our wedding weekend is fina…" at bounding box center [520, 206] width 336 height 204
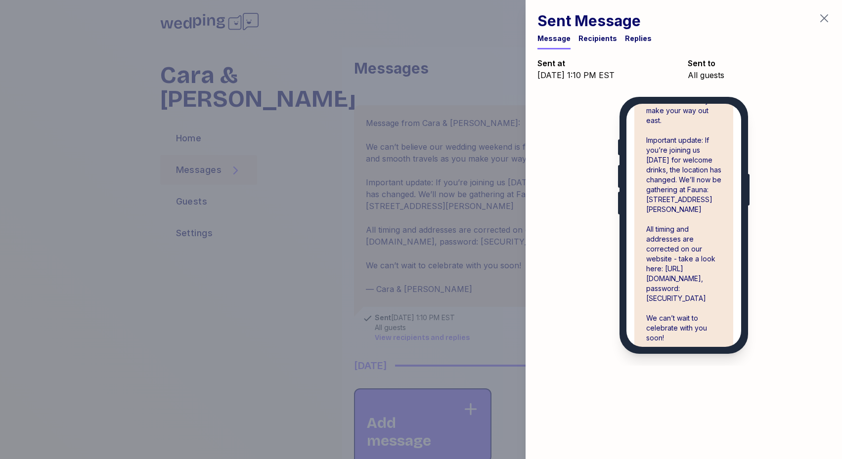
scroll to position [97, 0]
click at [599, 41] on div "Recipients" at bounding box center [597, 39] width 39 height 10
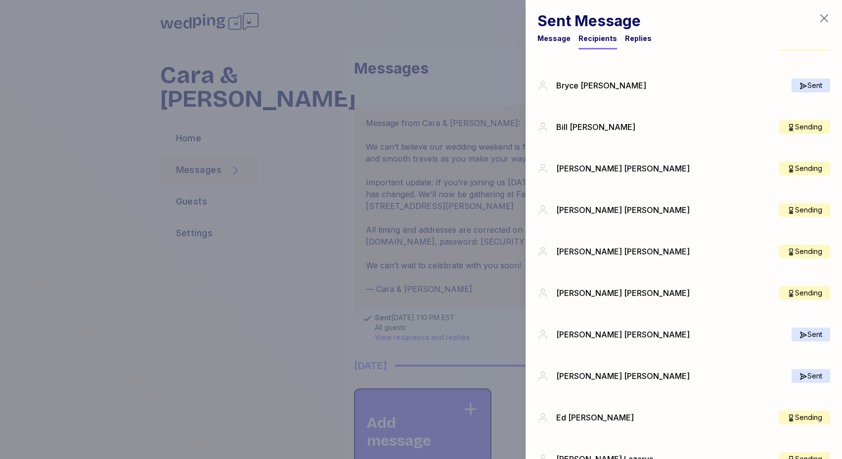
scroll to position [0, 0]
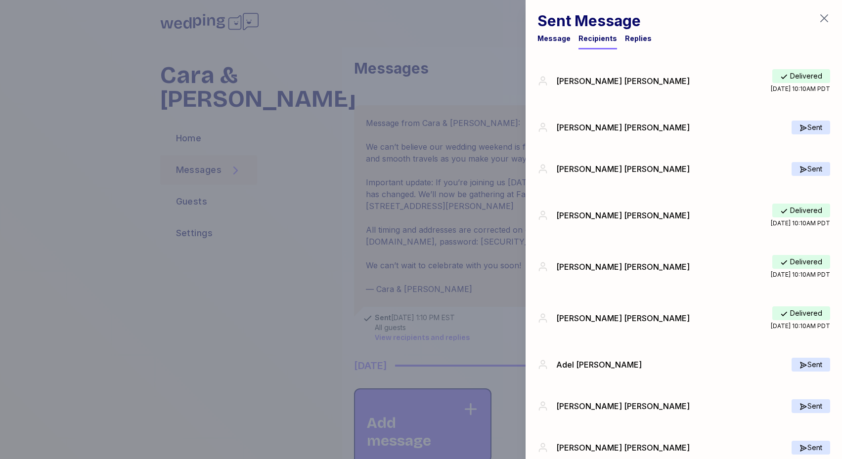
click at [265, 359] on div at bounding box center [421, 229] width 842 height 459
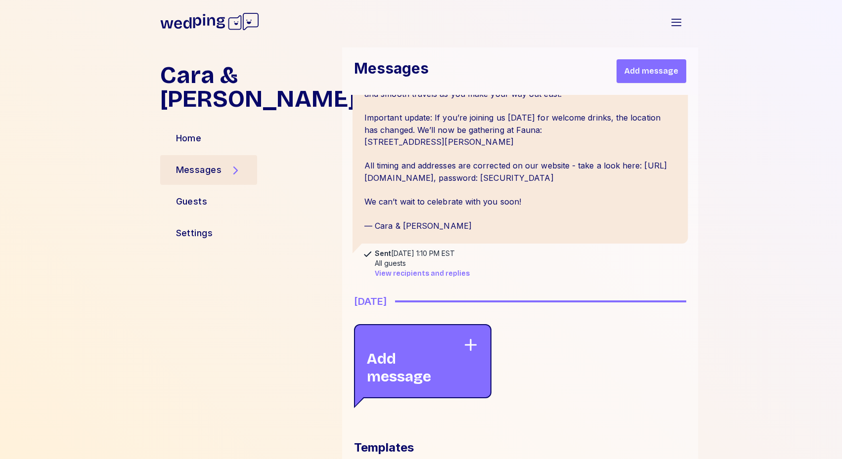
scroll to position [243, 0]
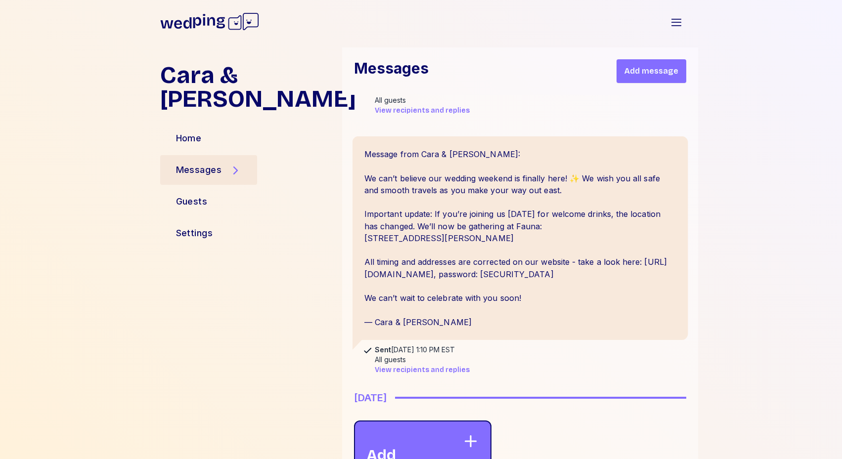
click at [428, 276] on div "Message from Cara & [PERSON_NAME]: We can’t believe our wedding weekend is fina…" at bounding box center [520, 238] width 336 height 204
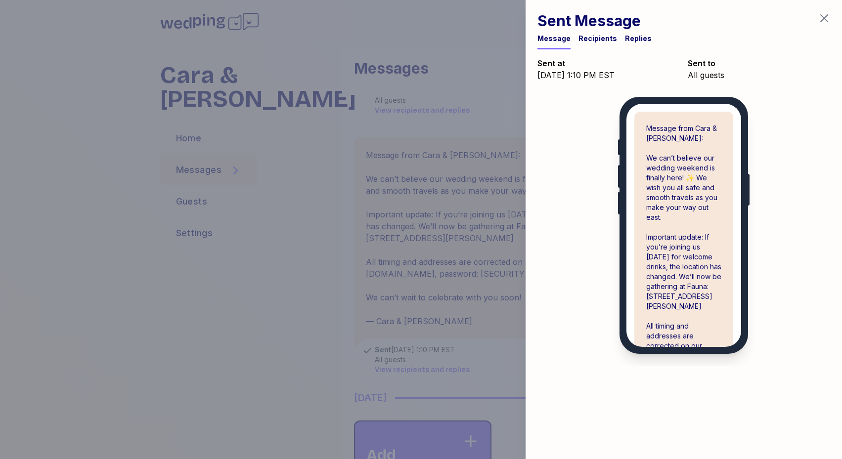
click at [600, 46] on div "Recipients" at bounding box center [597, 42] width 39 height 16
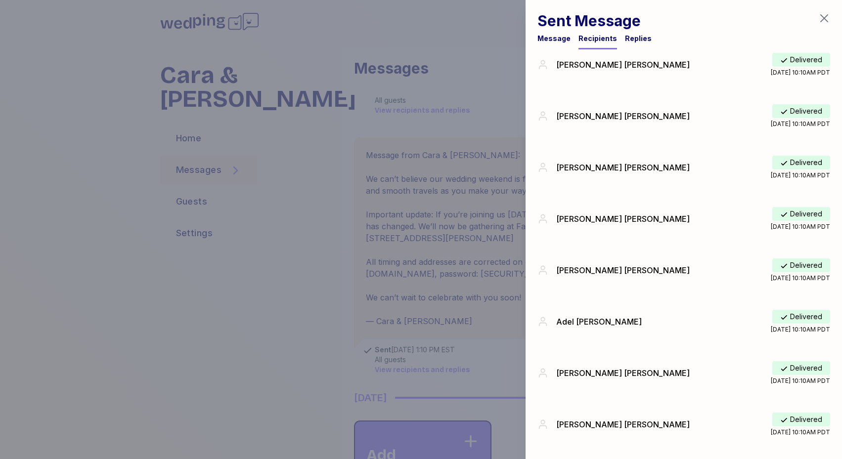
scroll to position [85, 0]
